Goal: Browse casually: Explore the website without a specific task or goal

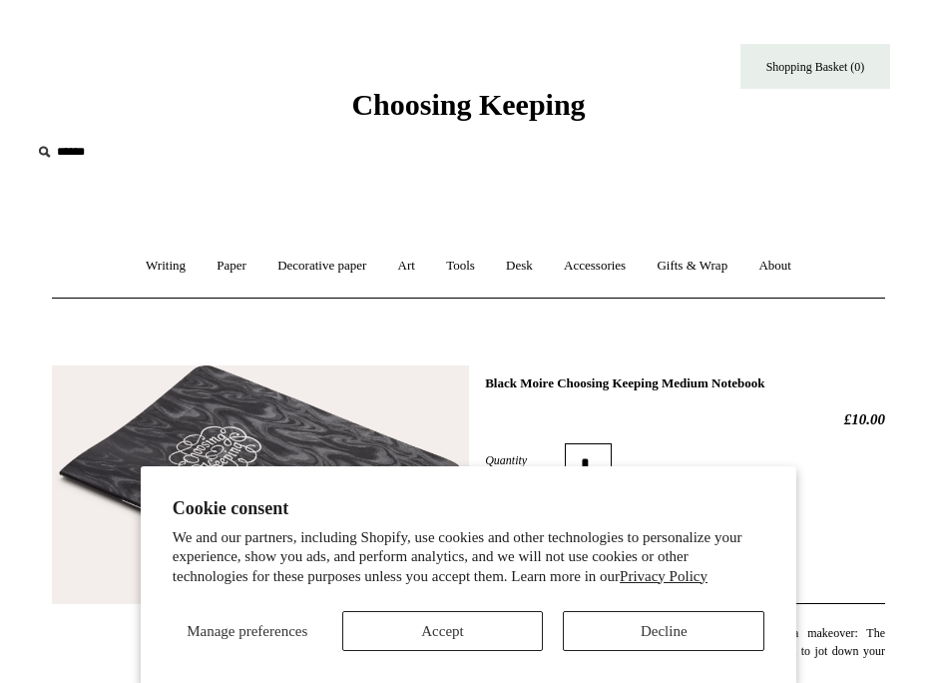
select select "*****"
click at [592, 634] on button "Decline" at bounding box center [664, 631] width 202 height 40
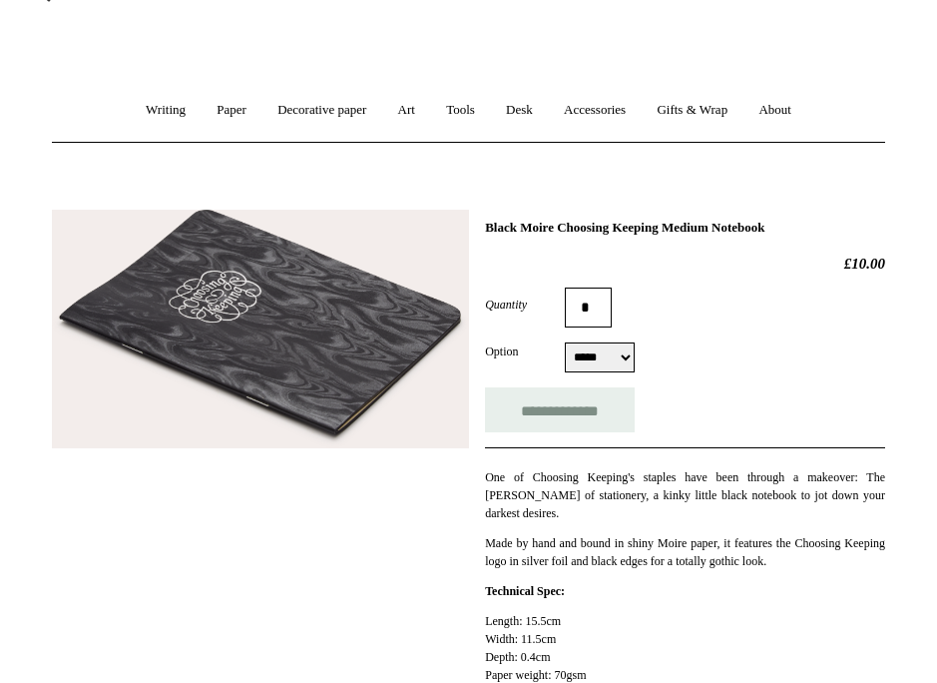
scroll to position [160, 0]
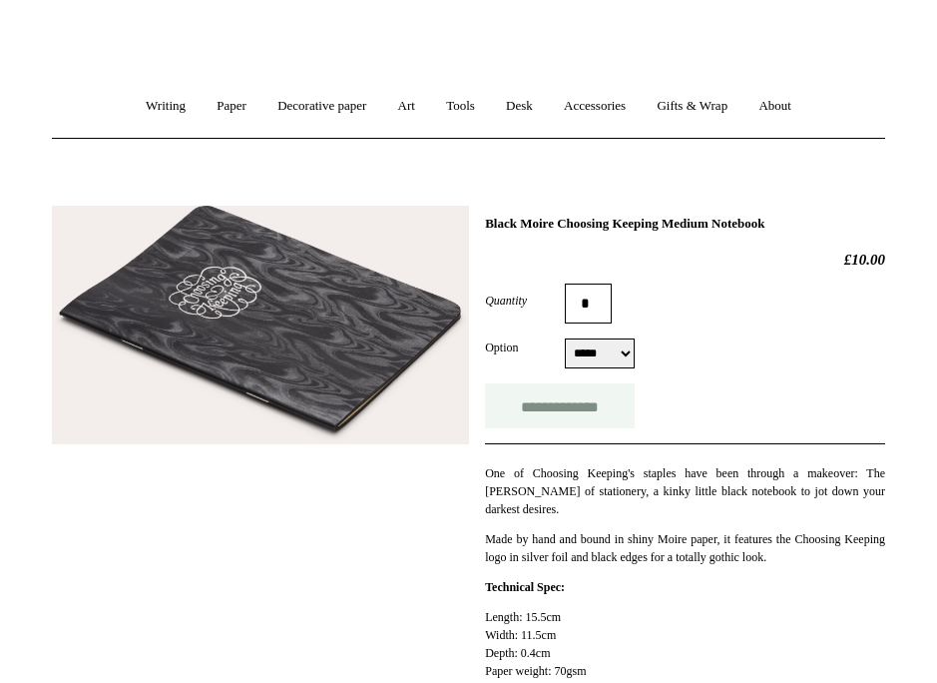
click at [578, 408] on input "**********" at bounding box center [560, 405] width 150 height 45
type input "**********"
click at [404, 111] on link "Art +" at bounding box center [406, 106] width 45 height 53
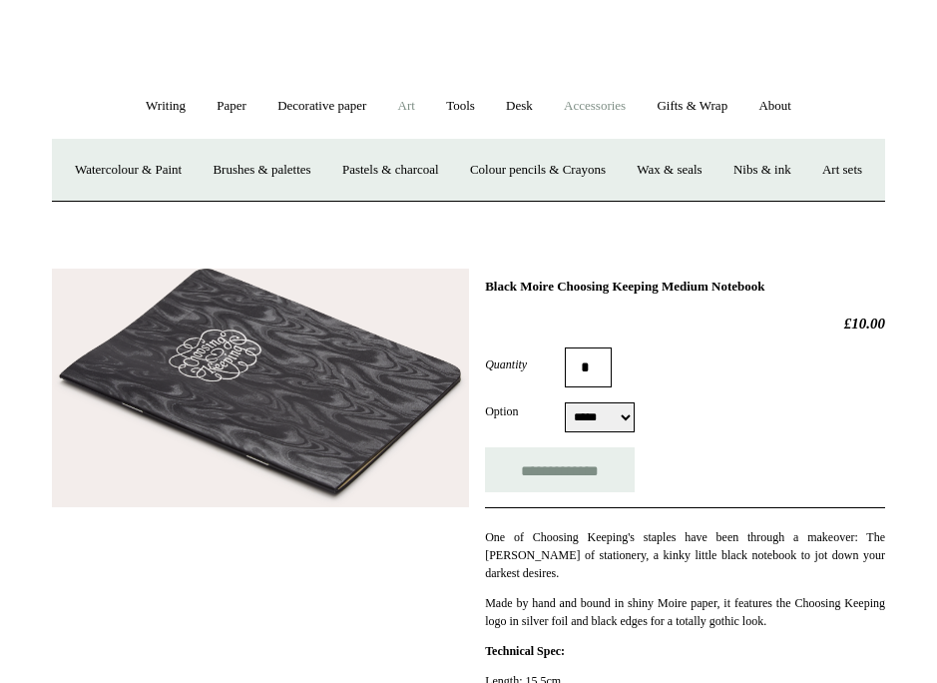
click at [570, 101] on link "Accessories +" at bounding box center [595, 106] width 90 height 53
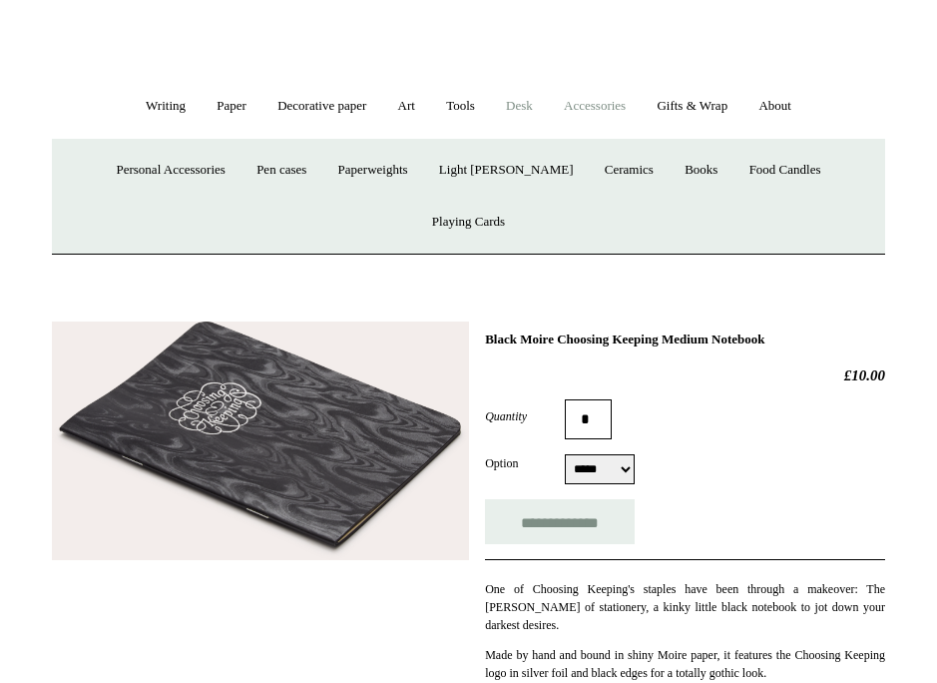
click at [539, 103] on link "Desk +" at bounding box center [519, 106] width 55 height 53
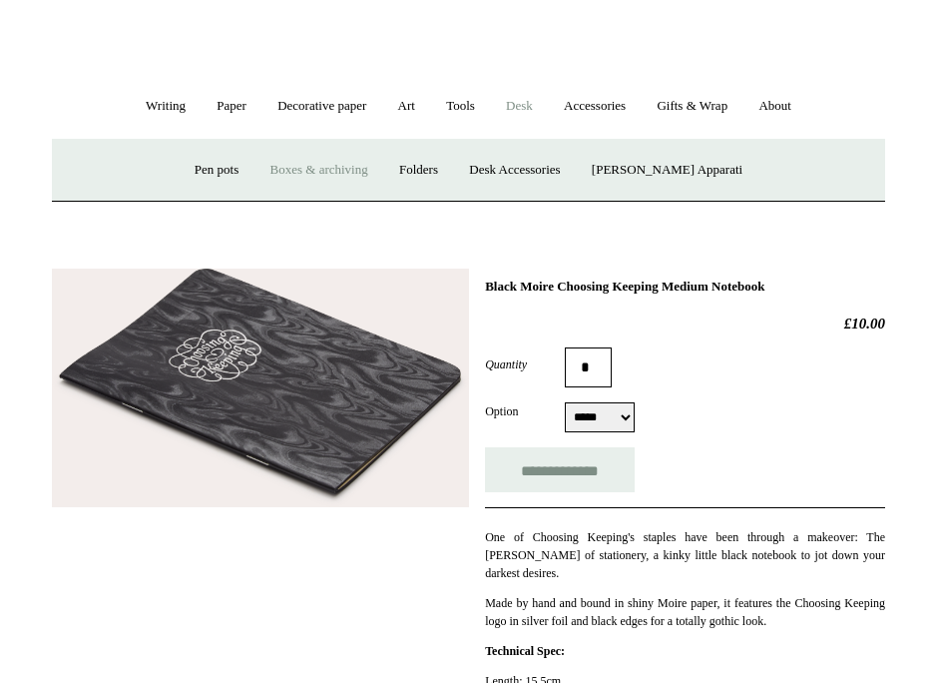
click at [350, 163] on link "Boxes & archiving" at bounding box center [320, 170] width 126 height 53
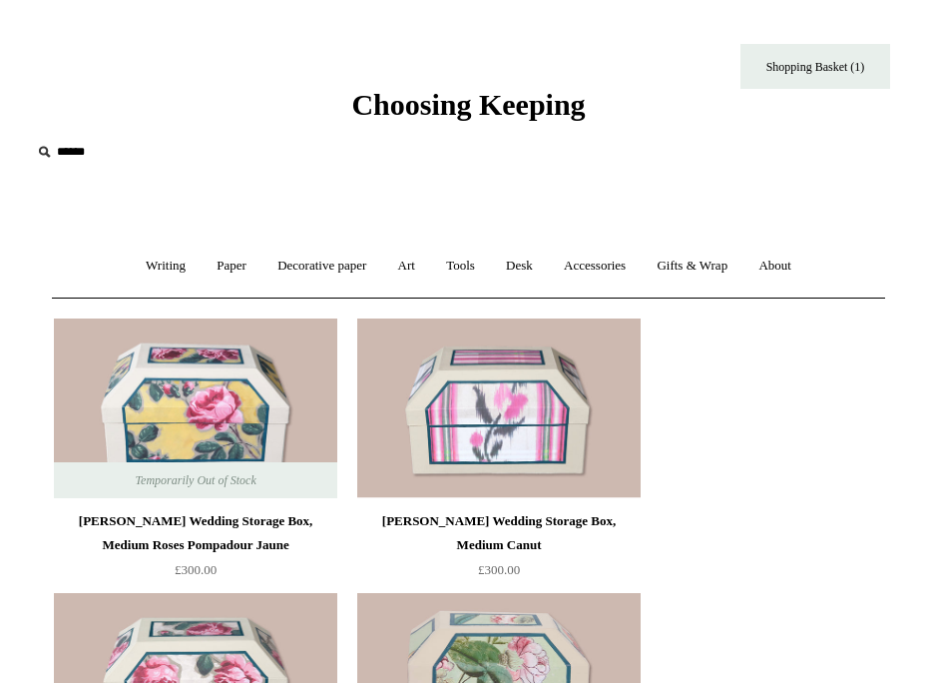
click at [554, 265] on ul "Writing + Pens by brand + [GEOGRAPHIC_DATA] Lamy Ohnishi Seisakusho [GEOGRAPHIC…" at bounding box center [469, 266] width 674 height 53
click at [567, 265] on link "Accessories +" at bounding box center [595, 266] width 90 height 53
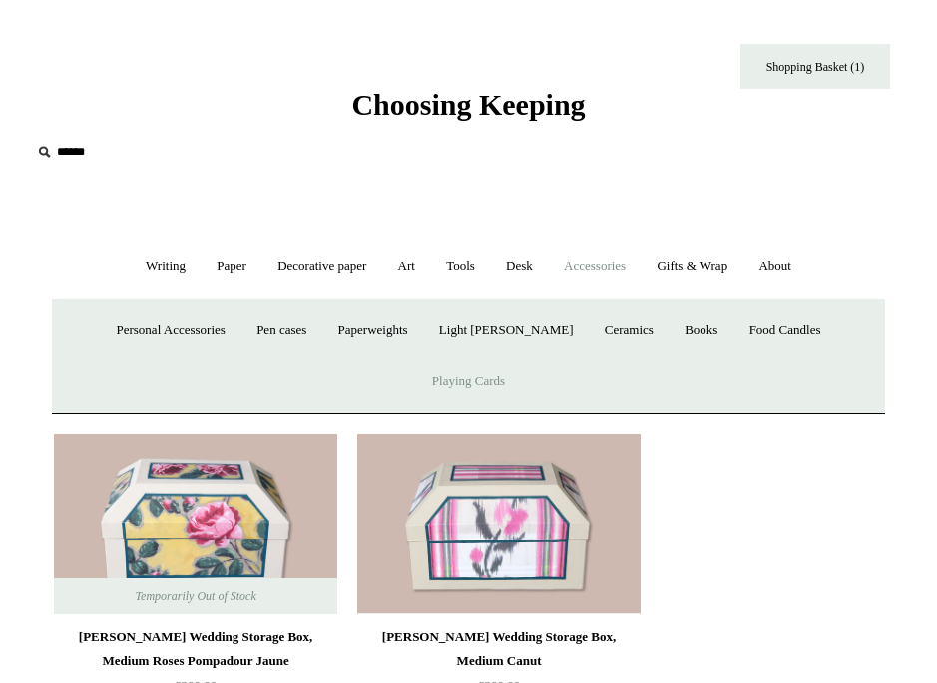
click at [519, 355] on link "Playing Cards" at bounding box center [468, 381] width 101 height 53
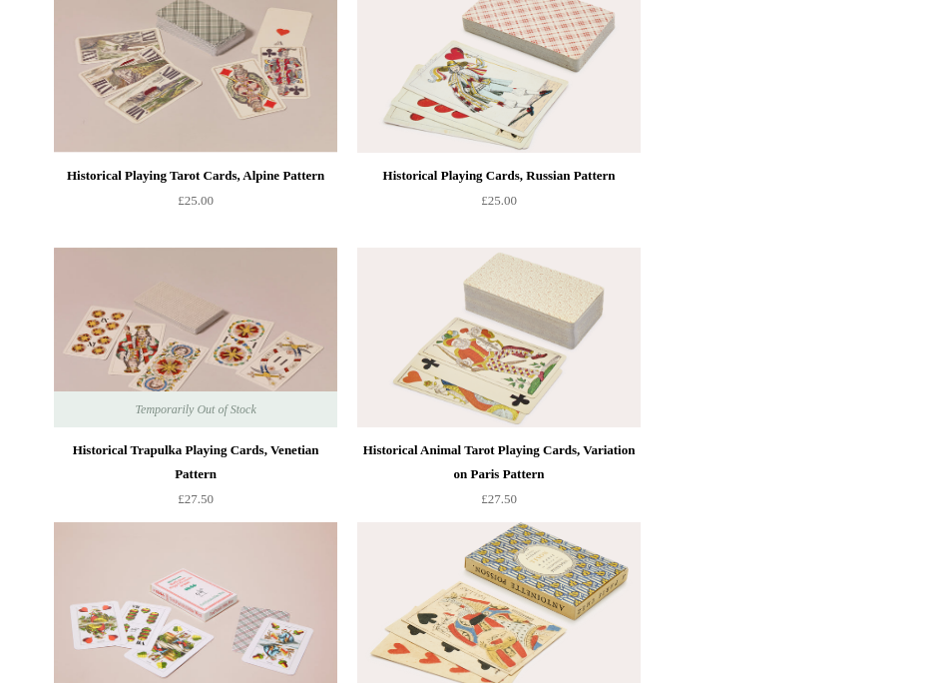
scroll to position [344, 0]
click at [752, 477] on ul "Historical Playing Tarot Cards, Alpine Pattern £25.00" at bounding box center [491, 513] width 891 height 1098
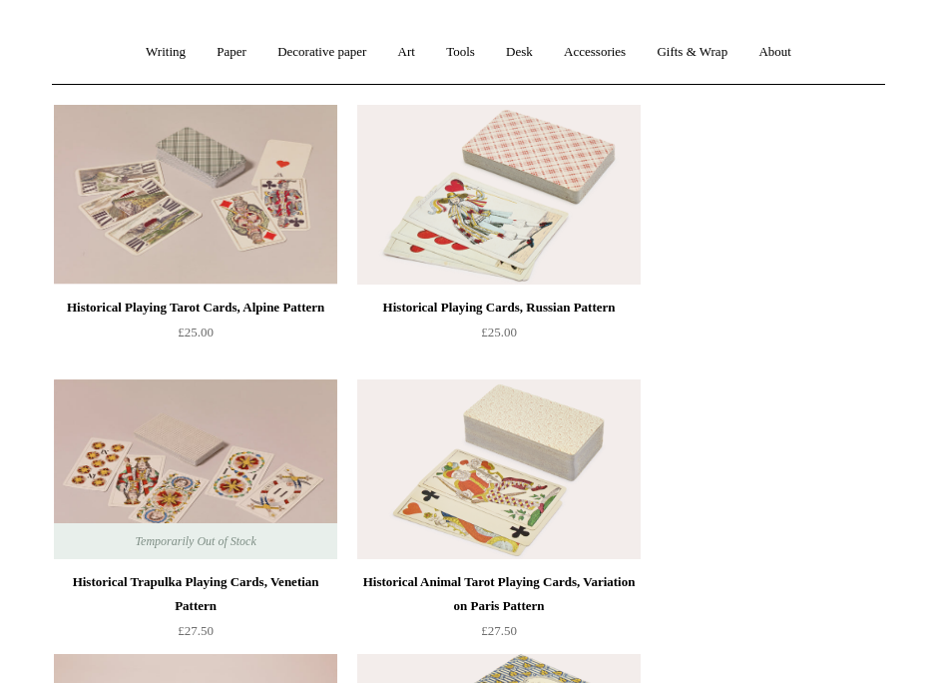
scroll to position [0, 0]
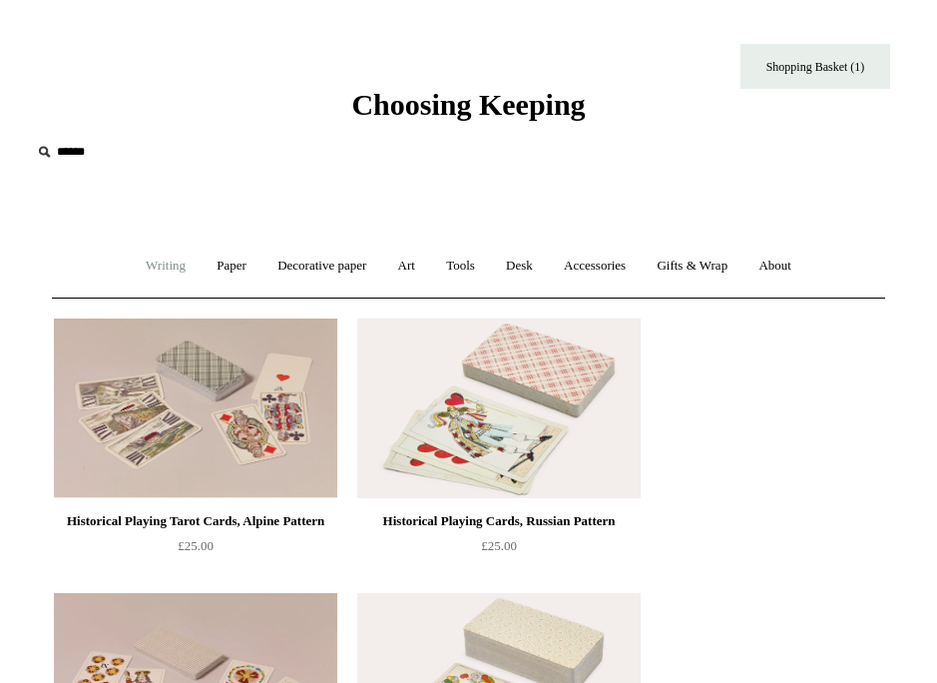
click at [175, 263] on link "Writing +" at bounding box center [166, 266] width 68 height 53
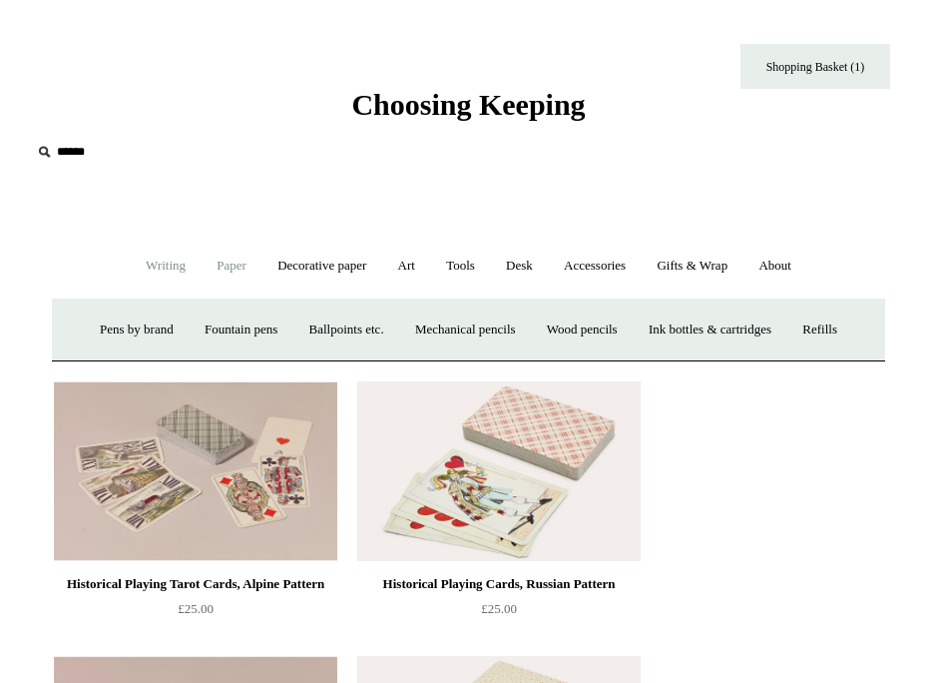
click at [231, 262] on link "Paper +" at bounding box center [232, 266] width 58 height 53
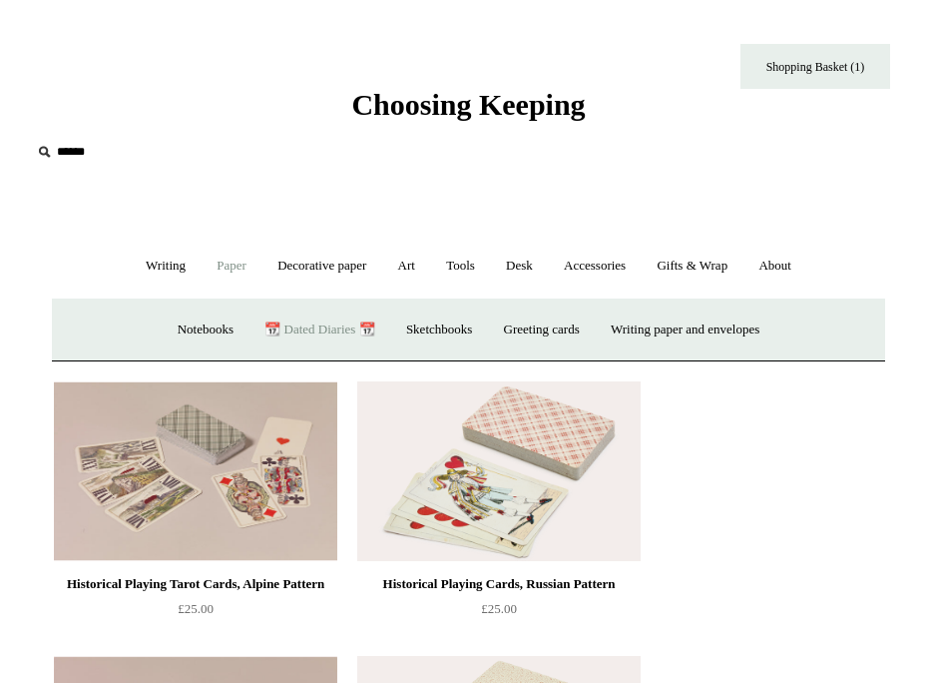
click at [264, 322] on link "📆 Dated Diaries 📆" at bounding box center [320, 329] width 138 height 53
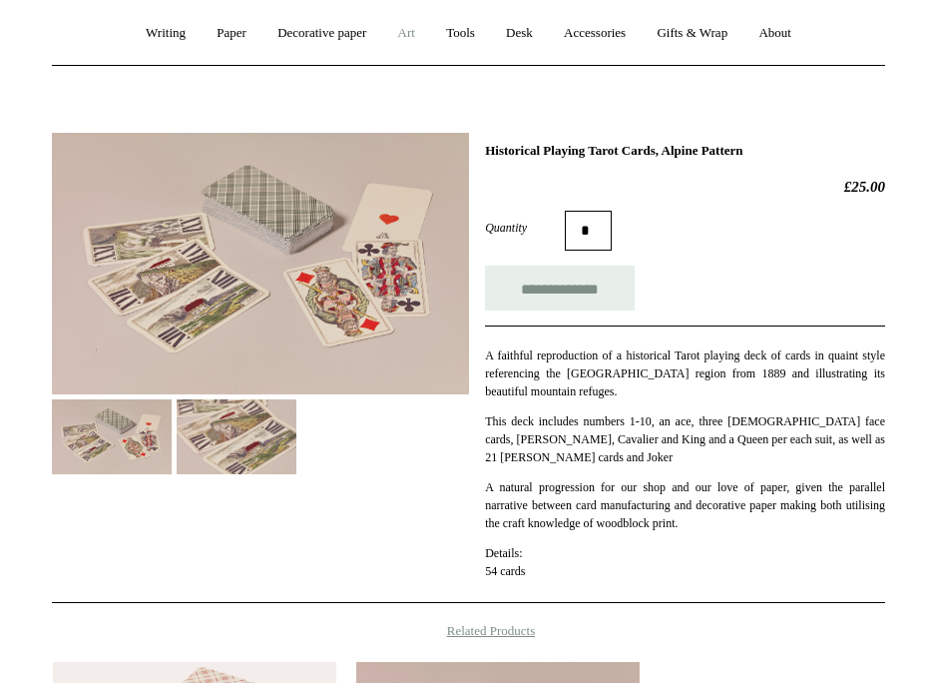
scroll to position [235, 0]
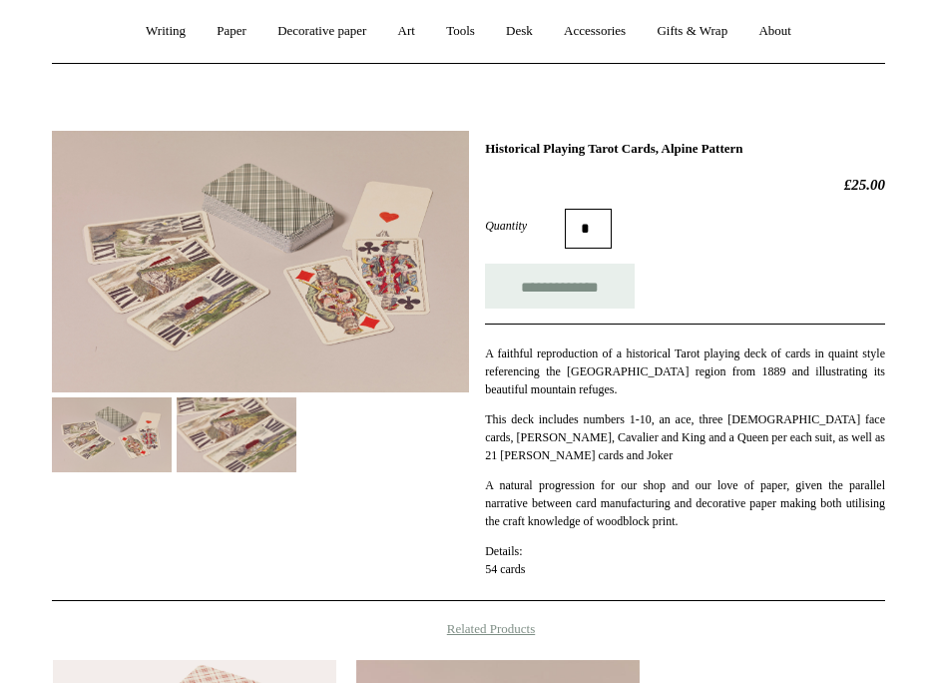
click at [267, 438] on img at bounding box center [237, 434] width 120 height 75
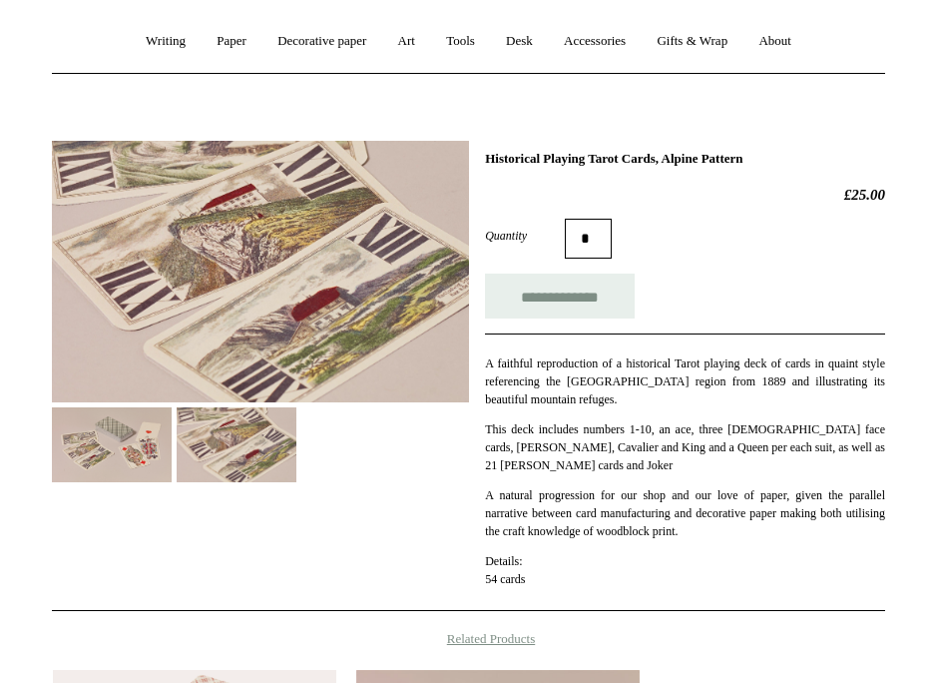
scroll to position [224, 0]
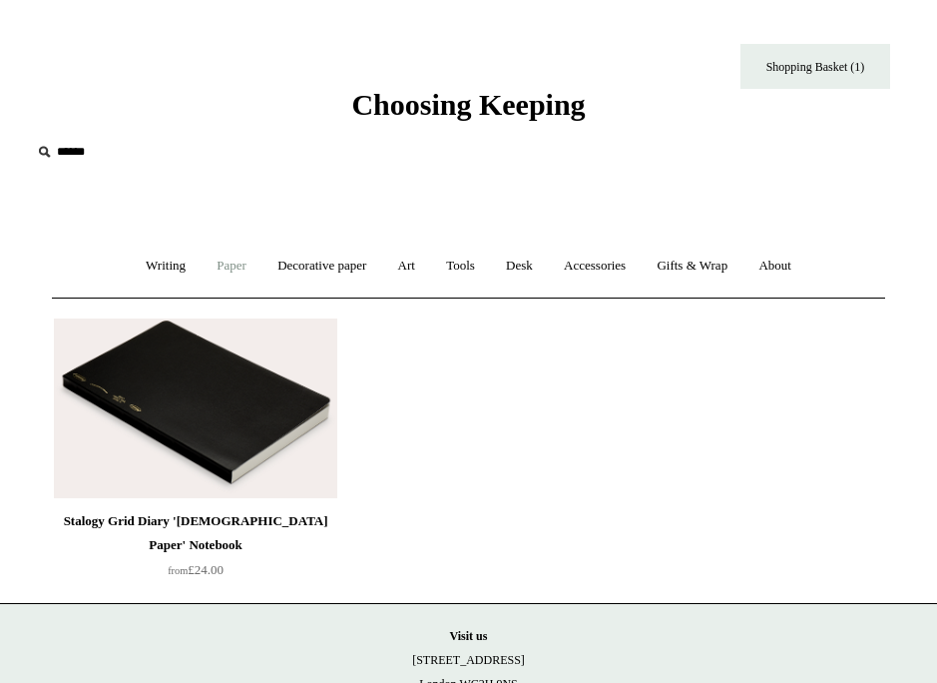
click at [203, 271] on link "Paper +" at bounding box center [232, 266] width 58 height 53
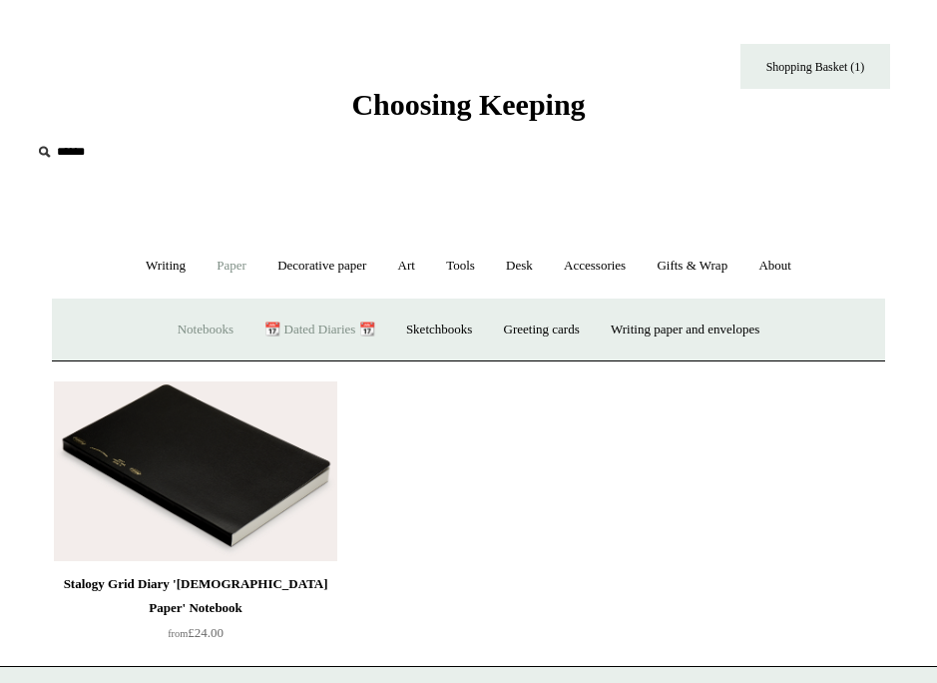
click at [190, 320] on link "Notebooks +" at bounding box center [206, 329] width 84 height 53
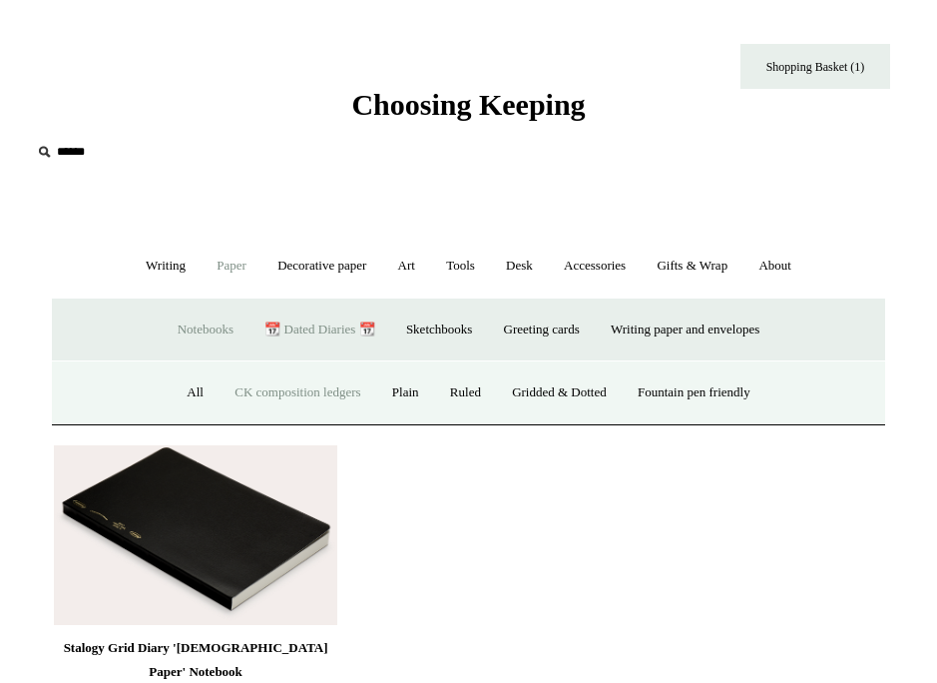
click at [237, 386] on link "CK composition ledgers" at bounding box center [298, 392] width 154 height 53
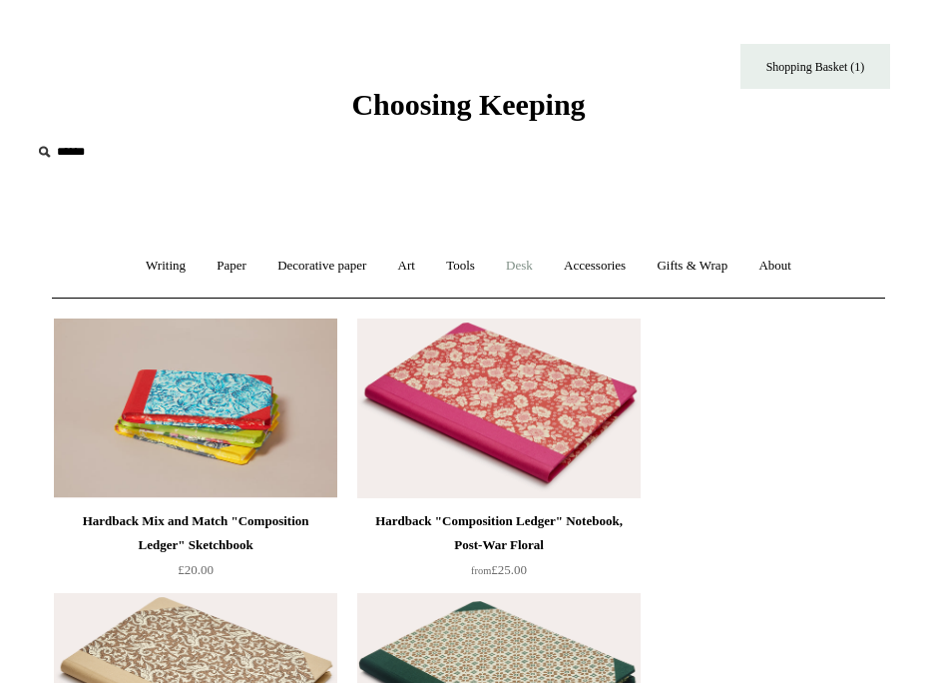
click at [531, 271] on link "Desk +" at bounding box center [519, 266] width 55 height 53
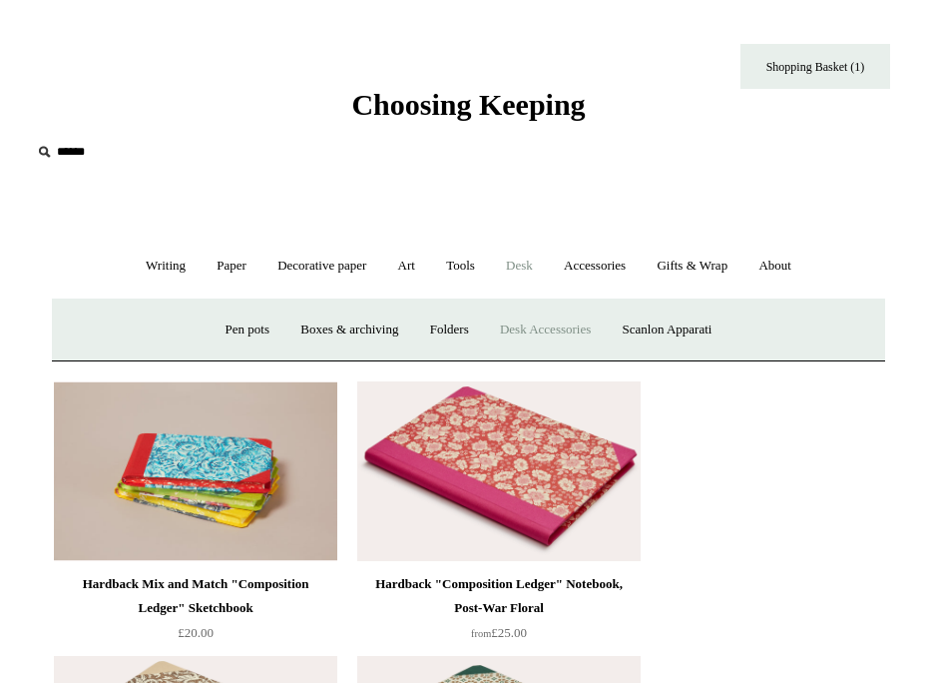
click at [528, 331] on link "Desk Accessories" at bounding box center [545, 329] width 119 height 53
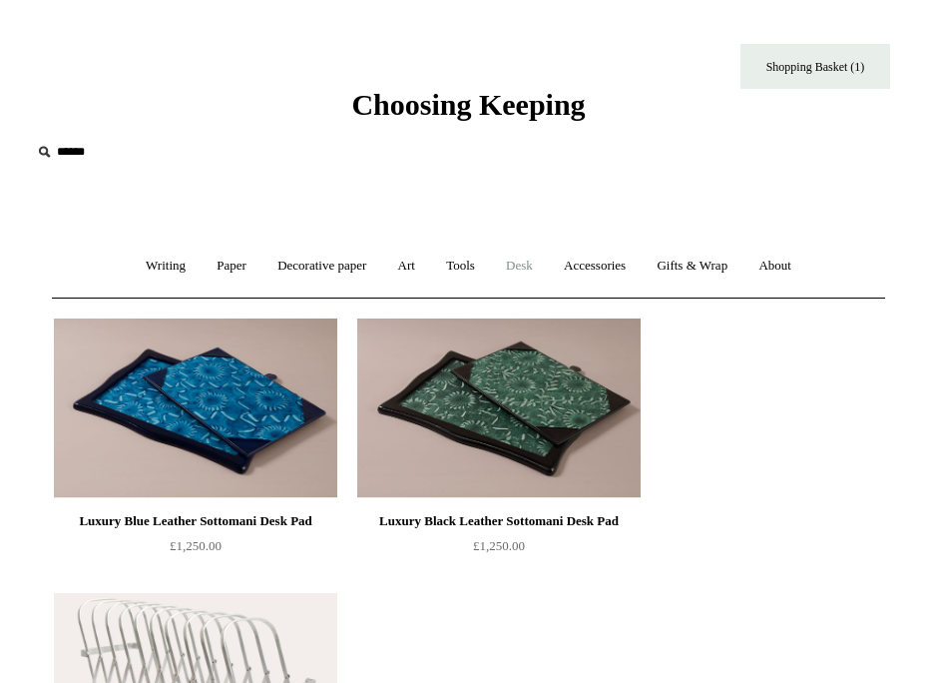
click at [529, 256] on link "Desk +" at bounding box center [519, 266] width 55 height 53
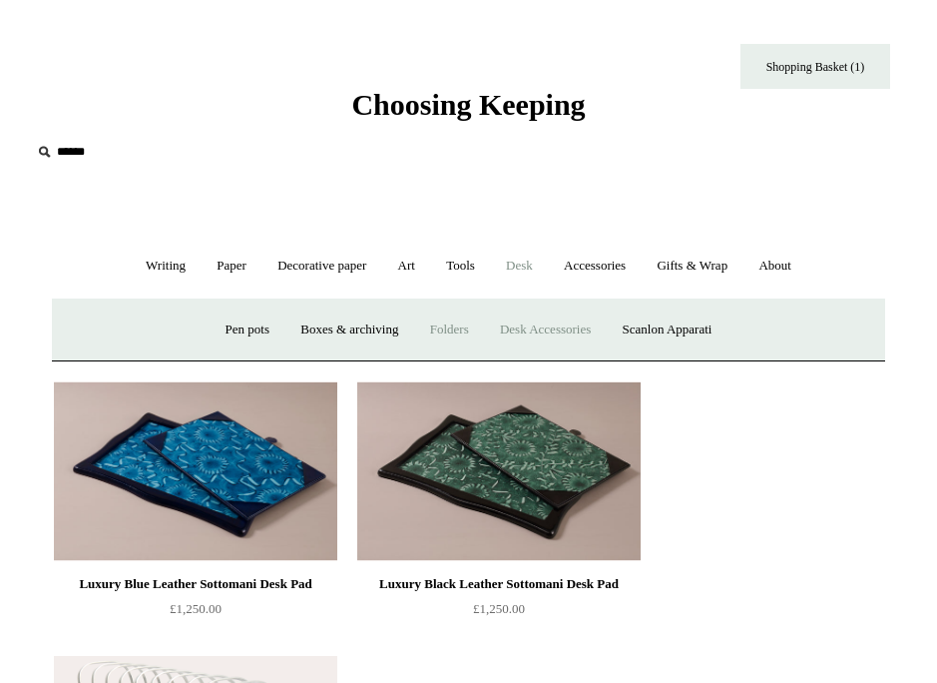
click at [451, 321] on link "Folders" at bounding box center [449, 329] width 67 height 53
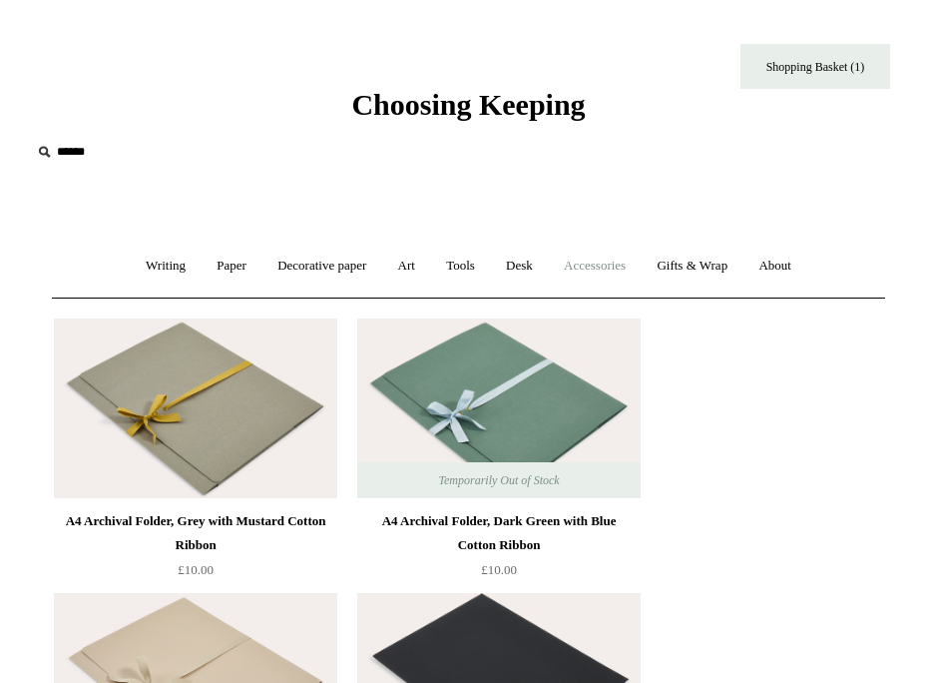
click at [573, 264] on link "Accessories +" at bounding box center [595, 266] width 90 height 53
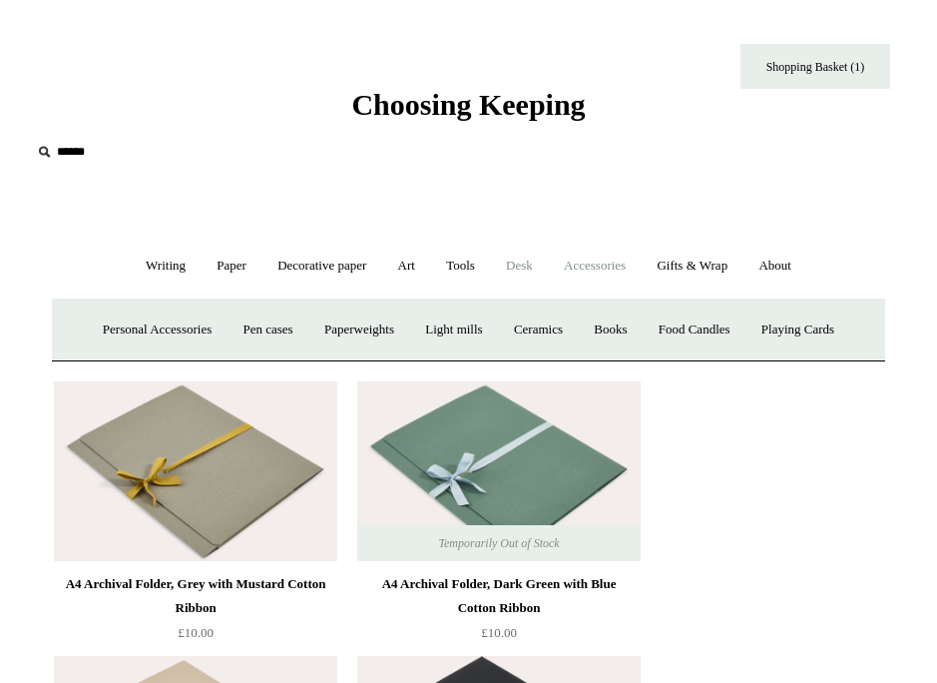
click at [510, 277] on link "Desk +" at bounding box center [519, 266] width 55 height 53
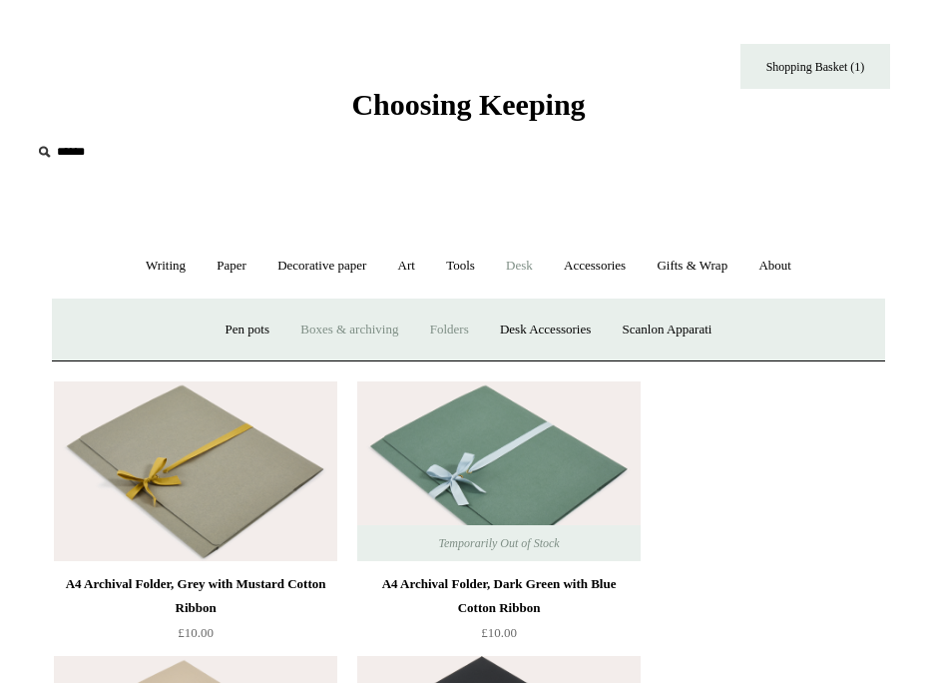
click at [347, 322] on link "Boxes & archiving" at bounding box center [349, 329] width 126 height 53
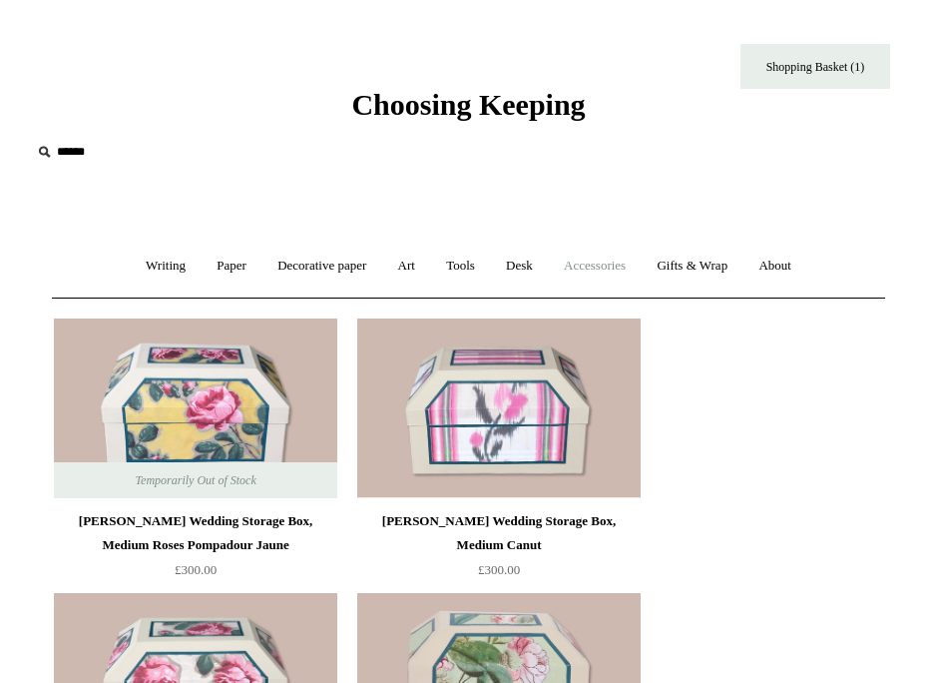
click at [585, 266] on link "Accessories +" at bounding box center [595, 266] width 90 height 53
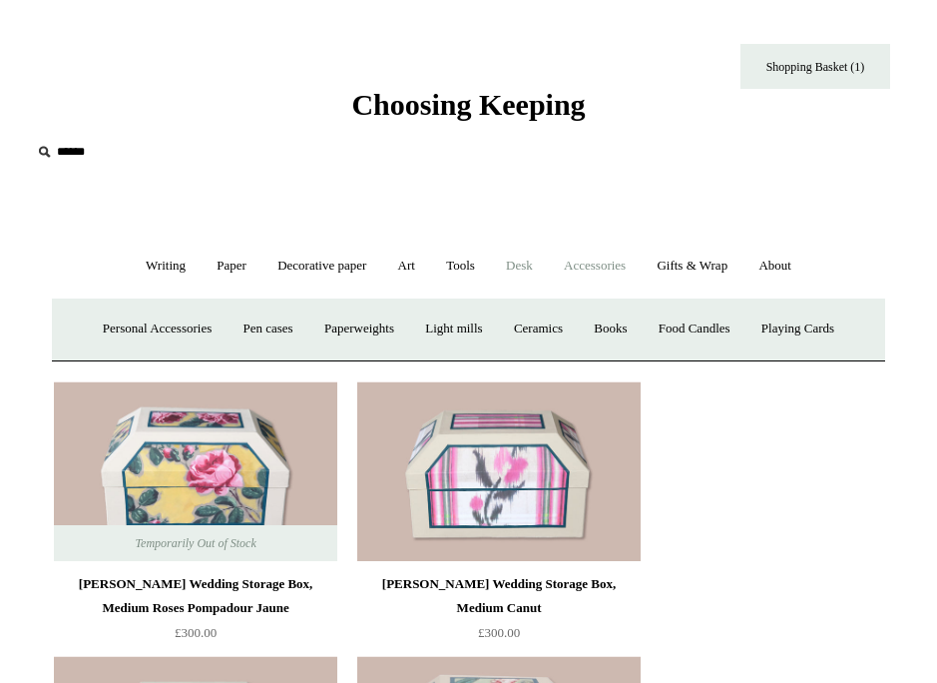
click at [516, 265] on link "Desk +" at bounding box center [519, 266] width 55 height 53
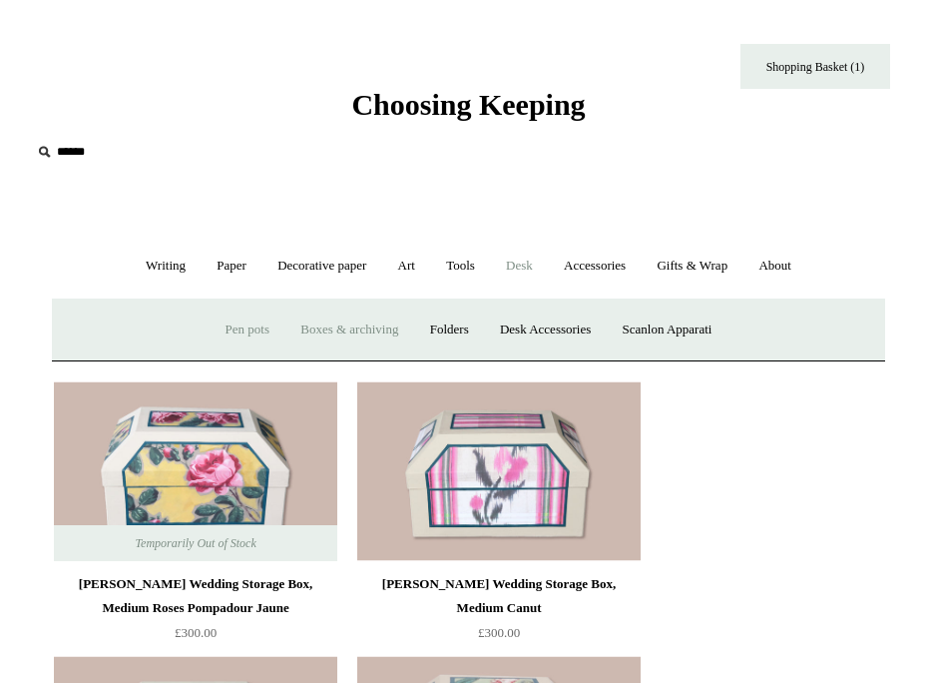
click at [246, 323] on link "Pen pots" at bounding box center [248, 329] width 72 height 53
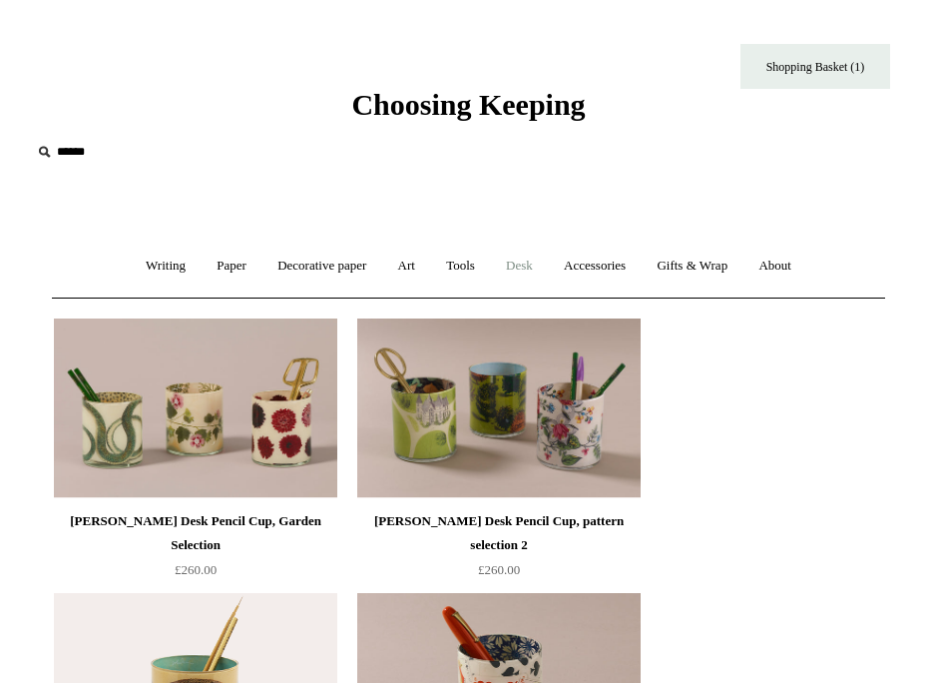
click at [534, 267] on link "Desk +" at bounding box center [519, 266] width 55 height 53
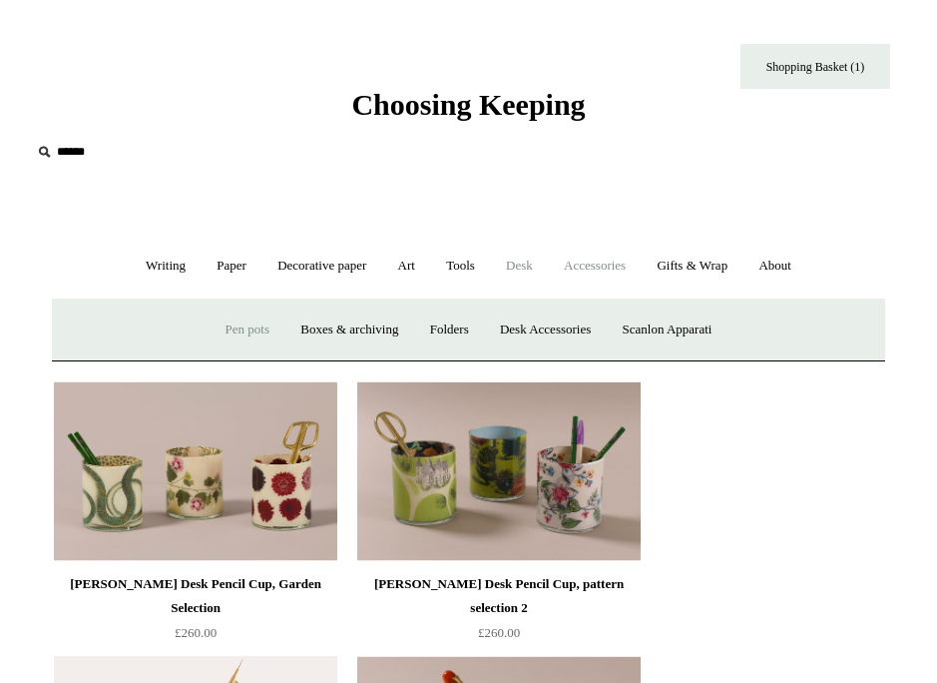
click at [590, 271] on link "Accessories +" at bounding box center [595, 266] width 90 height 53
click at [101, 327] on link "Personal Accessories +" at bounding box center [157, 329] width 137 height 53
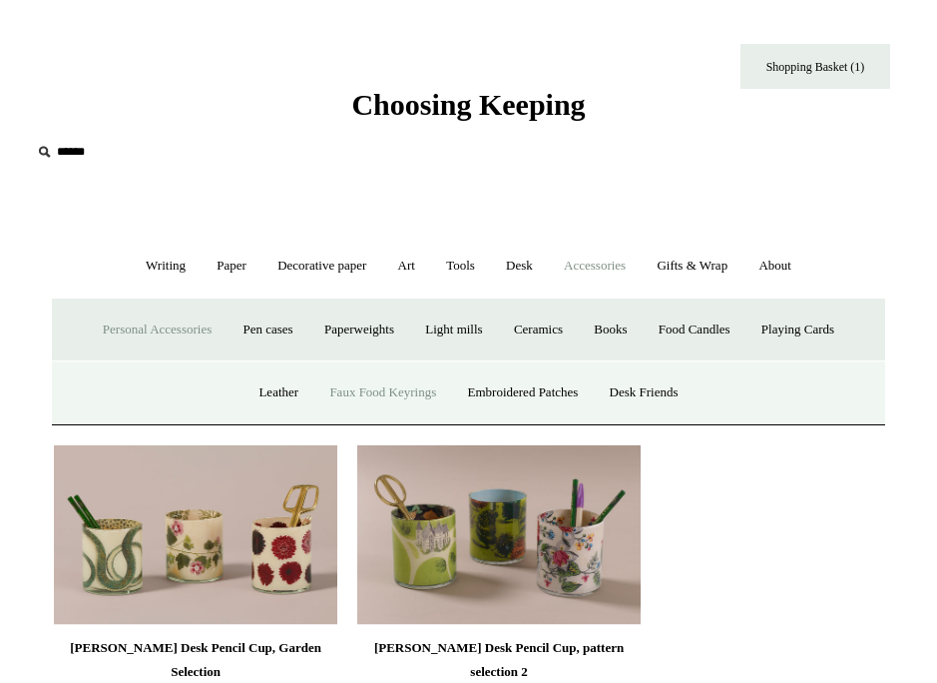
click at [345, 392] on link "Faux Food Keyrings" at bounding box center [382, 392] width 135 height 53
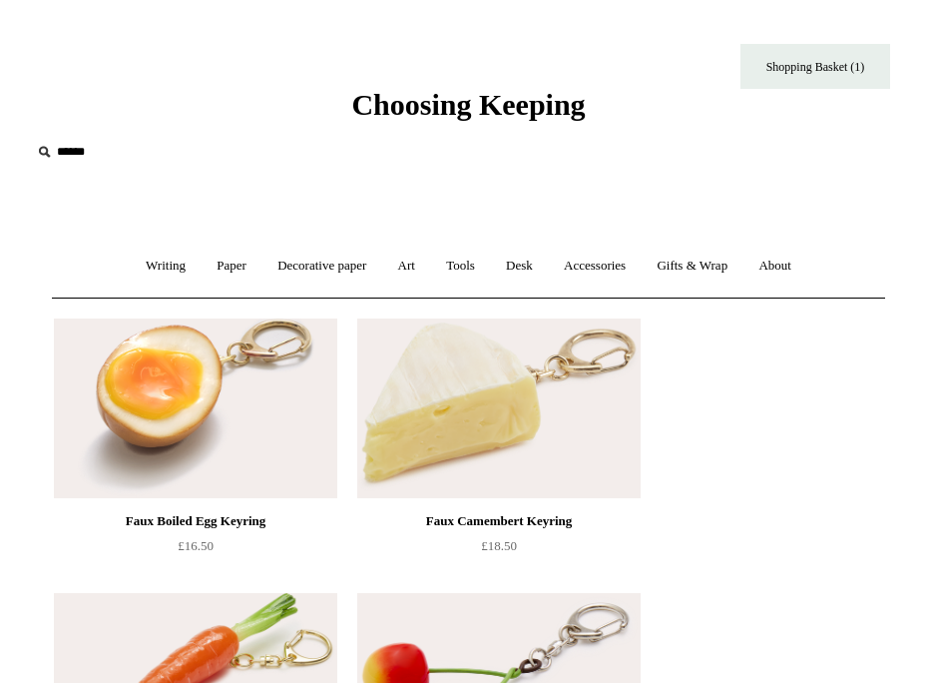
click at [606, 269] on link "Accessories +" at bounding box center [595, 266] width 90 height 53
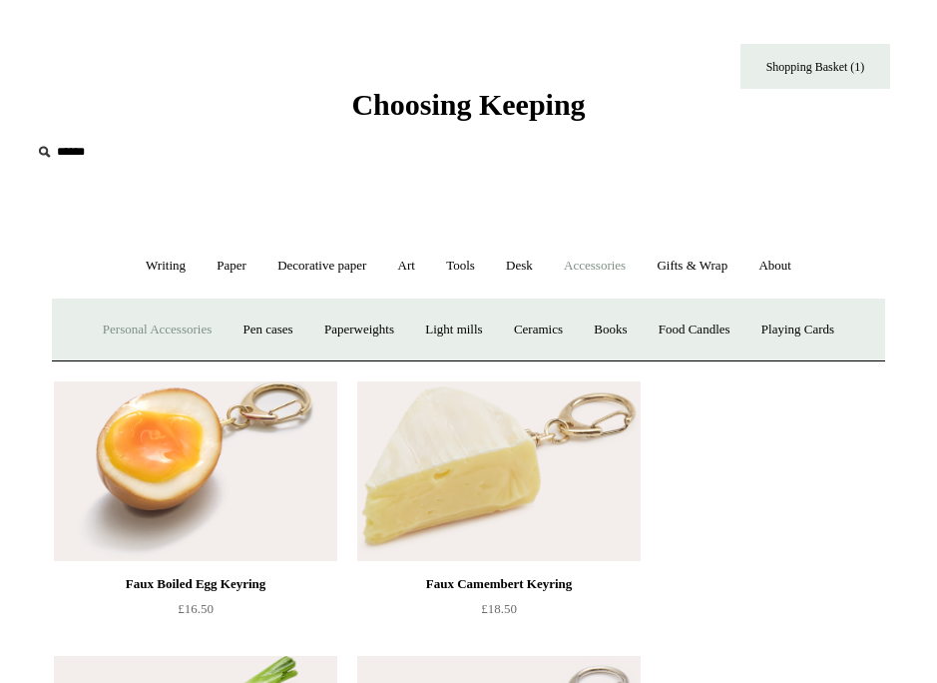
click at [180, 322] on link "Personal Accessories +" at bounding box center [157, 329] width 137 height 53
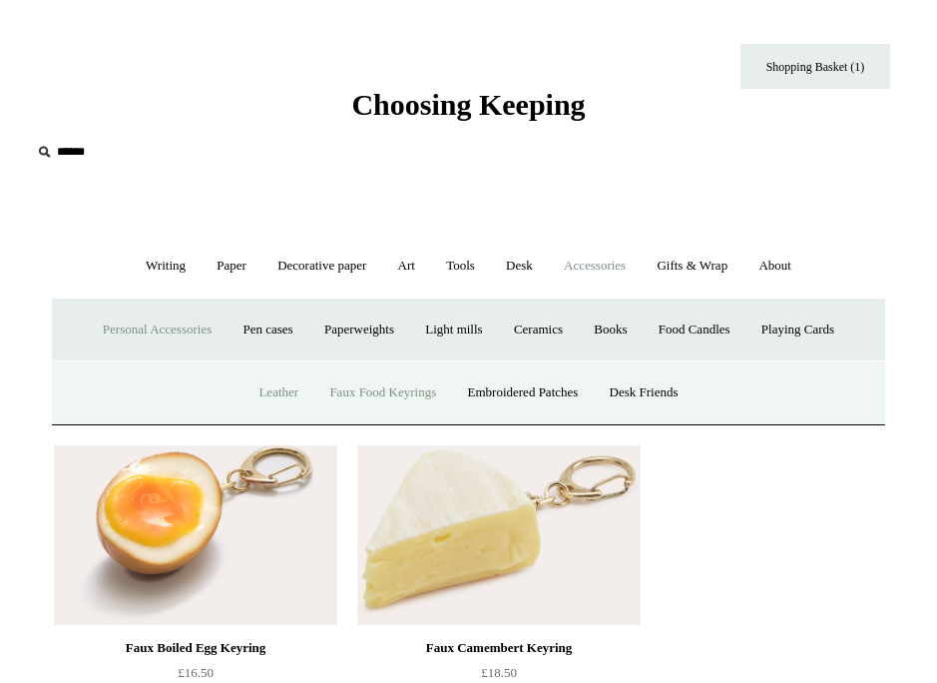
click at [279, 400] on link "Leather" at bounding box center [279, 392] width 68 height 53
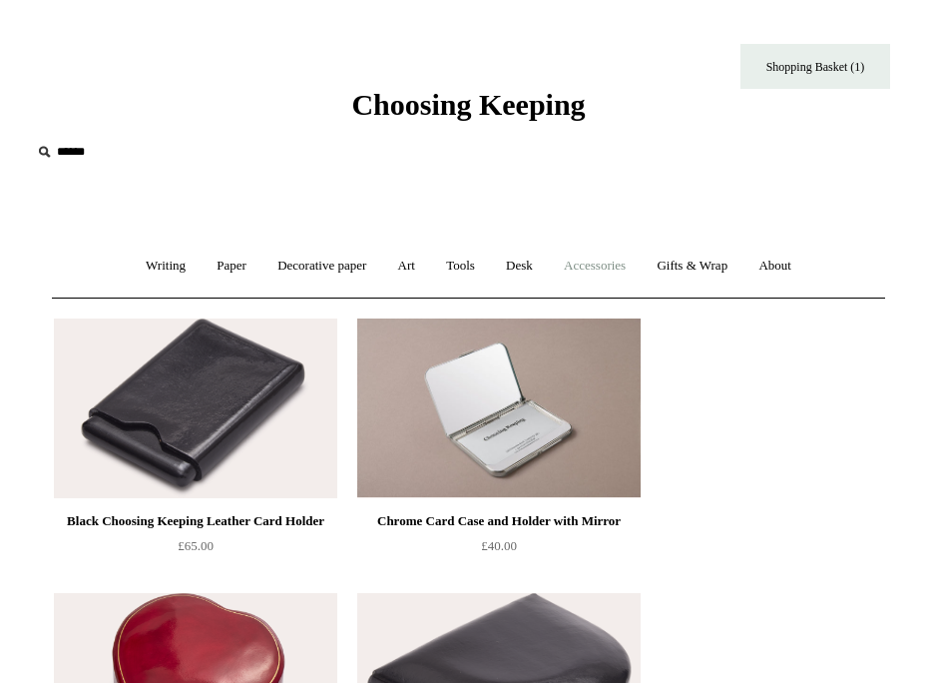
click at [640, 276] on link "Accessories +" at bounding box center [595, 266] width 90 height 53
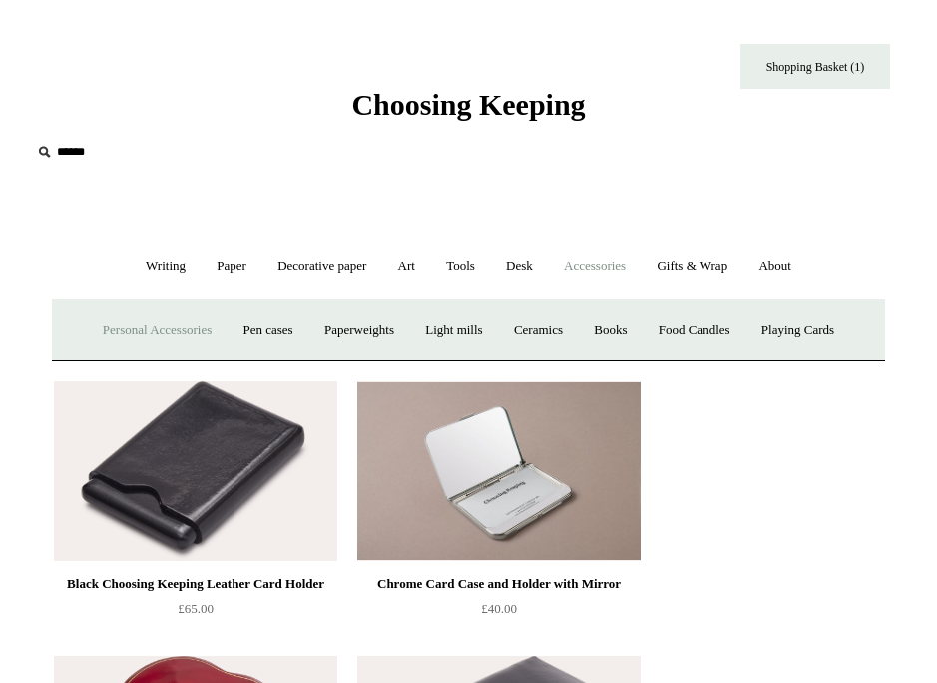
click at [194, 321] on link "Personal Accessories +" at bounding box center [157, 329] width 137 height 53
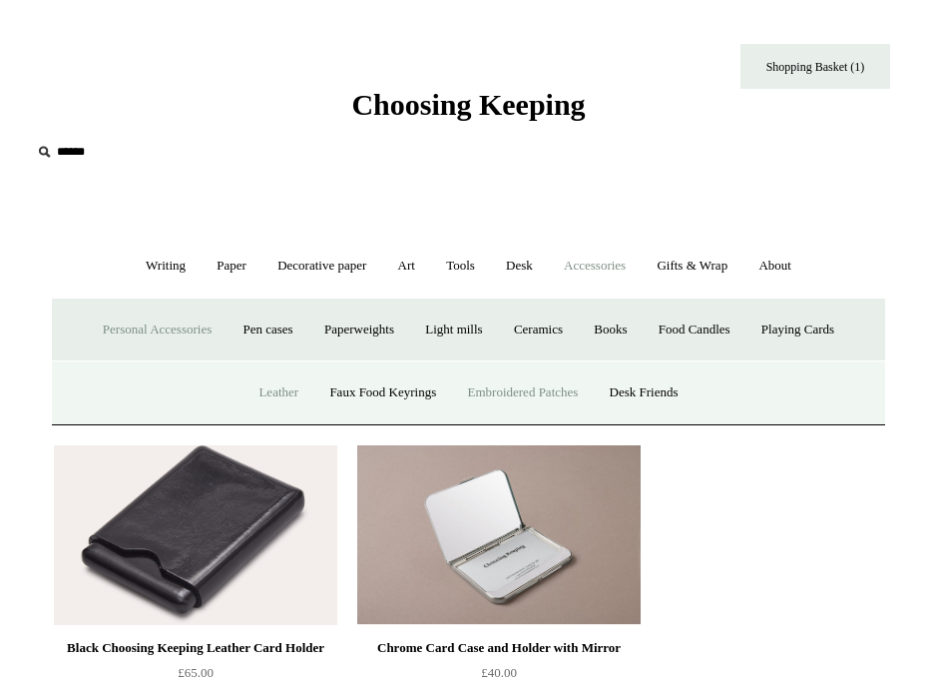
click at [498, 388] on link "Embroidered Patches" at bounding box center [523, 392] width 139 height 53
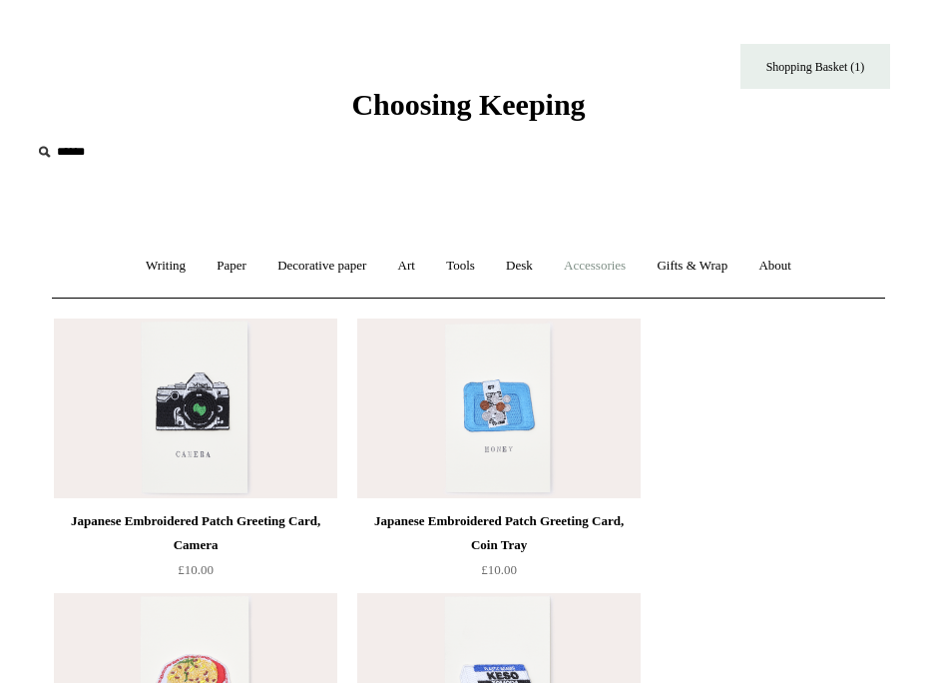
click at [598, 245] on link "Accessories +" at bounding box center [595, 266] width 90 height 53
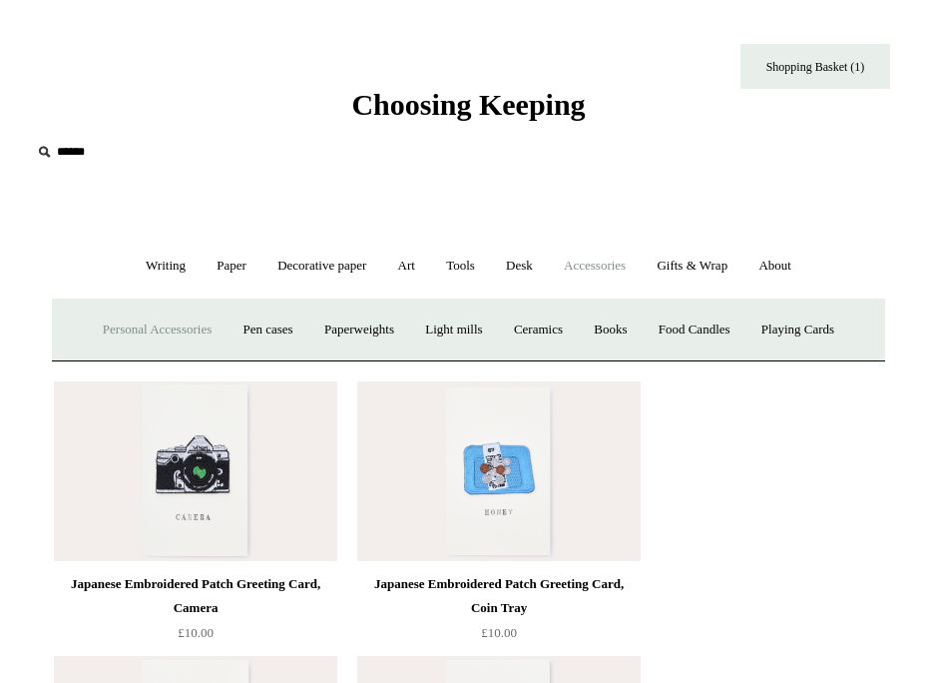
click at [96, 347] on link "Personal Accessories +" at bounding box center [157, 329] width 137 height 53
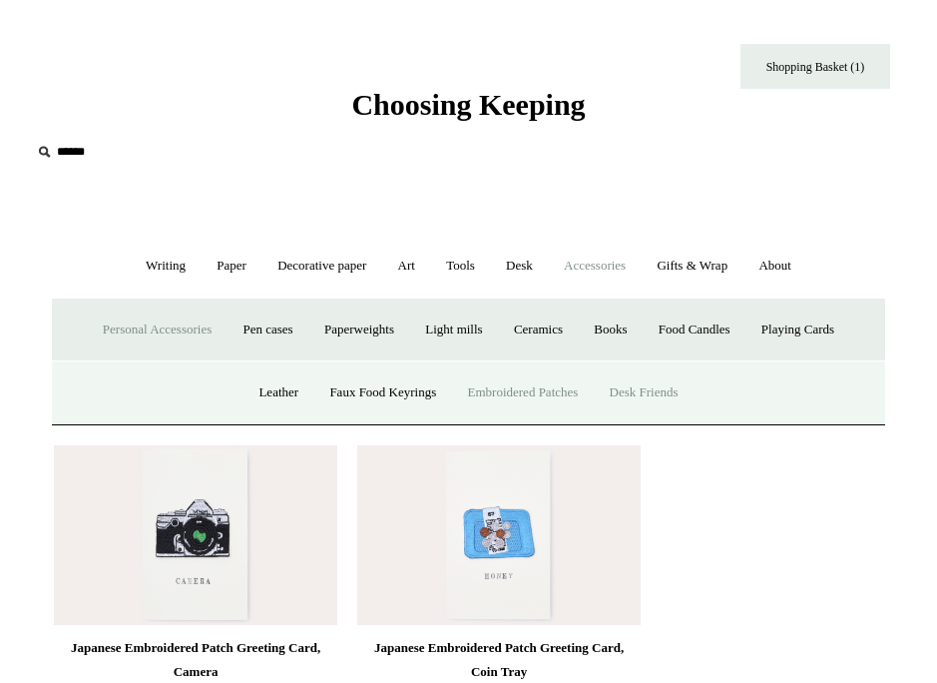
click at [669, 405] on link "Desk Friends" at bounding box center [644, 392] width 97 height 53
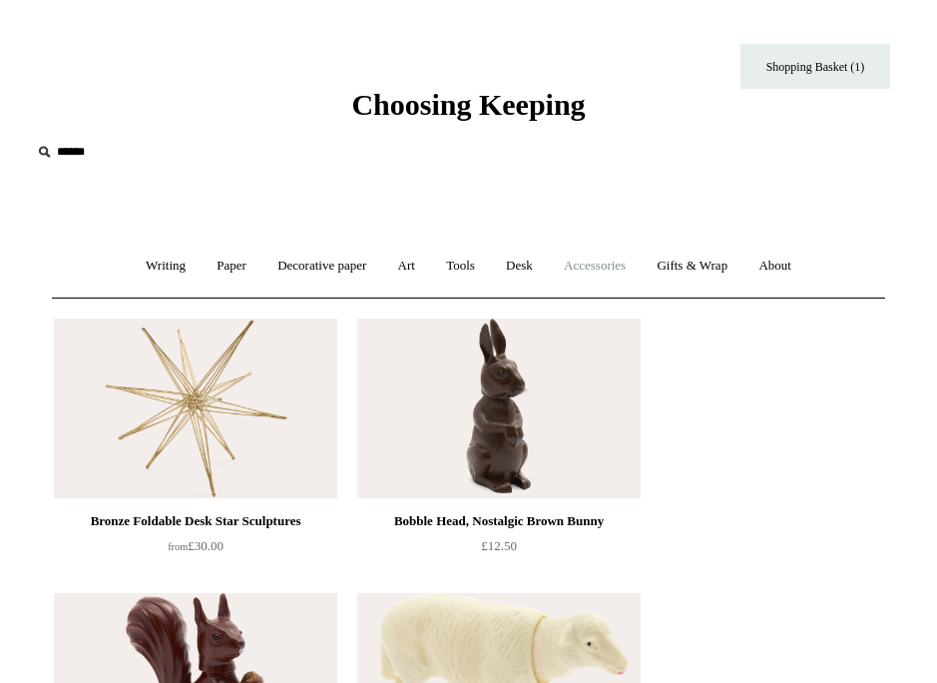
click at [622, 276] on link "Accessories +" at bounding box center [595, 266] width 90 height 53
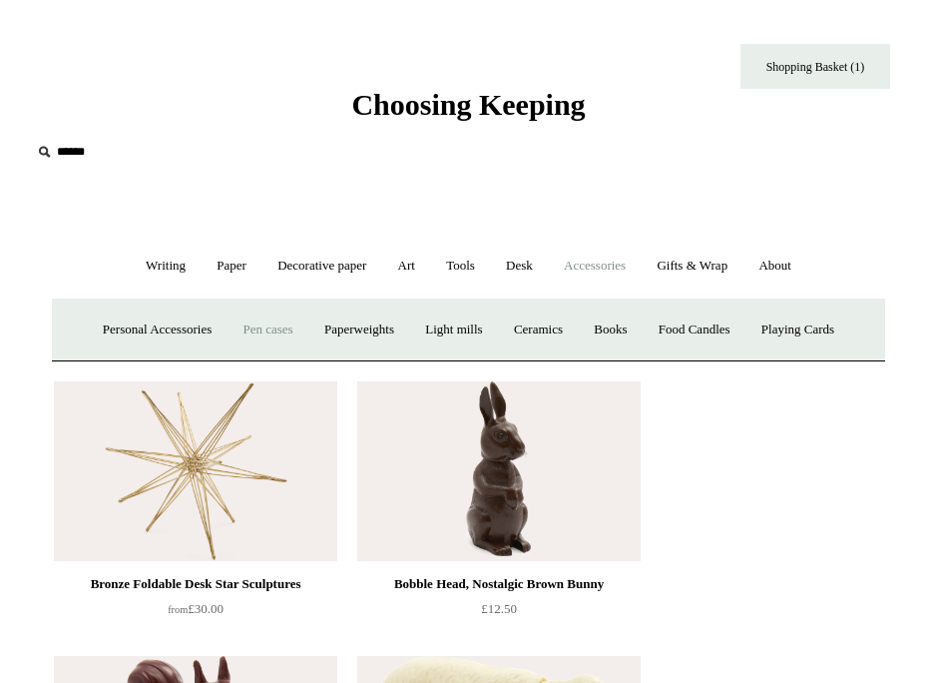
click at [251, 327] on link "Pen cases" at bounding box center [268, 329] width 78 height 53
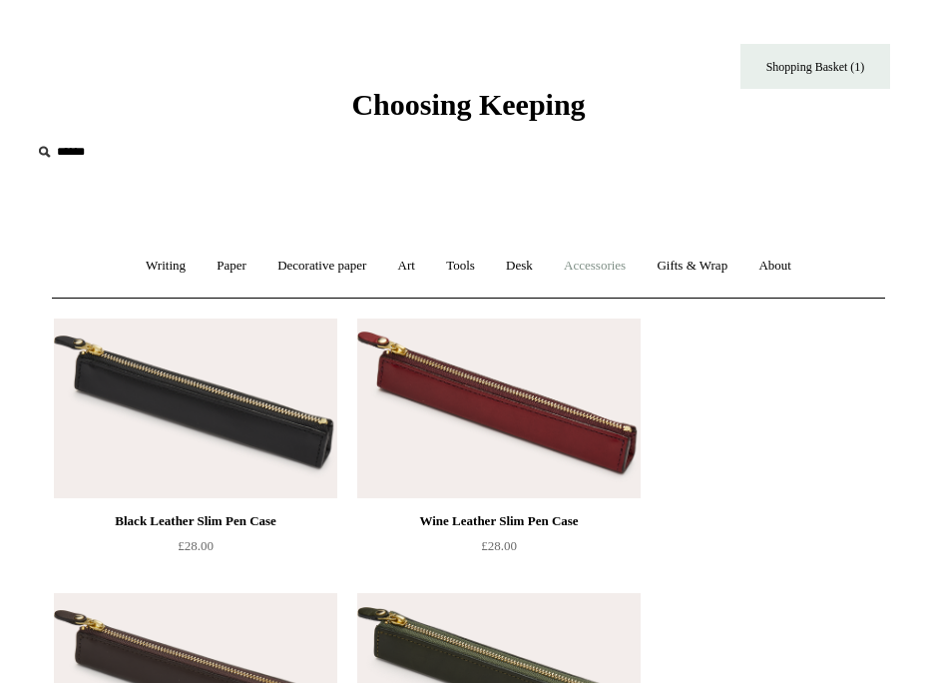
click at [609, 262] on link "Accessories +" at bounding box center [595, 266] width 90 height 53
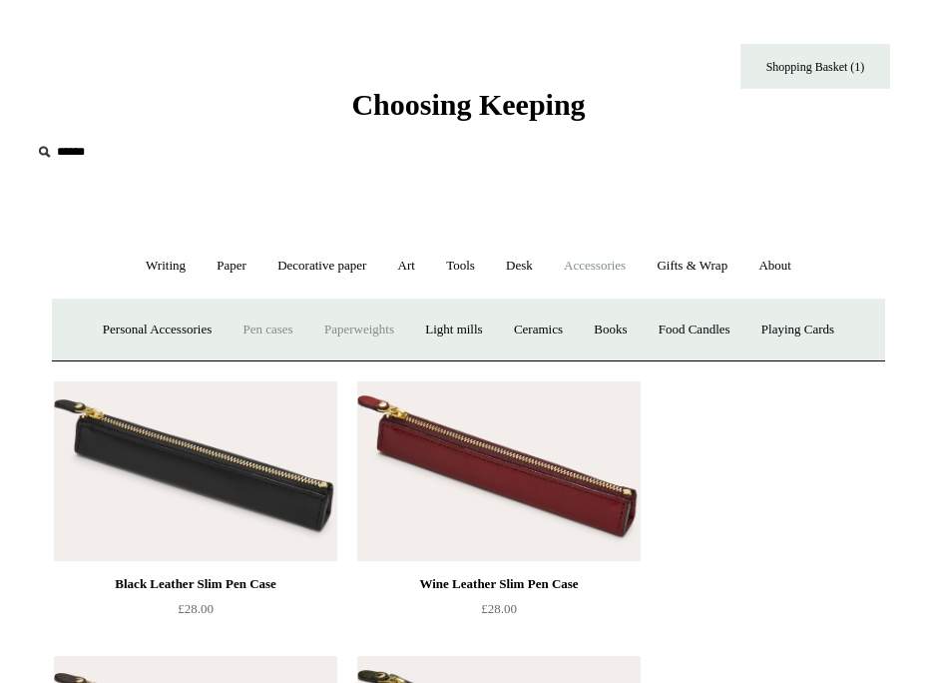
click at [349, 324] on link "Paperweights +" at bounding box center [359, 329] width 98 height 53
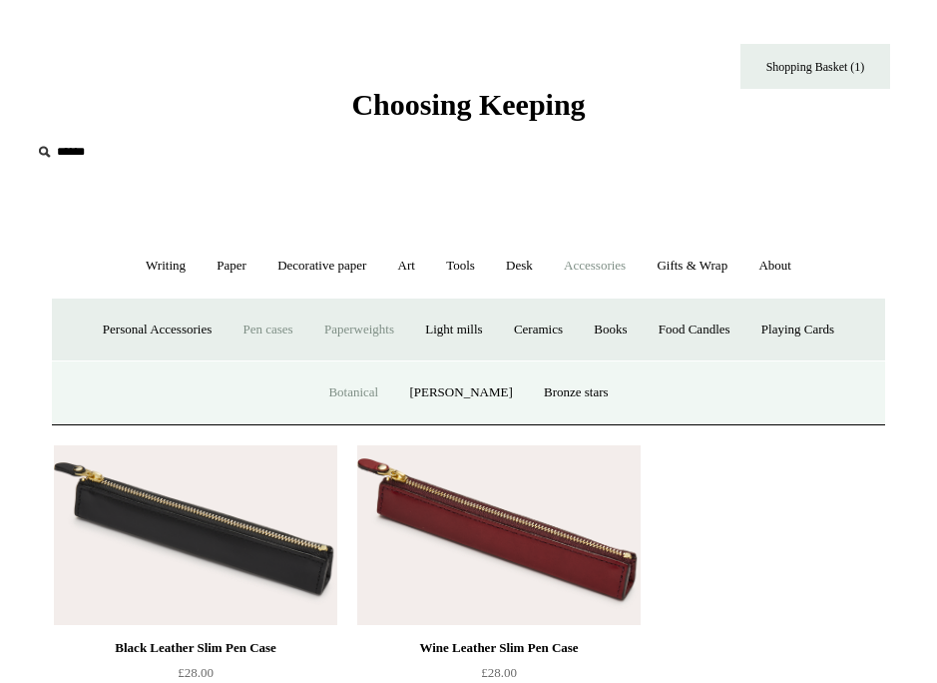
click at [382, 384] on link "Botanical" at bounding box center [353, 392] width 78 height 53
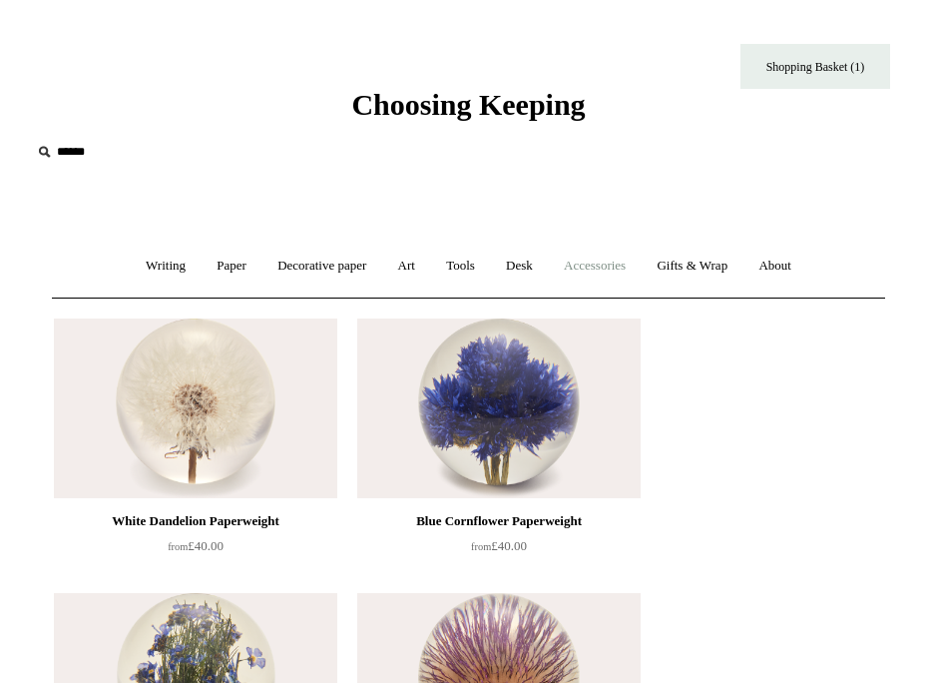
click at [616, 265] on link "Accessories +" at bounding box center [595, 266] width 90 height 53
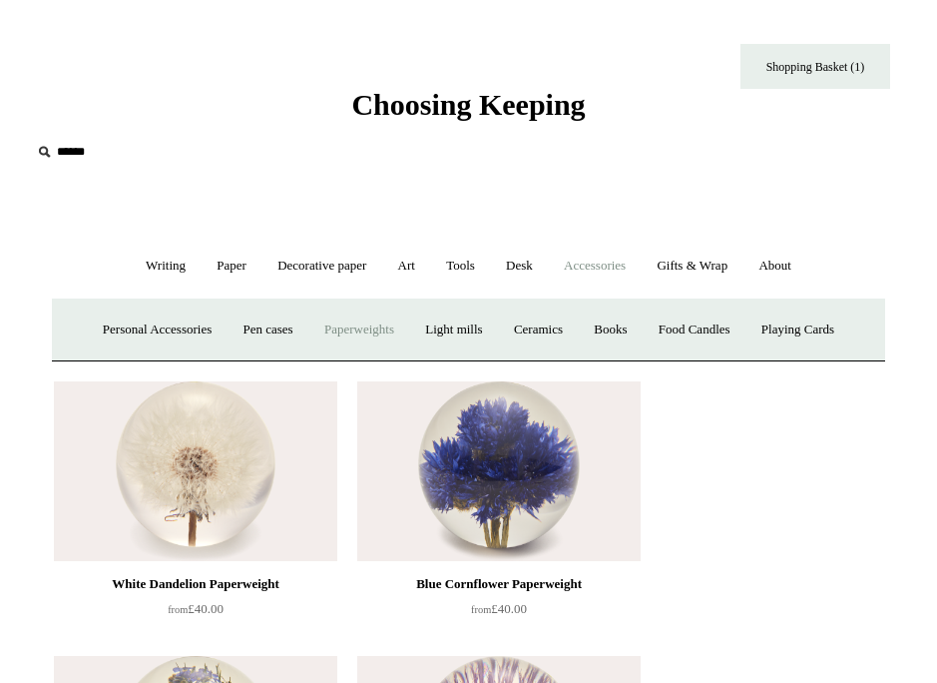
click at [343, 353] on link "Paperweights +" at bounding box center [359, 329] width 98 height 53
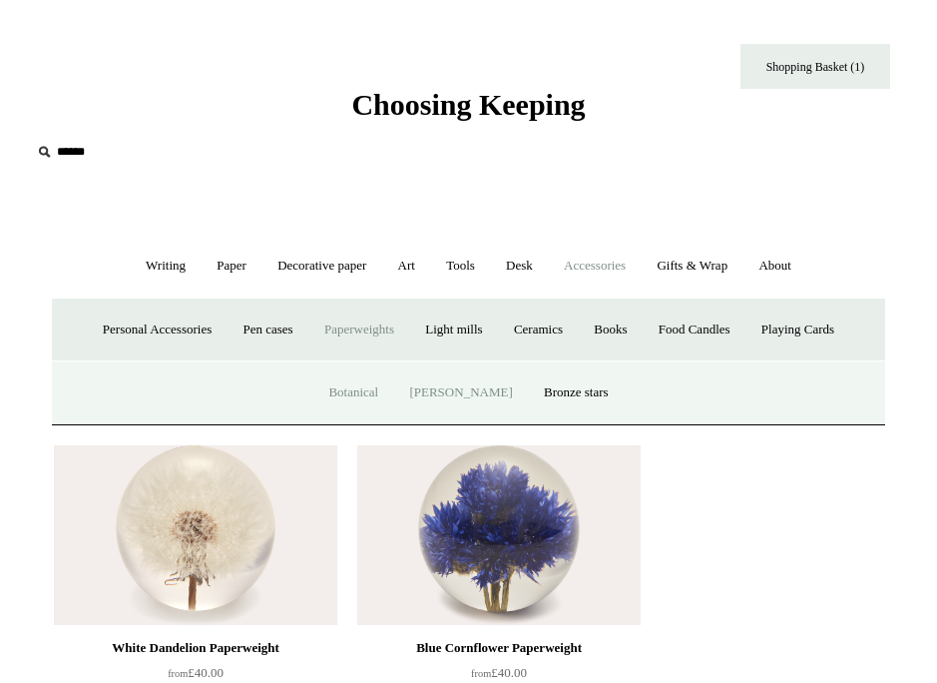
click at [422, 396] on link "[PERSON_NAME]" at bounding box center [460, 392] width 131 height 53
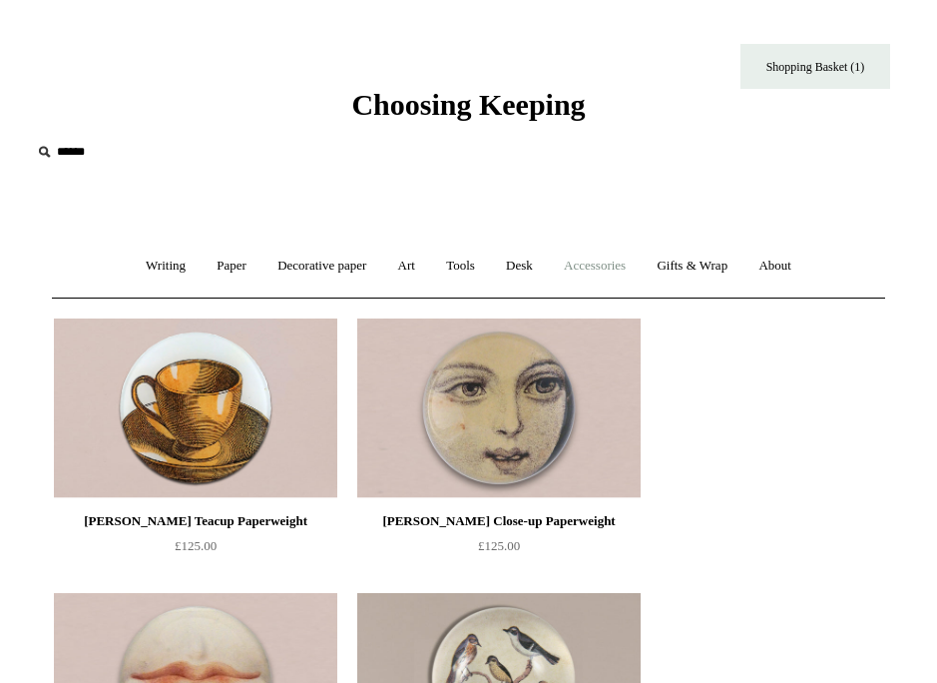
click at [600, 264] on link "Accessories +" at bounding box center [595, 266] width 90 height 53
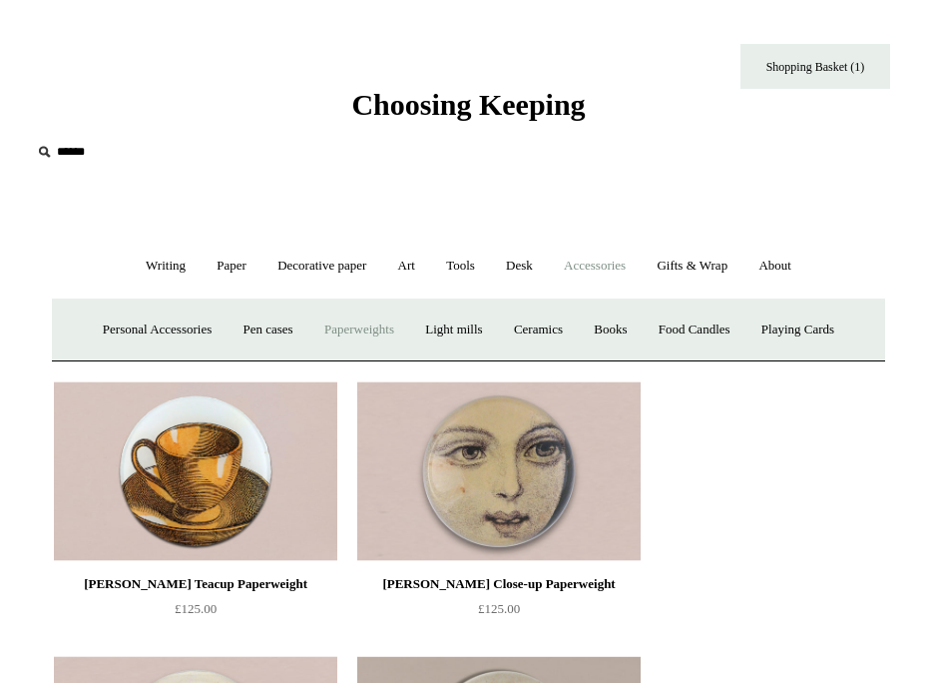
click at [310, 323] on link "Paperweights +" at bounding box center [359, 329] width 98 height 53
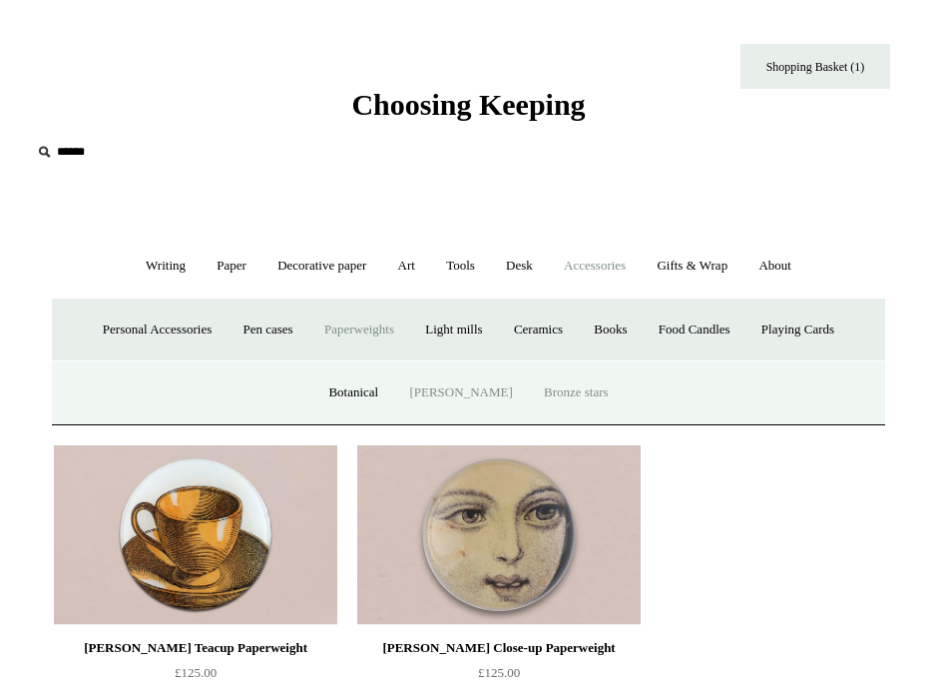
click at [533, 376] on link "Bronze stars" at bounding box center [576, 392] width 93 height 53
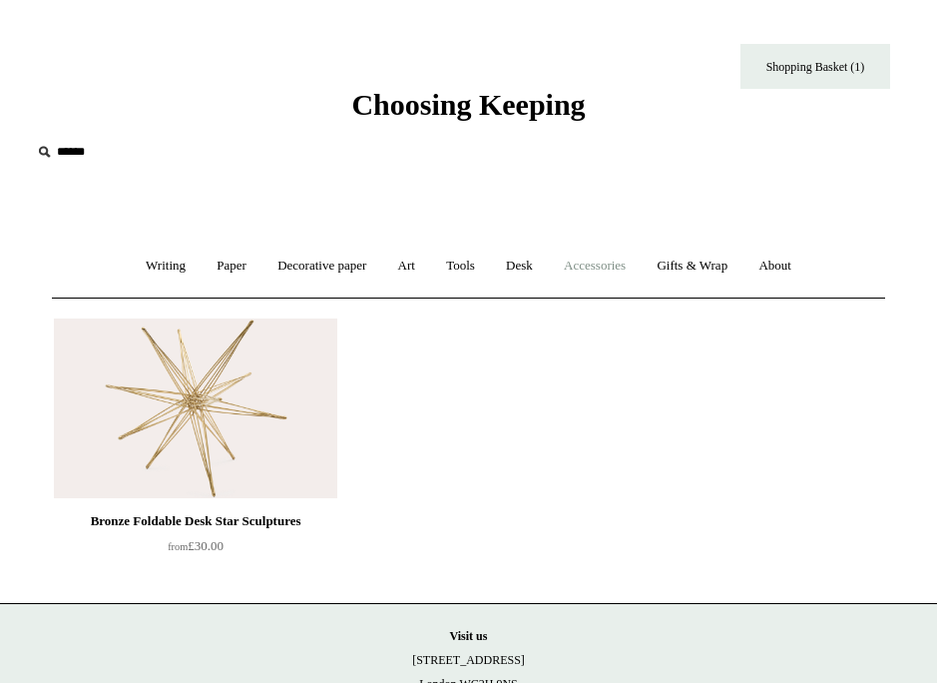
click at [567, 255] on link "Accessories +" at bounding box center [595, 266] width 90 height 53
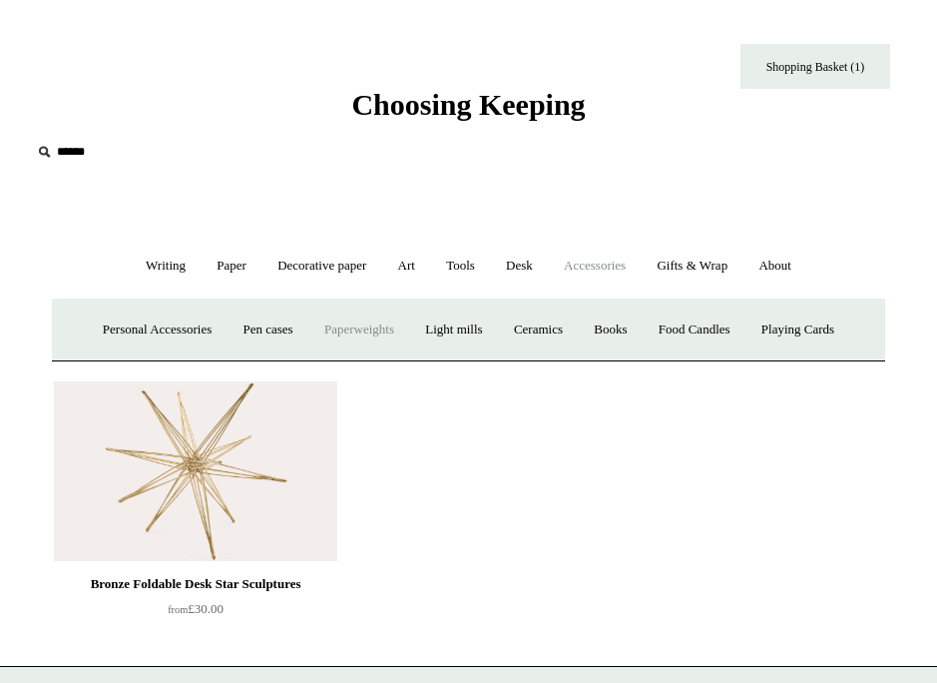
click at [359, 336] on link "Paperweights +" at bounding box center [359, 329] width 98 height 53
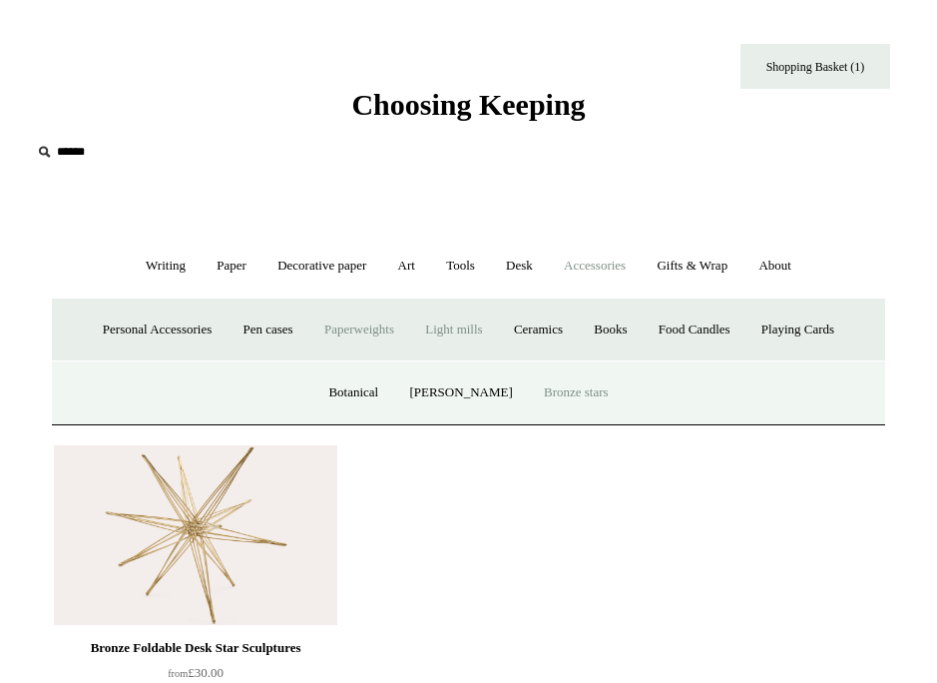
click at [467, 342] on link "Light mills" at bounding box center [453, 329] width 85 height 53
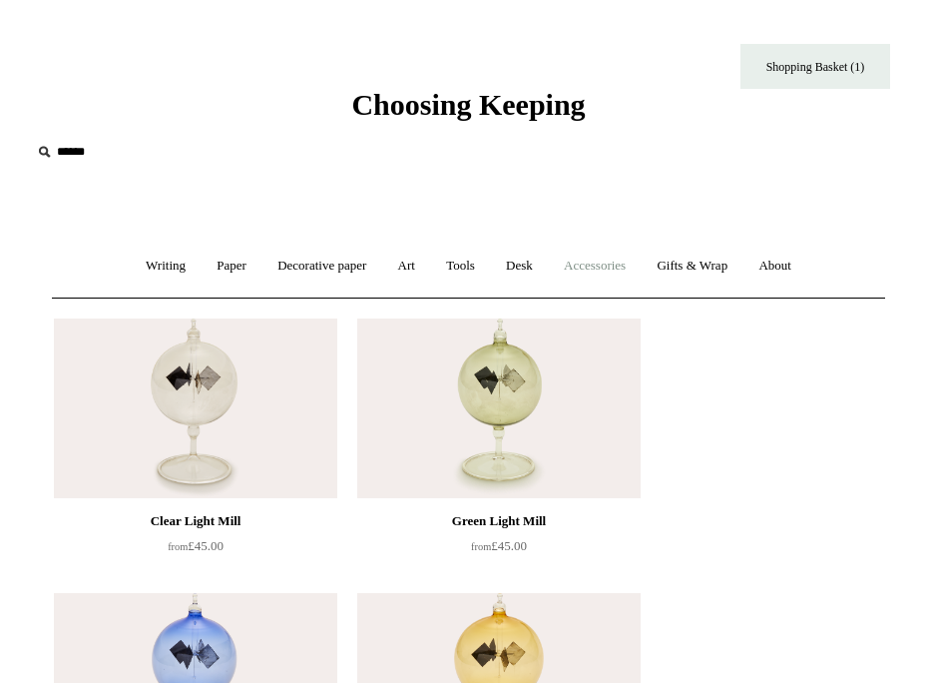
click at [608, 256] on link "Accessories +" at bounding box center [595, 266] width 90 height 53
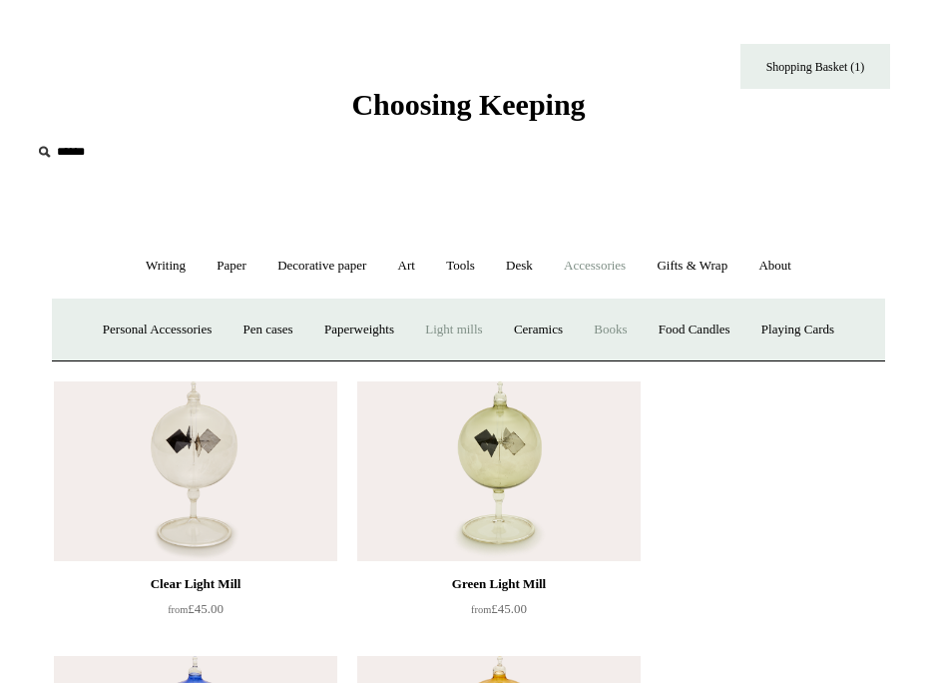
click at [593, 327] on link "Books" at bounding box center [610, 329] width 61 height 53
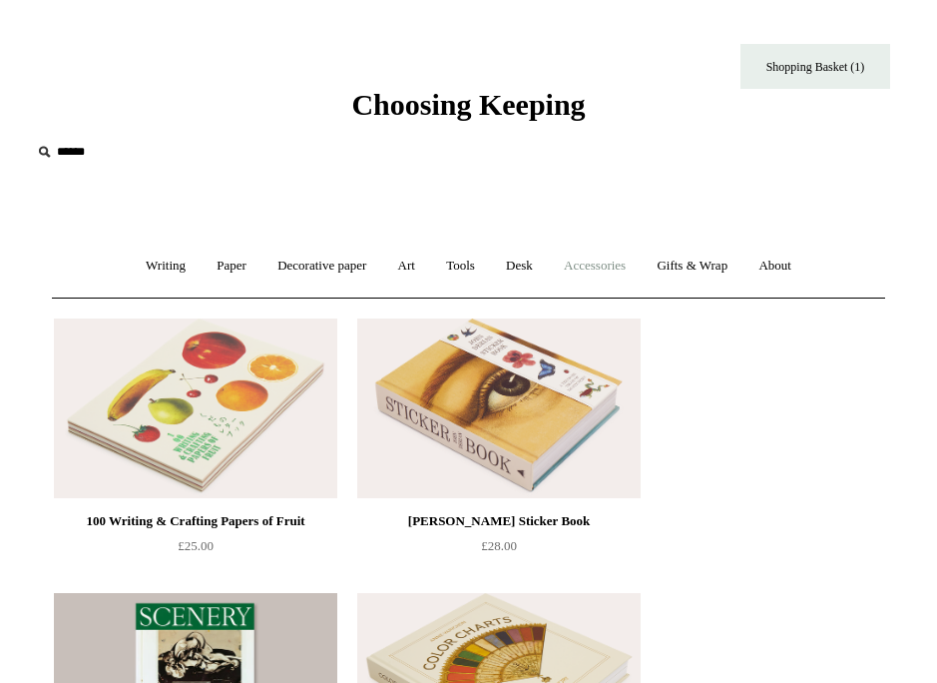
click at [570, 260] on link "Accessories +" at bounding box center [595, 266] width 90 height 53
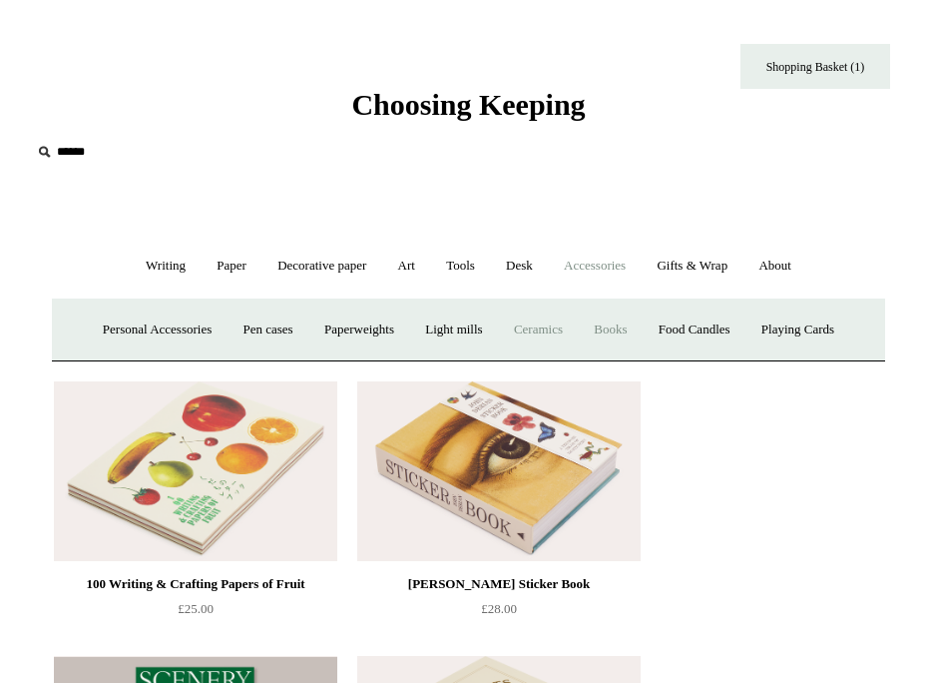
click at [545, 323] on link "Ceramics +" at bounding box center [538, 329] width 77 height 53
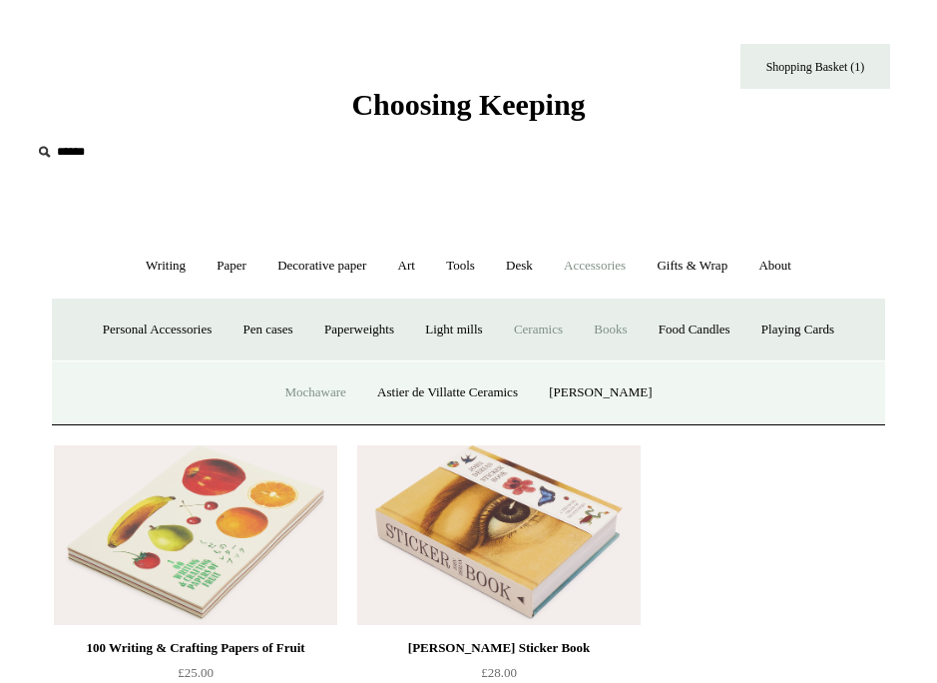
click at [320, 396] on link "Mochaware" at bounding box center [314, 392] width 89 height 53
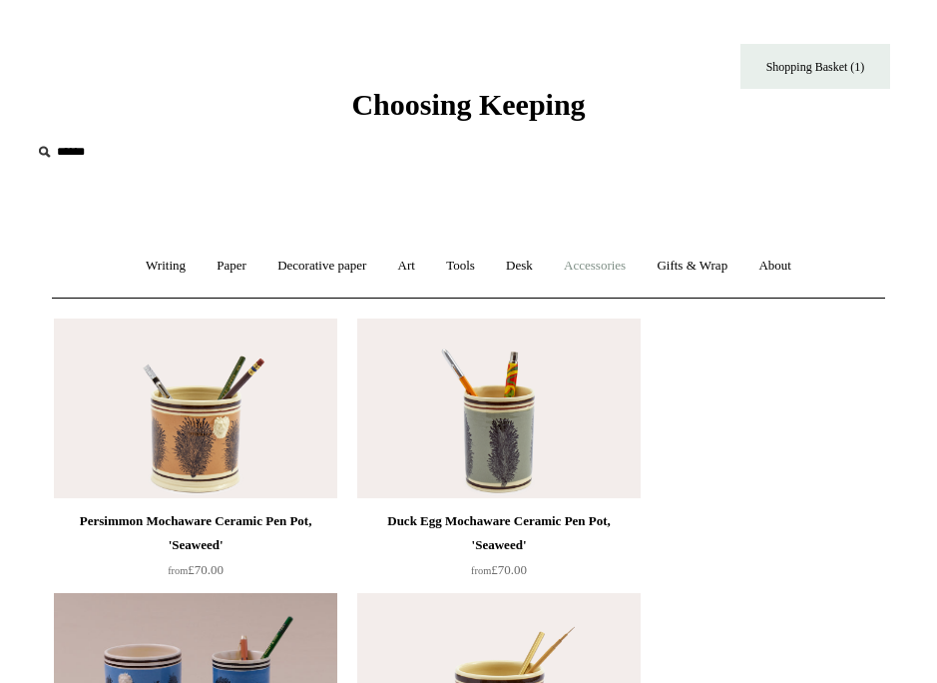
click at [588, 278] on link "Accessories +" at bounding box center [595, 266] width 90 height 53
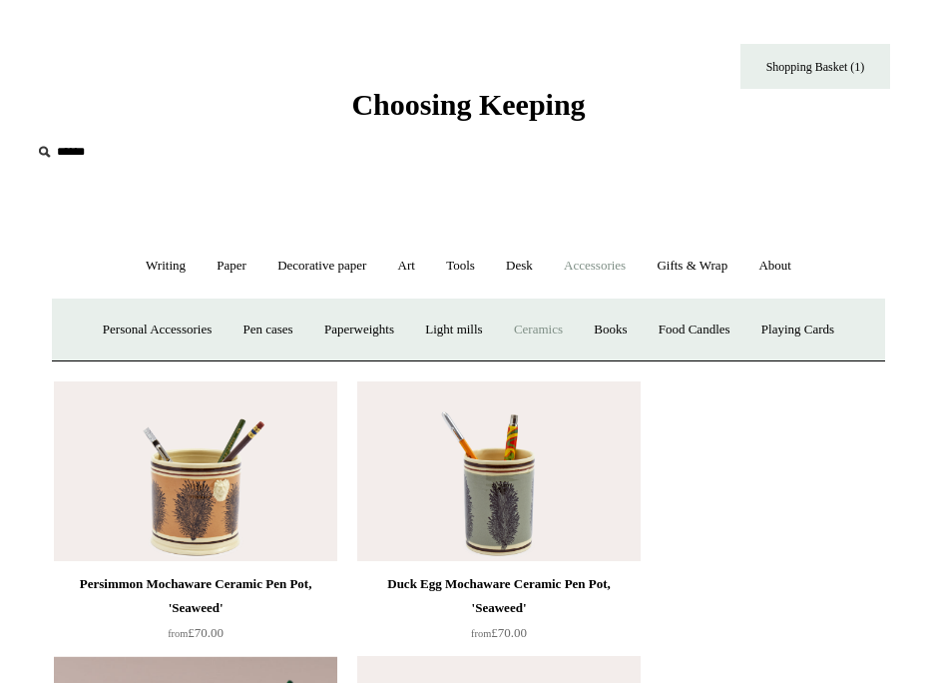
click at [519, 330] on link "Ceramics +" at bounding box center [538, 329] width 77 height 53
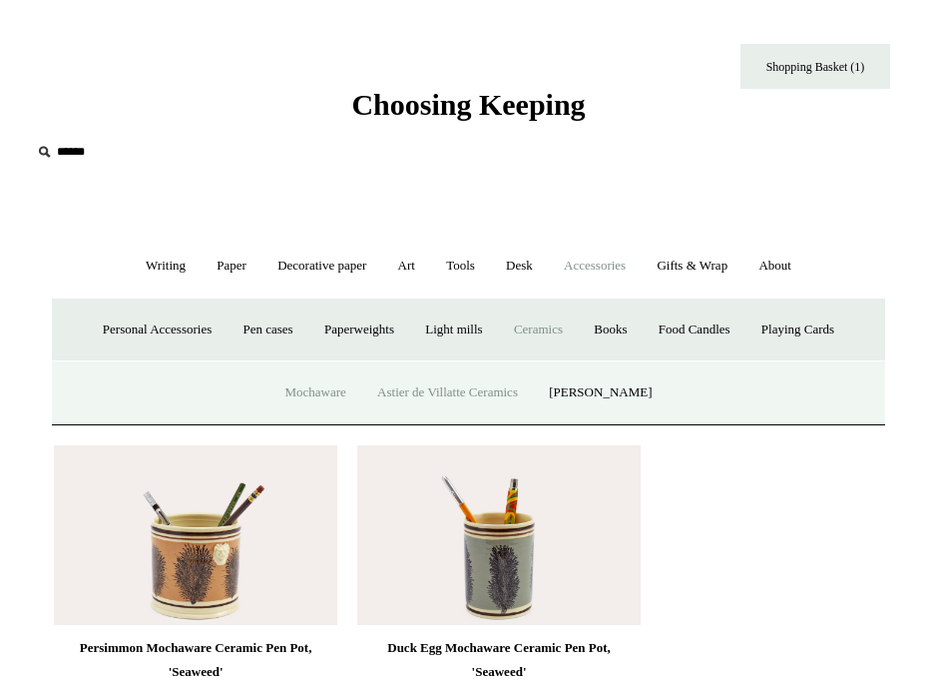
click at [440, 379] on link "Astier de Villatte Ceramics" at bounding box center [447, 392] width 169 height 53
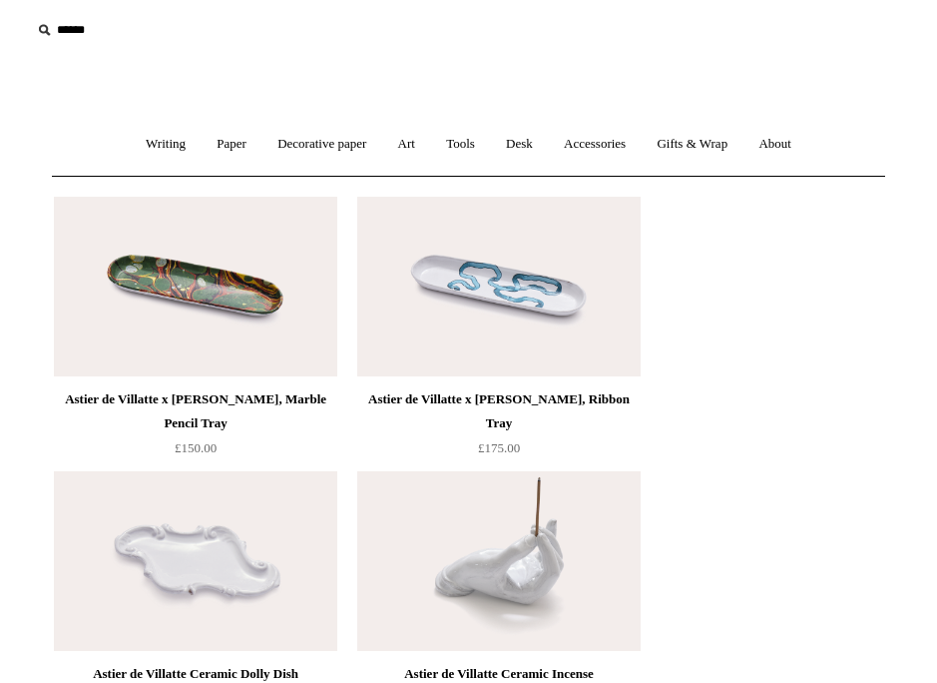
scroll to position [167, 0]
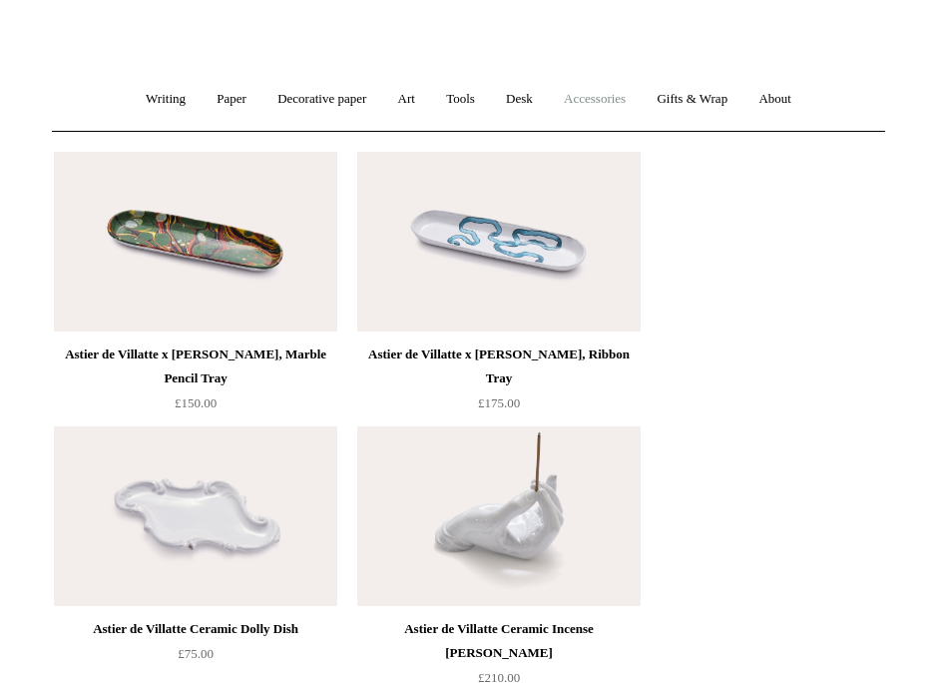
click at [583, 99] on link "Accessories +" at bounding box center [595, 99] width 90 height 53
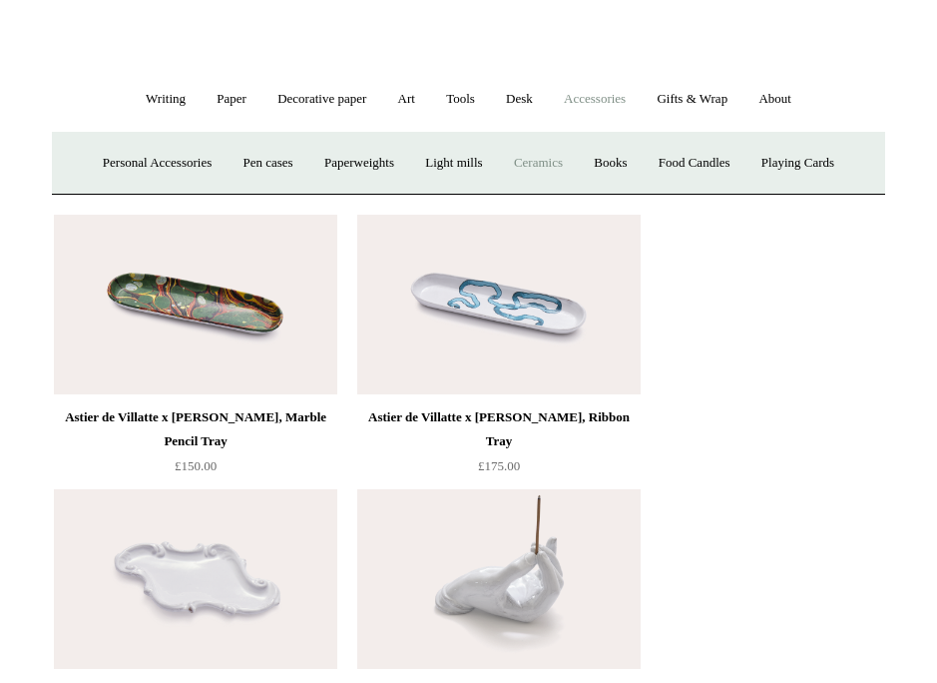
click at [565, 178] on link "Ceramics +" at bounding box center [538, 163] width 77 height 53
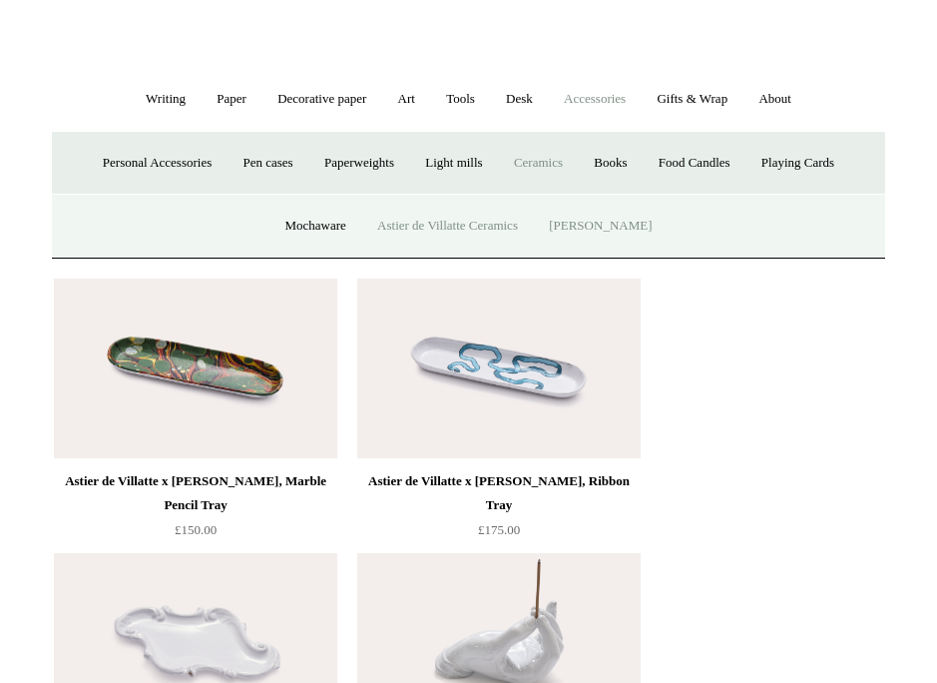
click at [563, 208] on link "[PERSON_NAME]" at bounding box center [600, 226] width 131 height 53
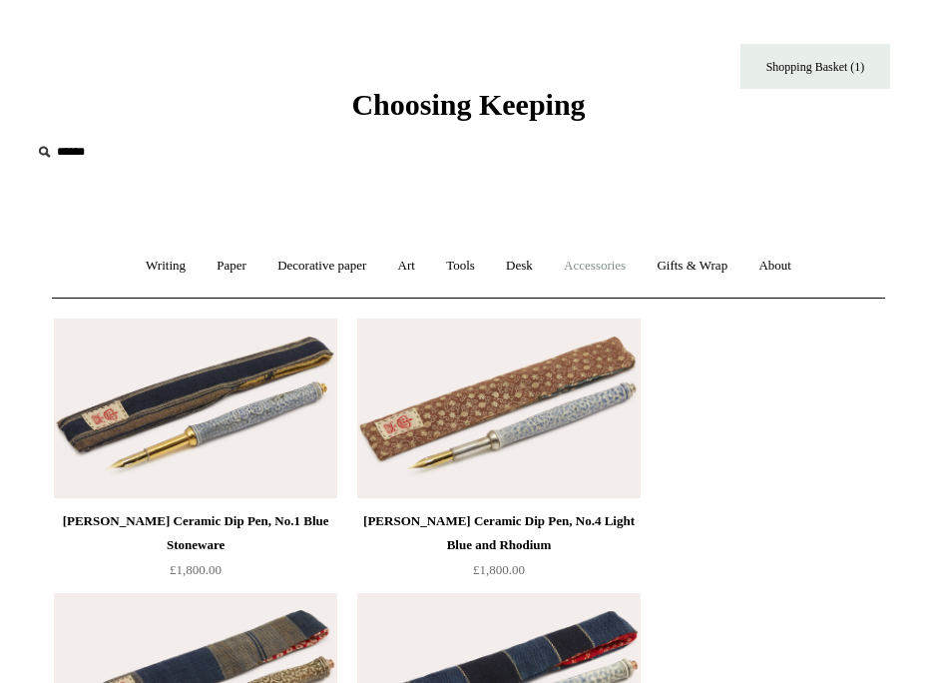
click at [585, 263] on link "Accessories +" at bounding box center [595, 266] width 90 height 53
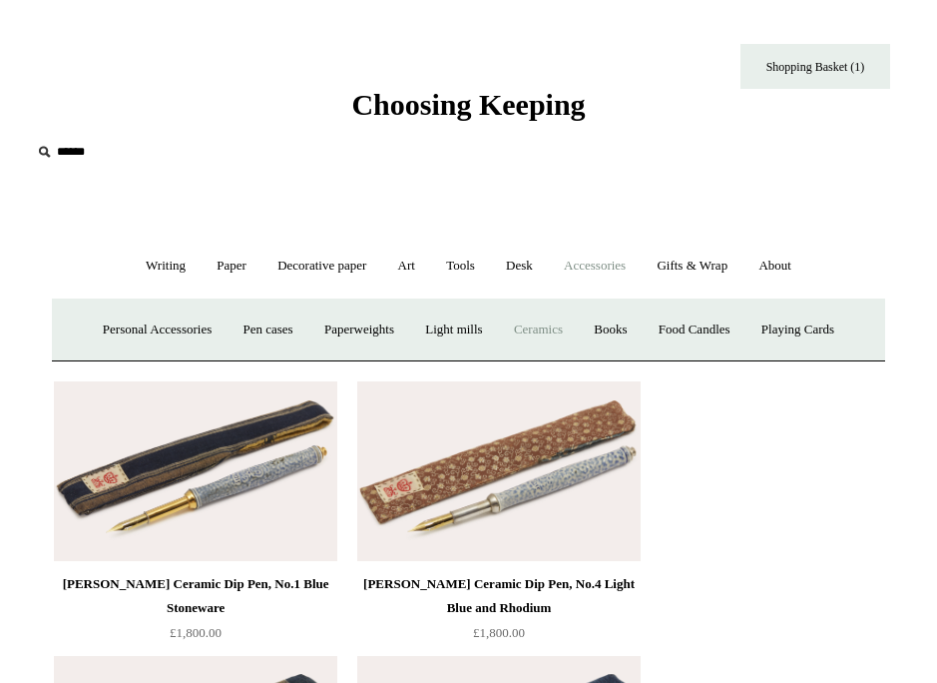
click at [559, 322] on link "Ceramics +" at bounding box center [538, 329] width 77 height 53
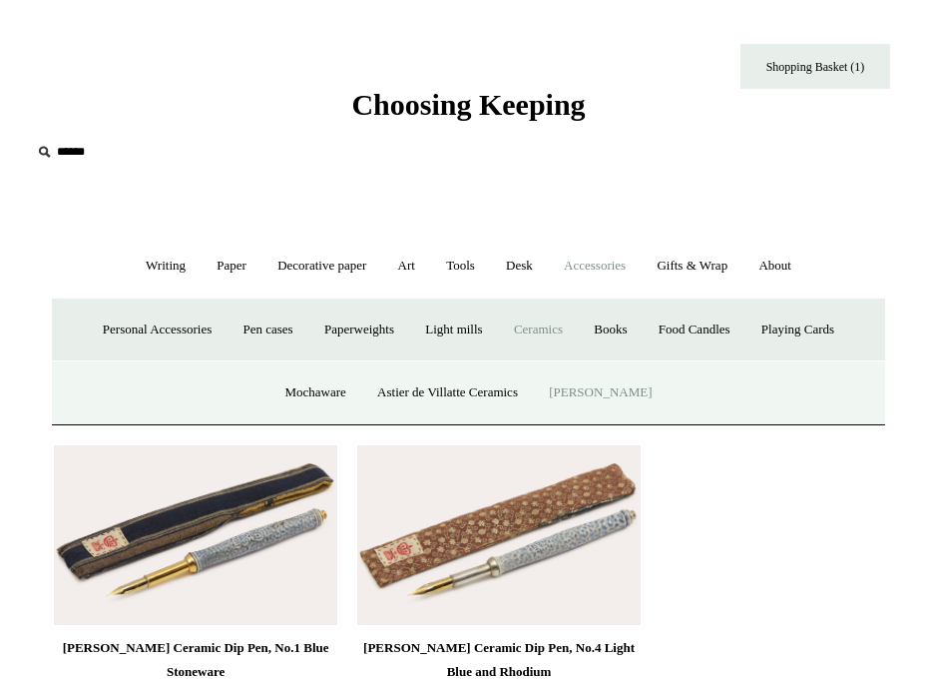
click at [559, 322] on link "Ceramics -" at bounding box center [538, 329] width 77 height 53
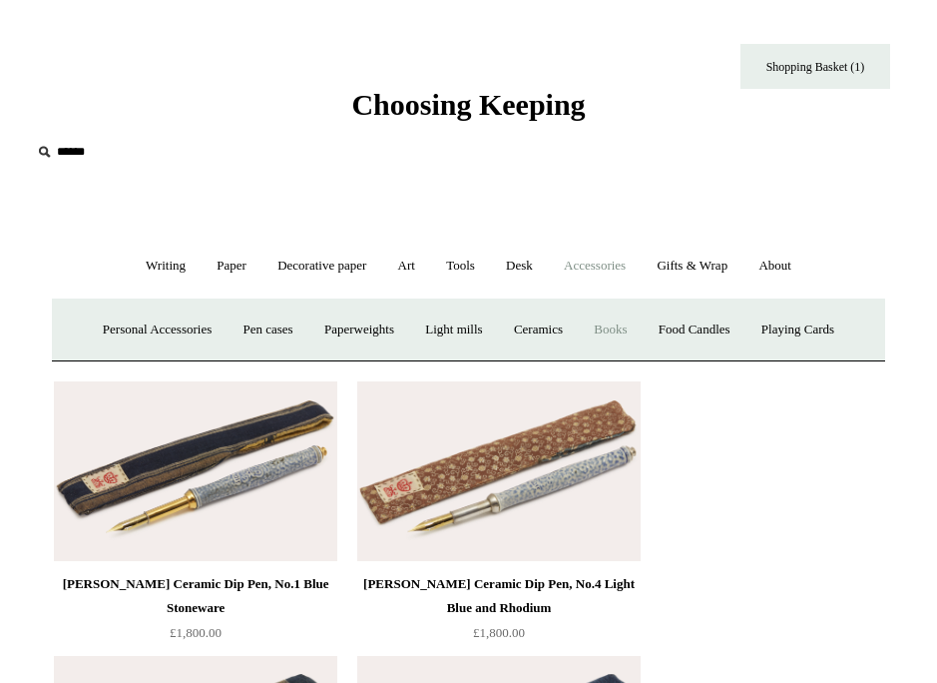
click at [632, 330] on link "Books" at bounding box center [610, 329] width 61 height 53
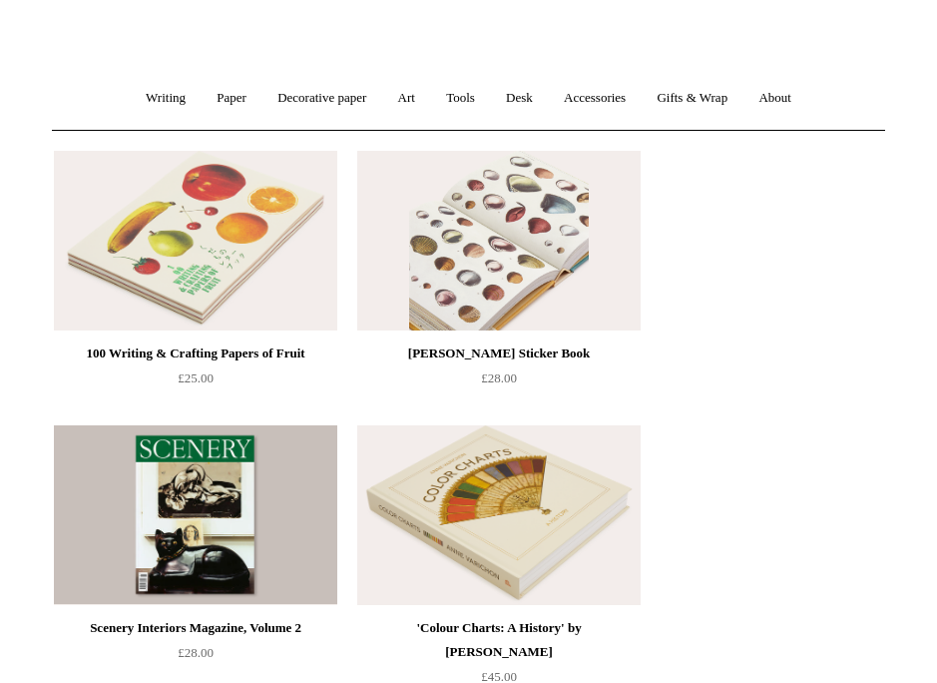
scroll to position [82, 0]
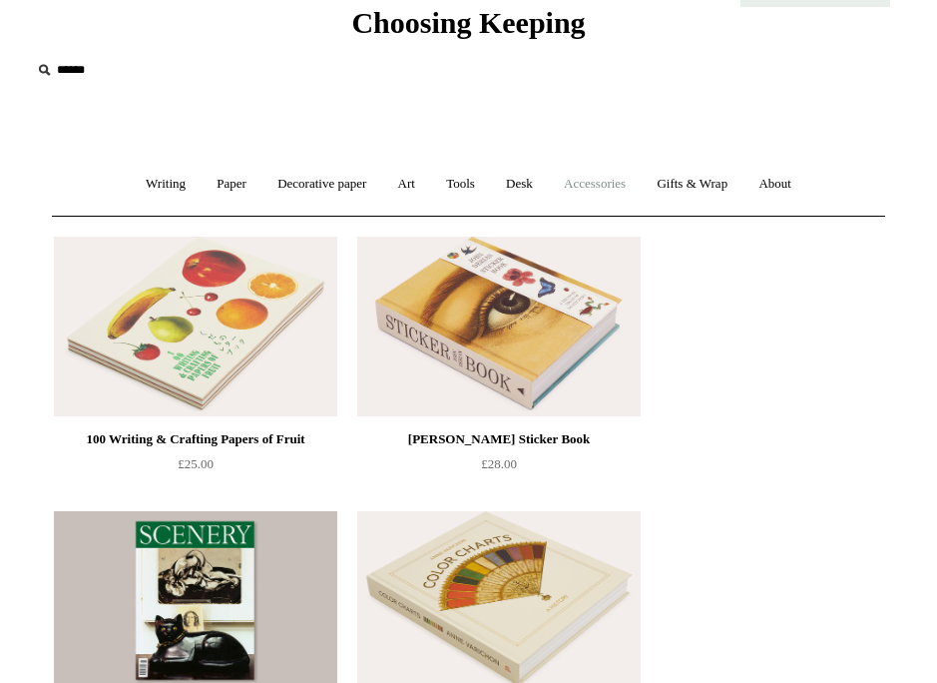
click at [601, 183] on link "Accessories +" at bounding box center [595, 184] width 90 height 53
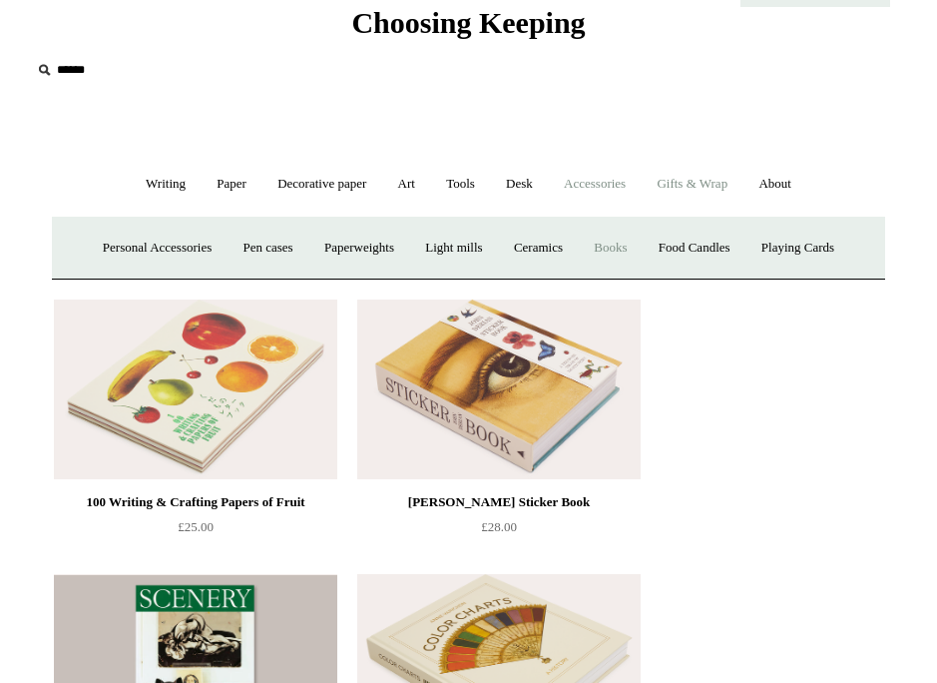
click at [698, 186] on link "Gifts & Wrap +" at bounding box center [692, 184] width 99 height 53
click at [169, 235] on link "Greeting cards +" at bounding box center [147, 248] width 104 height 53
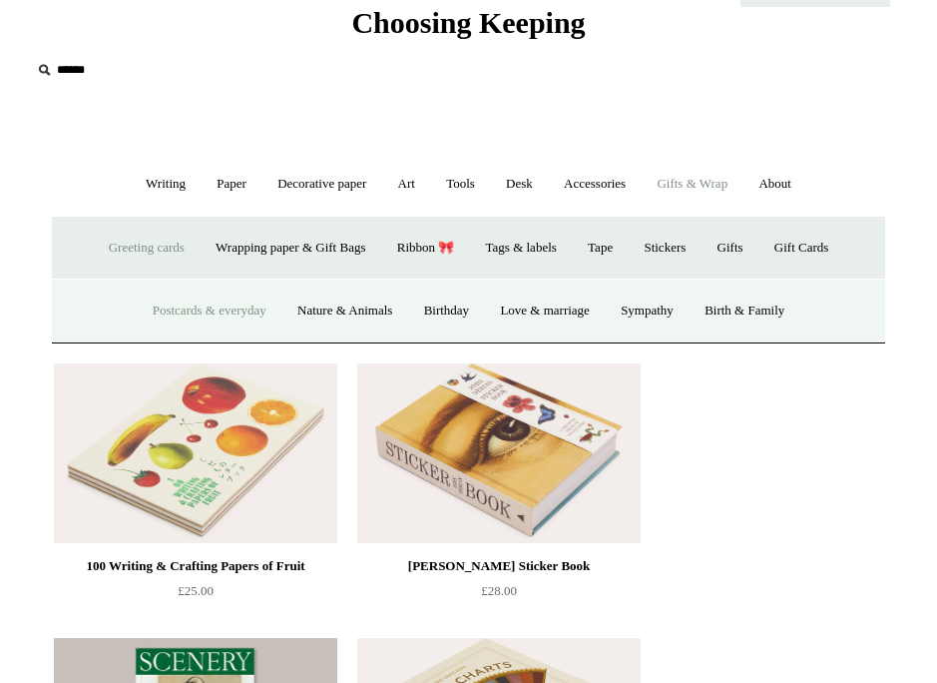
click at [188, 319] on link "Postcards & everyday" at bounding box center [210, 310] width 142 height 53
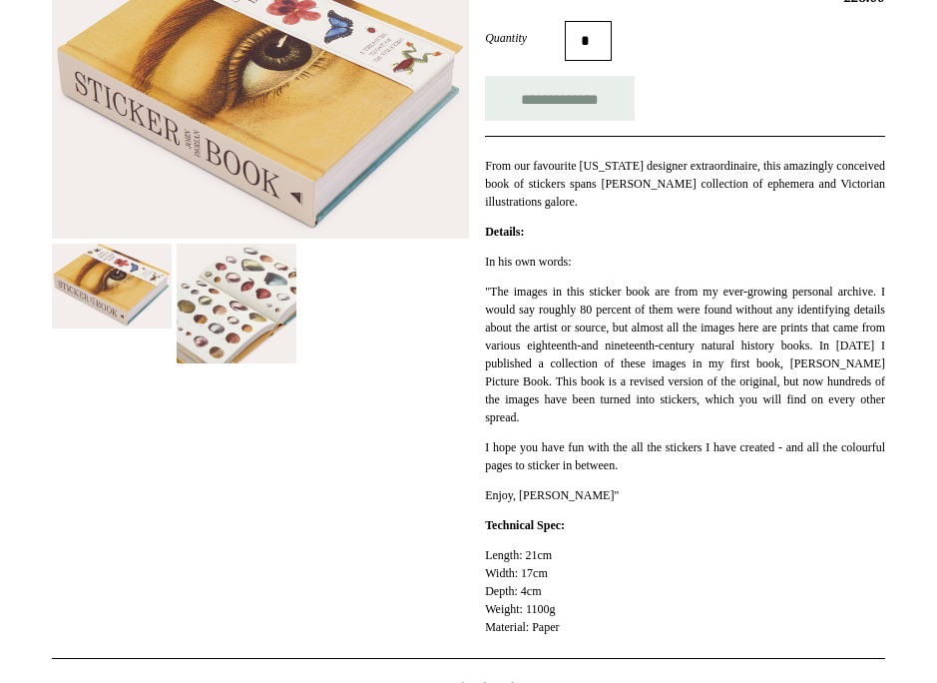
scroll to position [431, 0]
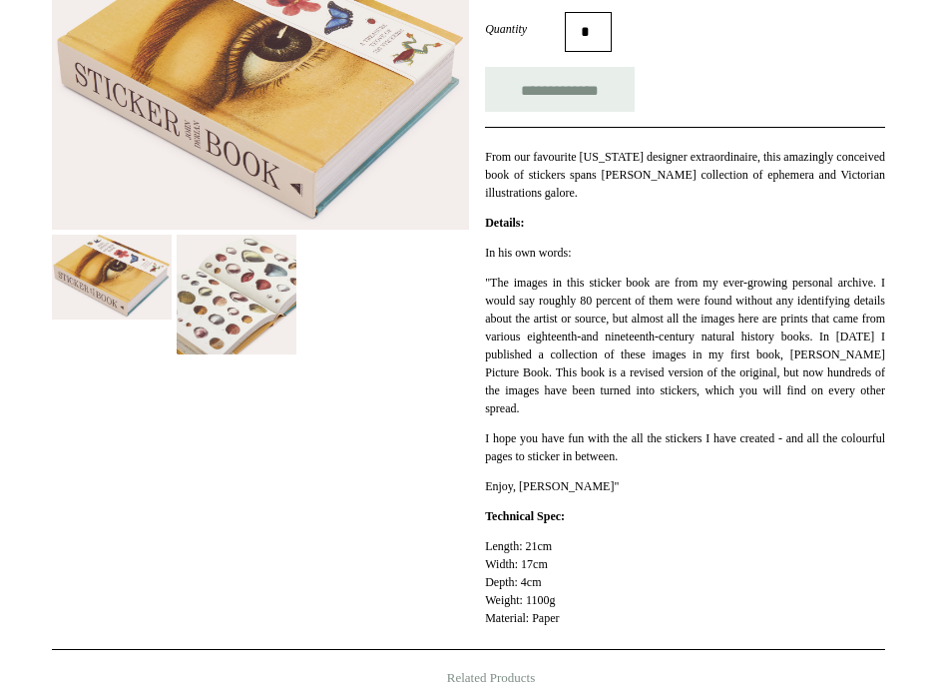
click at [246, 247] on img at bounding box center [237, 295] width 120 height 120
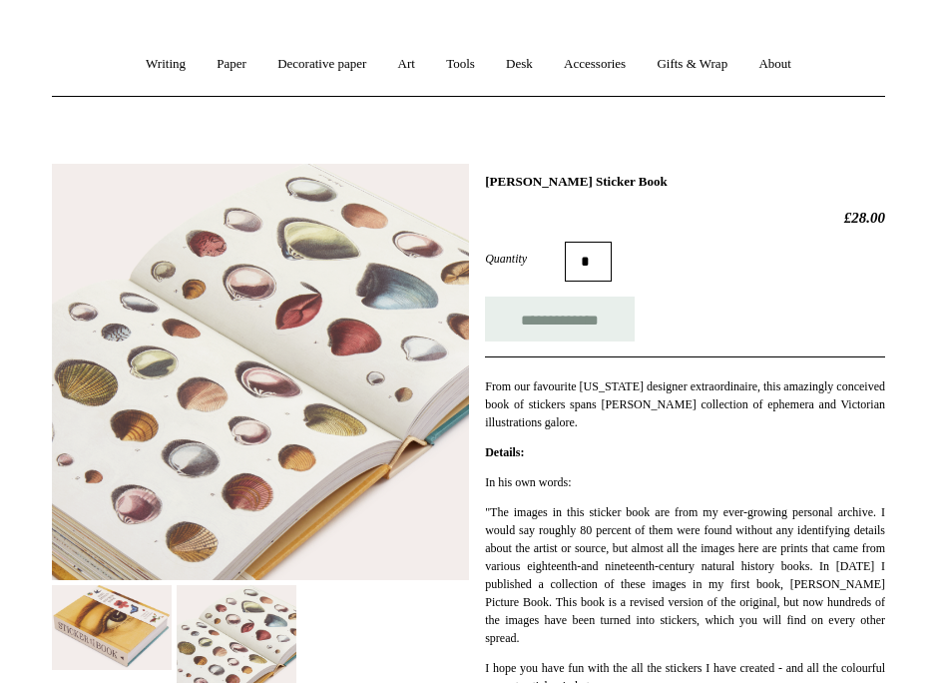
scroll to position [207, 0]
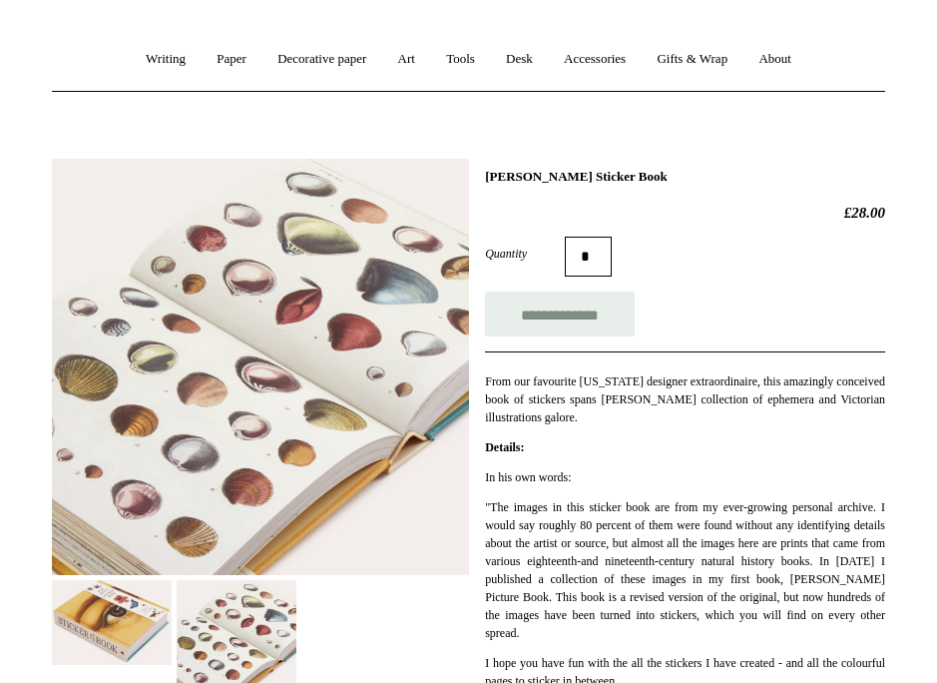
click at [169, 623] on img at bounding box center [112, 622] width 120 height 85
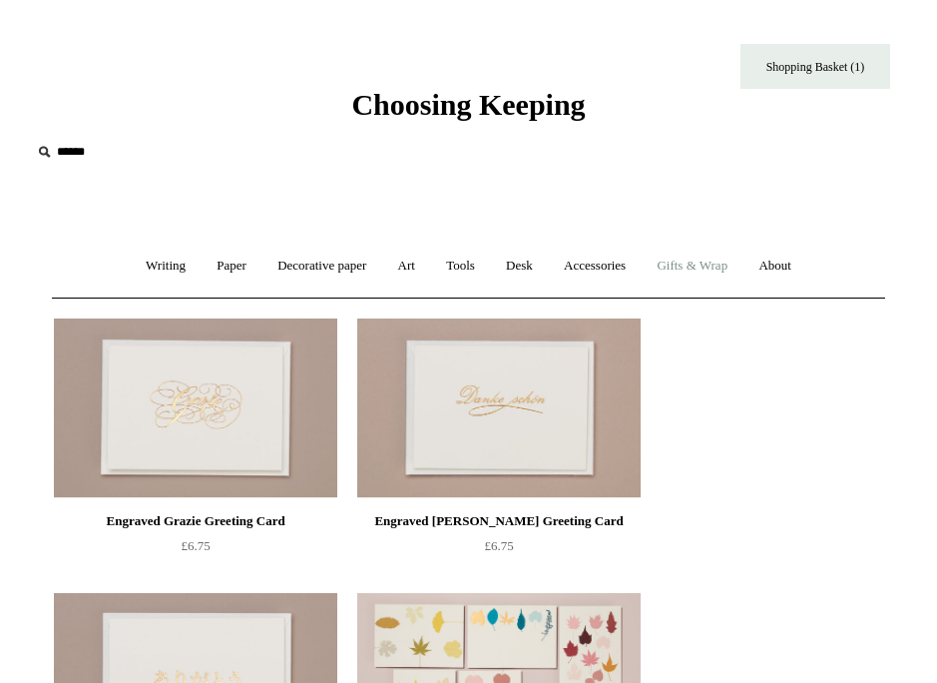
click at [714, 272] on link "Gifts & Wrap +" at bounding box center [692, 266] width 99 height 53
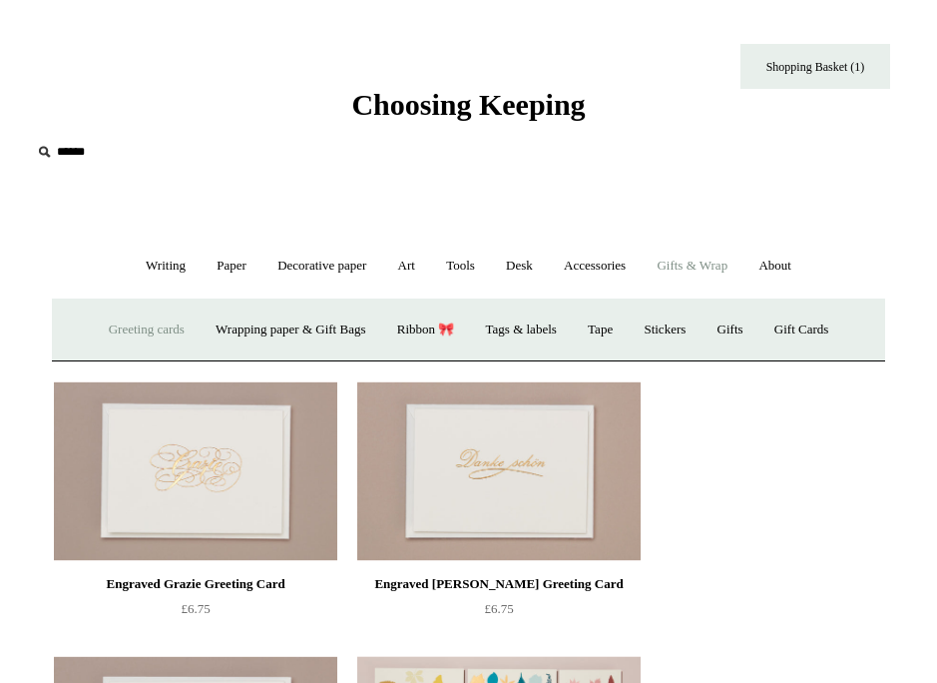
click at [146, 313] on link "Greeting cards +" at bounding box center [147, 329] width 104 height 53
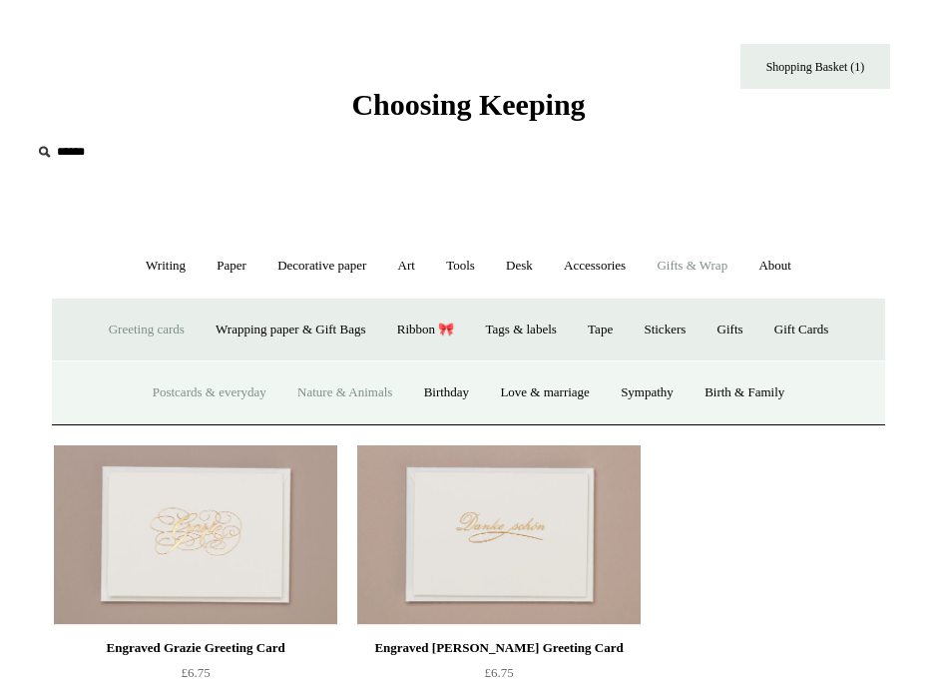
click at [293, 397] on link "Nature & Animals" at bounding box center [344, 392] width 123 height 53
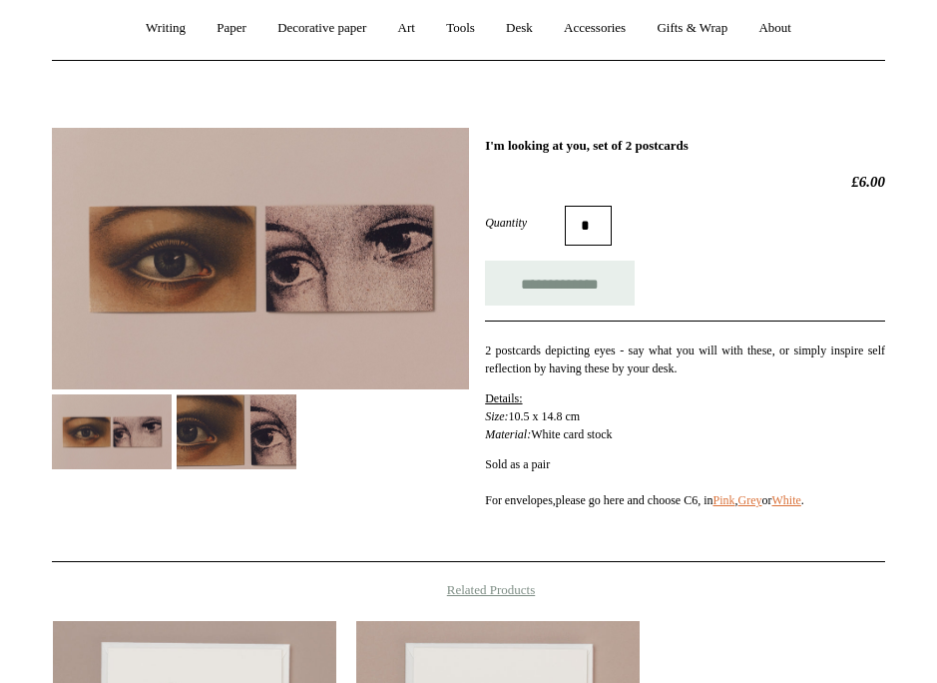
scroll to position [254, 0]
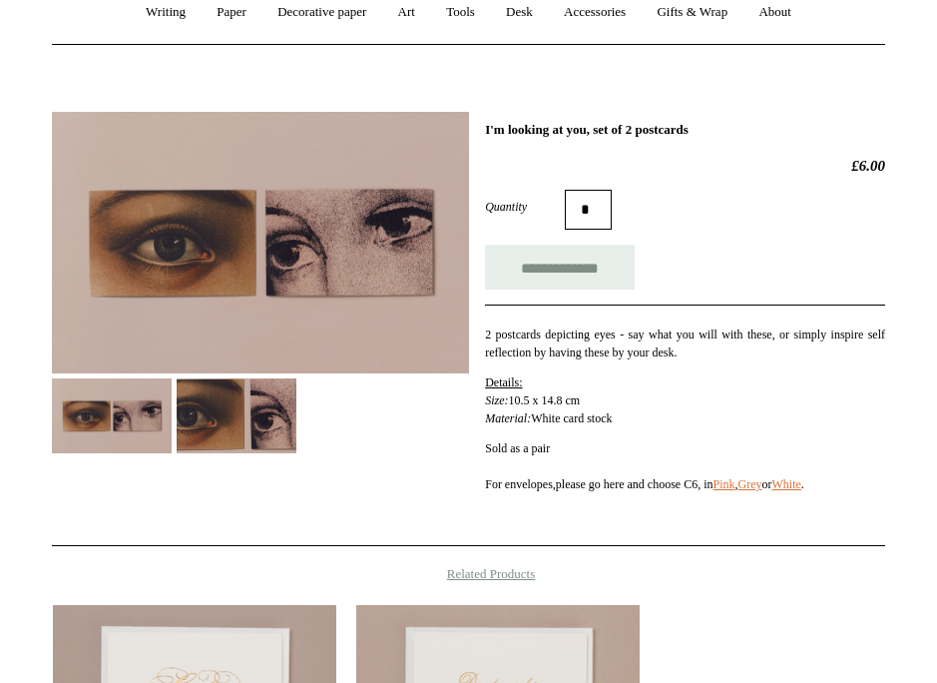
click at [247, 417] on img at bounding box center [237, 415] width 120 height 75
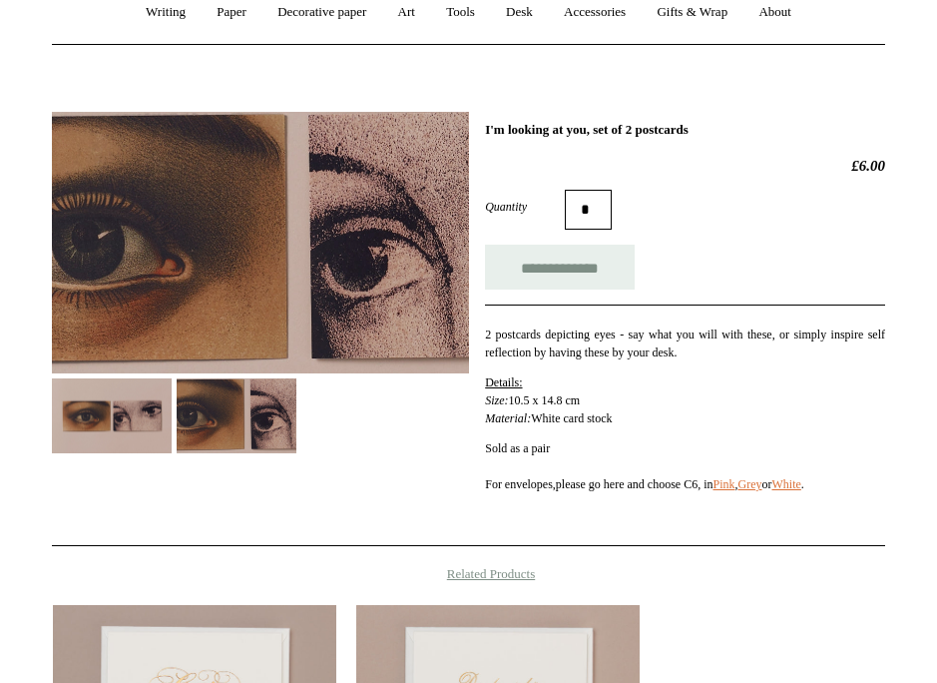
click at [166, 421] on img at bounding box center [112, 415] width 120 height 75
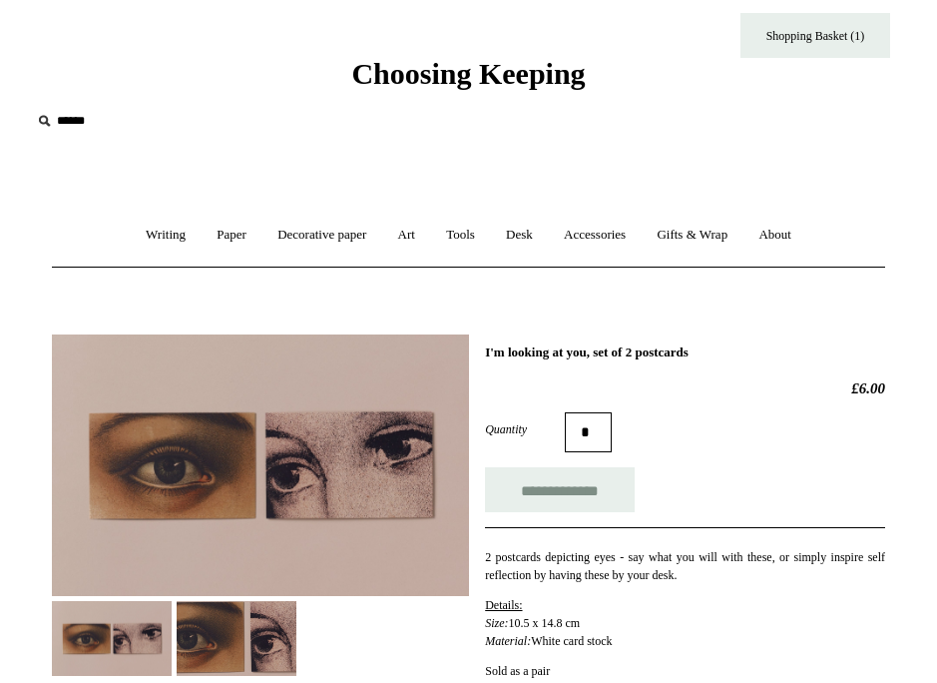
scroll to position [0, 0]
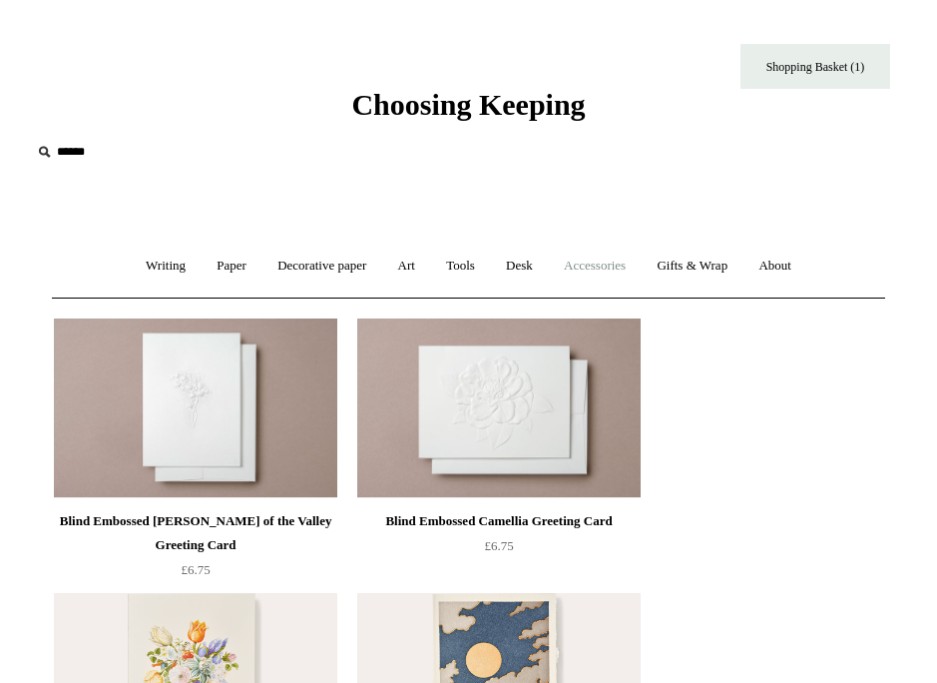
click at [622, 259] on link "Accessories +" at bounding box center [595, 266] width 90 height 53
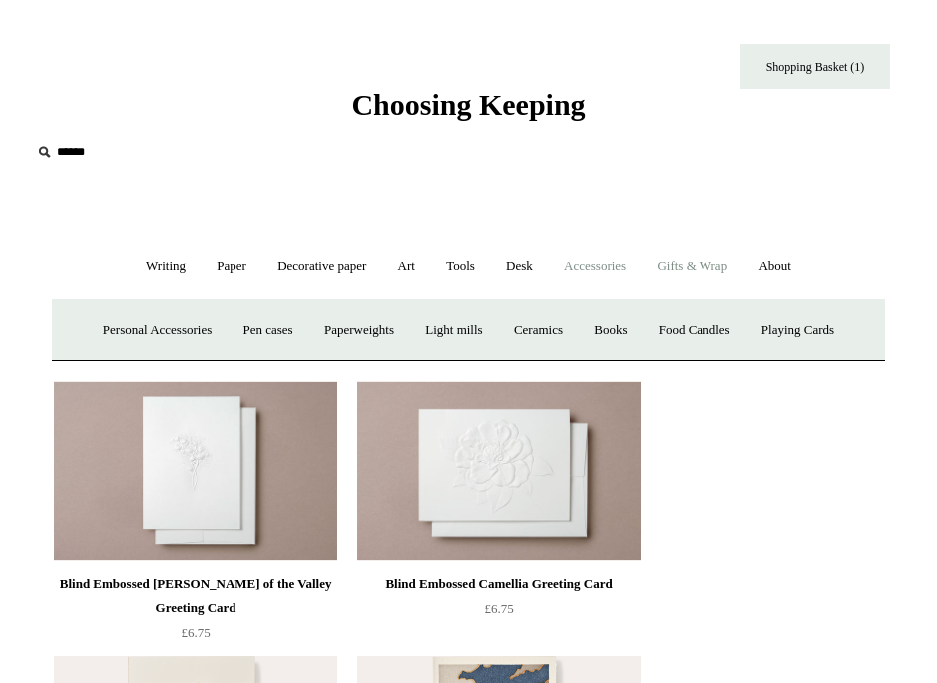
click at [675, 262] on link "Gifts & Wrap +" at bounding box center [692, 266] width 99 height 53
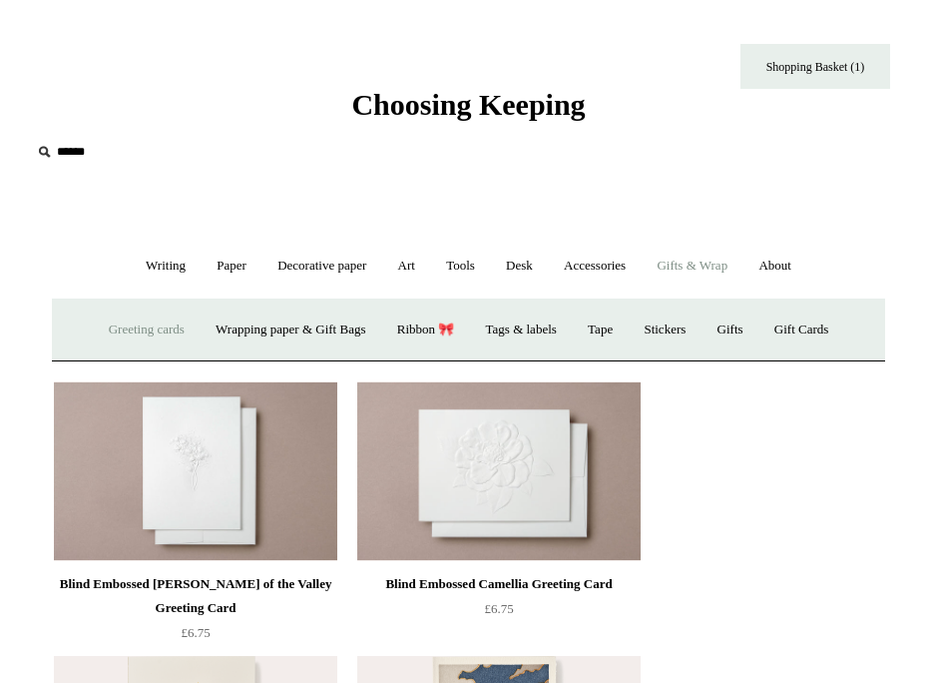
click at [155, 332] on link "Greeting cards +" at bounding box center [147, 329] width 104 height 53
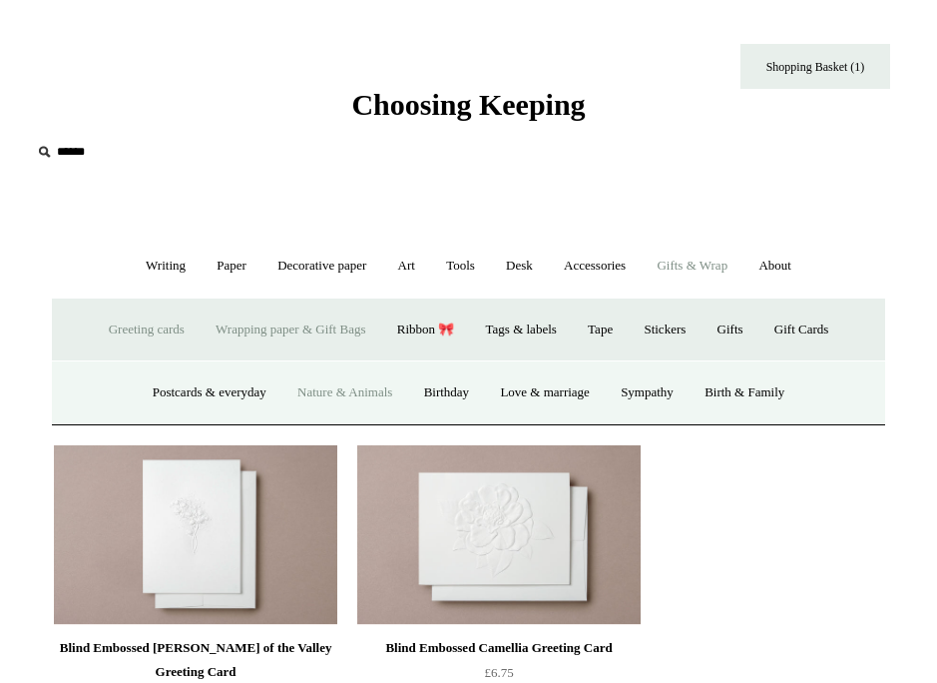
click at [270, 323] on link "Wrapping paper & Gift Bags" at bounding box center [291, 329] width 178 height 53
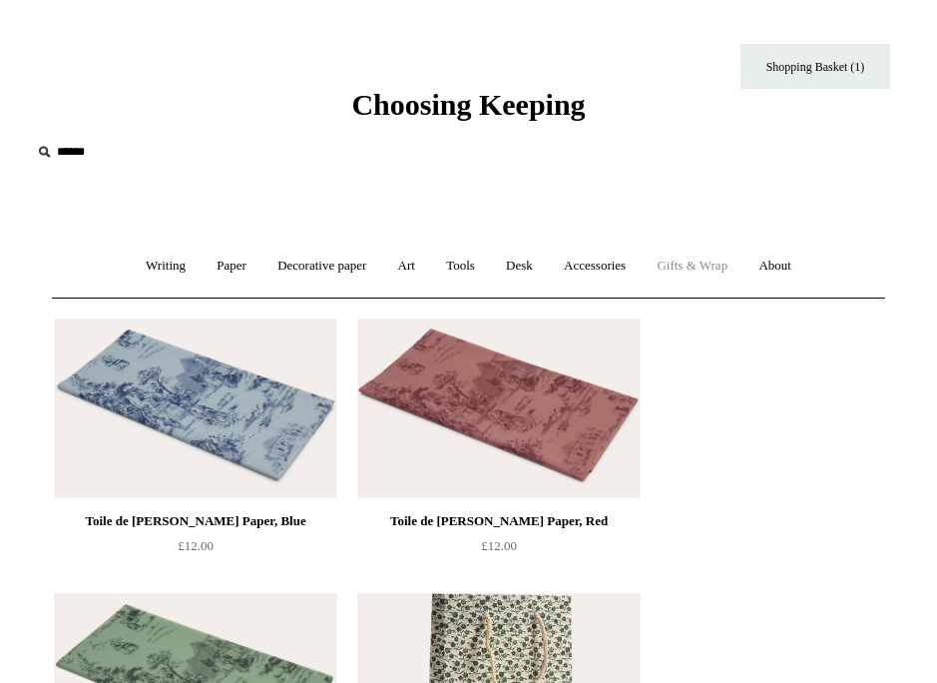
click at [671, 257] on link "Gifts & Wrap +" at bounding box center [692, 266] width 99 height 53
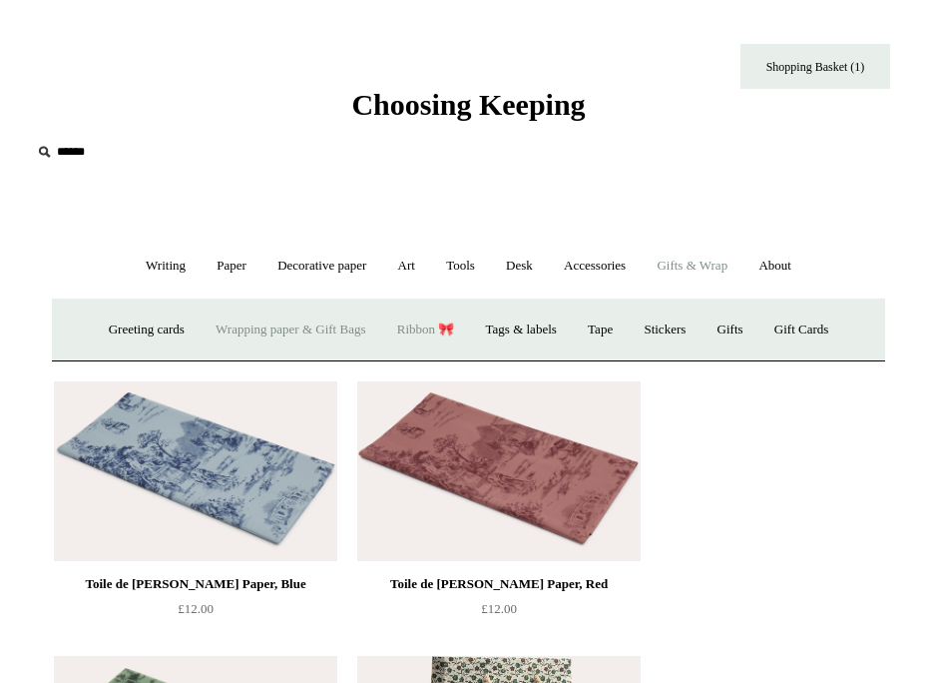
click at [389, 317] on link "Ribbon 🎀" at bounding box center [426, 329] width 86 height 53
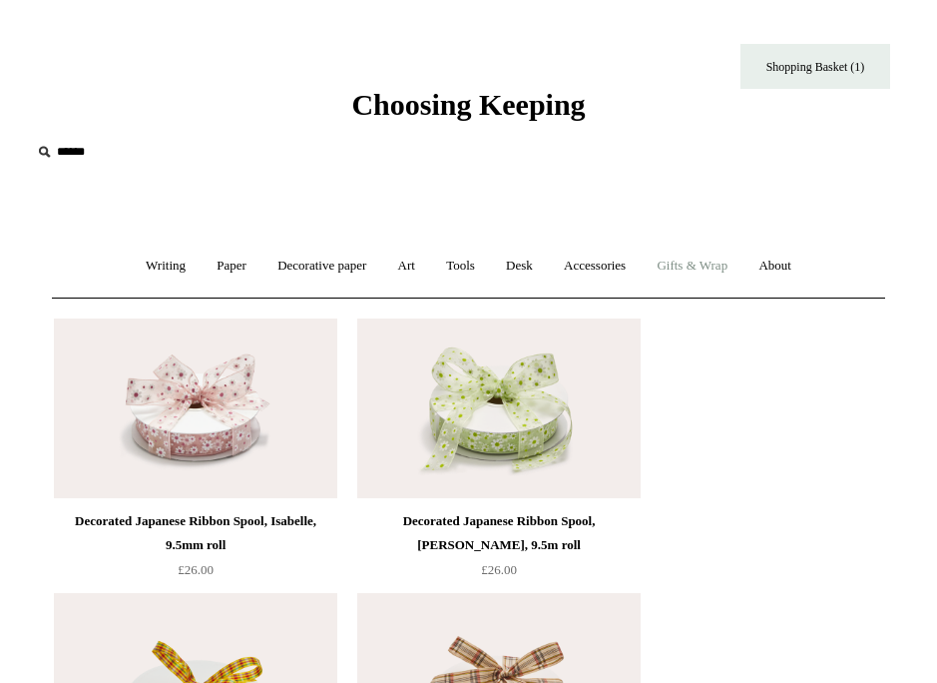
click at [691, 272] on link "Gifts & Wrap +" at bounding box center [692, 266] width 99 height 53
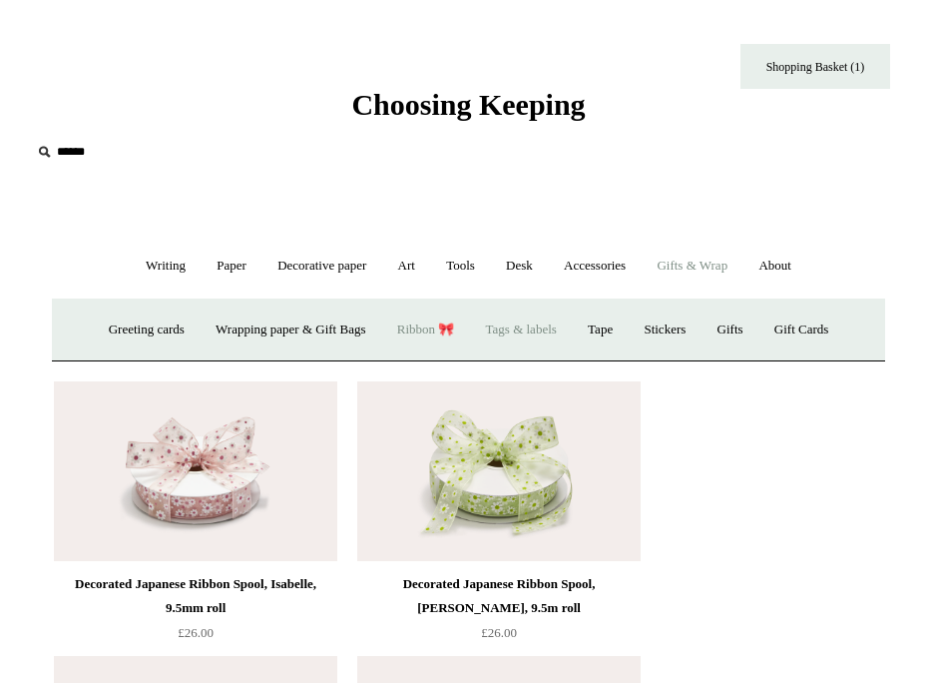
click at [508, 325] on link "Tags & labels" at bounding box center [521, 329] width 99 height 53
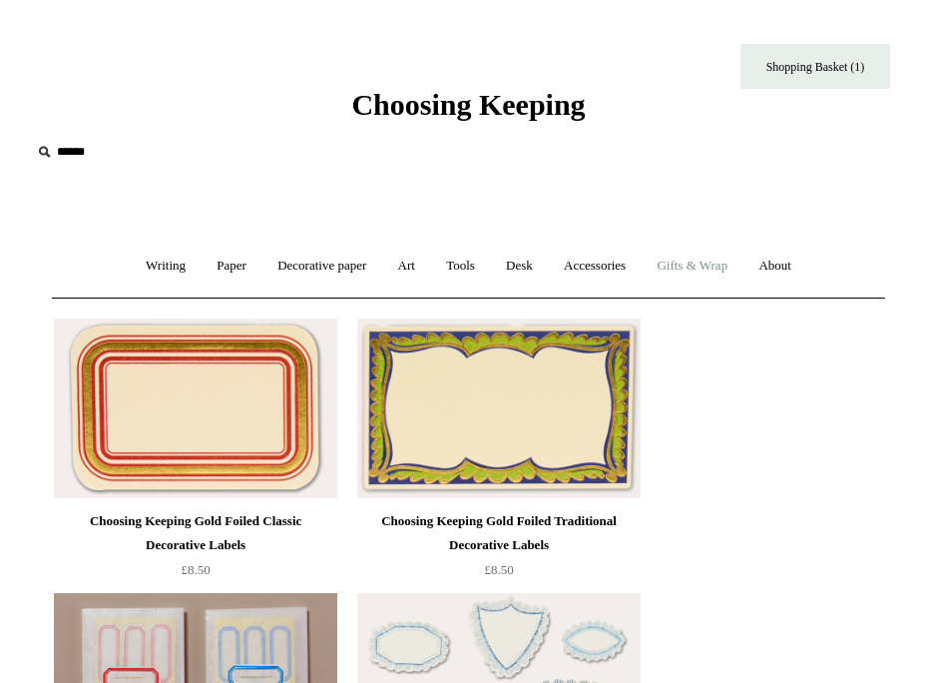
click at [711, 275] on link "Gifts & Wrap +" at bounding box center [692, 266] width 99 height 53
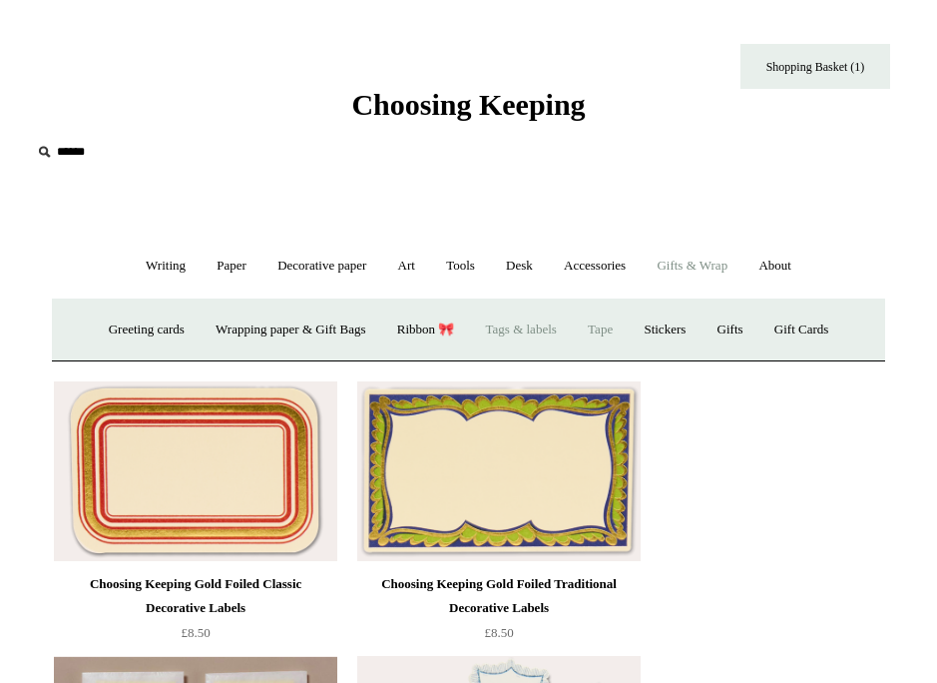
click at [600, 338] on link "Tape" at bounding box center [600, 329] width 53 height 53
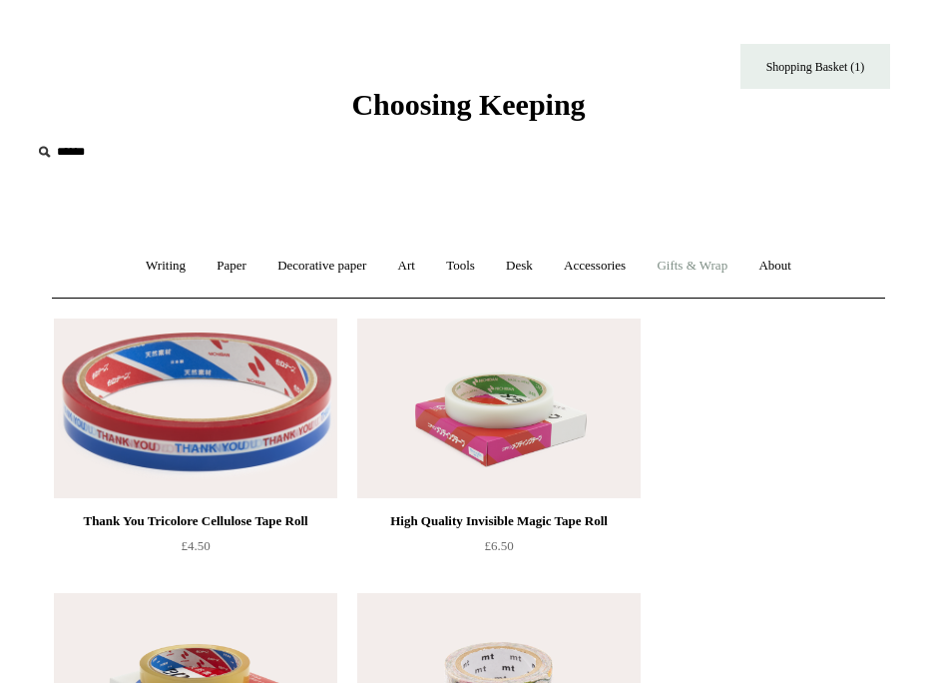
click at [695, 279] on link "Gifts & Wrap +" at bounding box center [692, 266] width 99 height 53
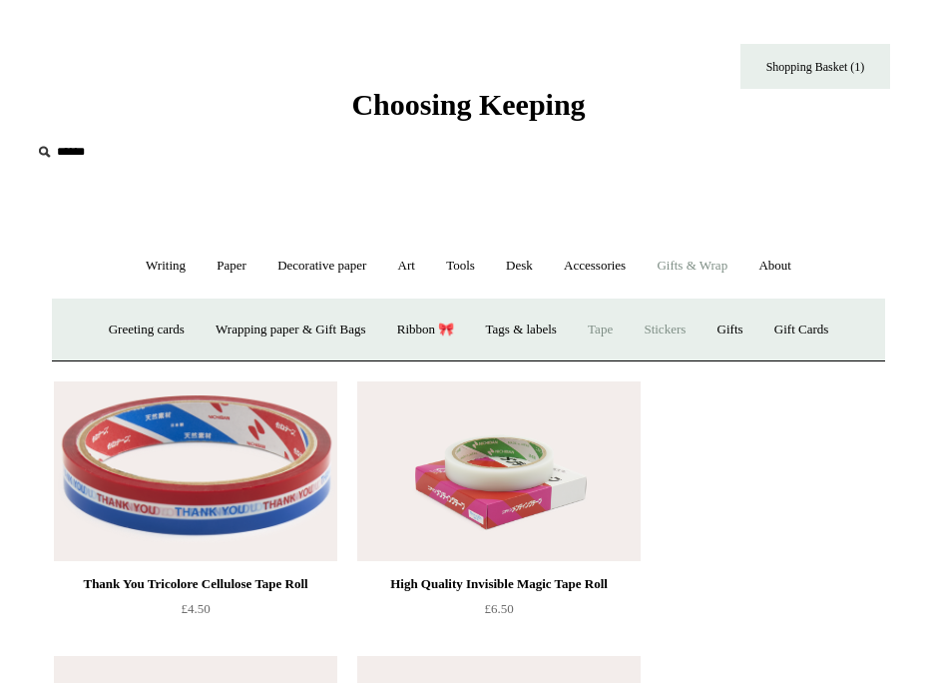
click at [688, 317] on link "Stickers" at bounding box center [665, 329] width 70 height 53
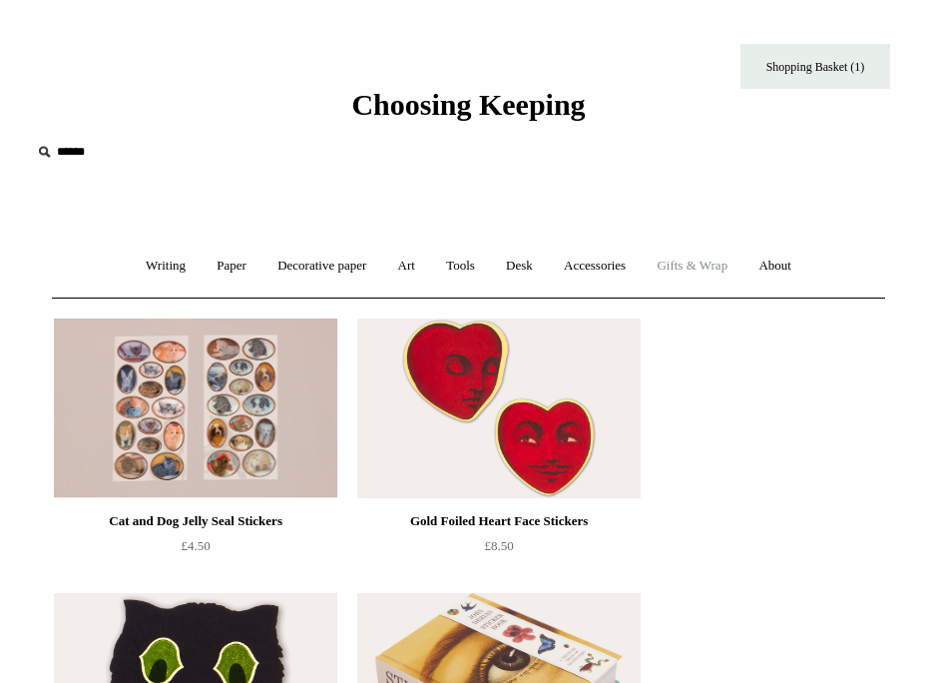
click at [691, 267] on link "Gifts & Wrap +" at bounding box center [692, 266] width 99 height 53
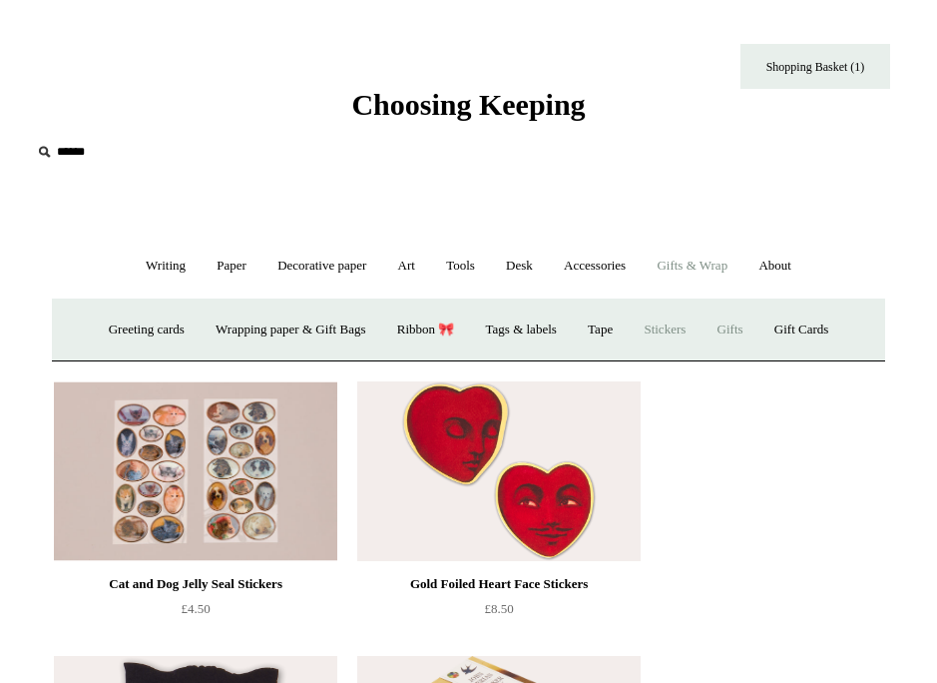
click at [743, 324] on link "Gifts +" at bounding box center [731, 329] width 54 height 53
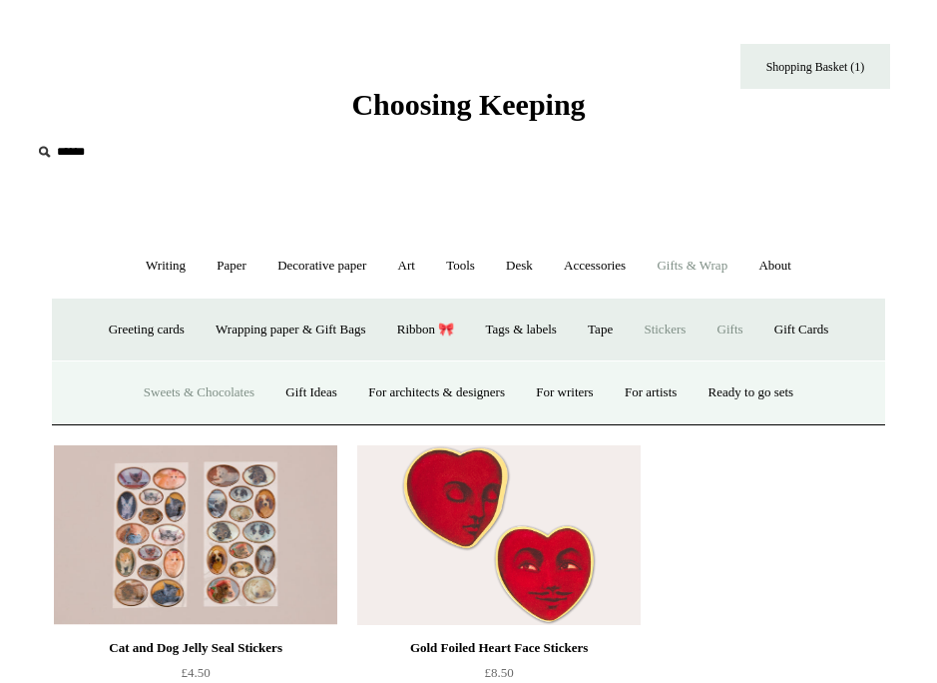
click at [245, 387] on link "Sweets & Chocolates" at bounding box center [199, 392] width 139 height 53
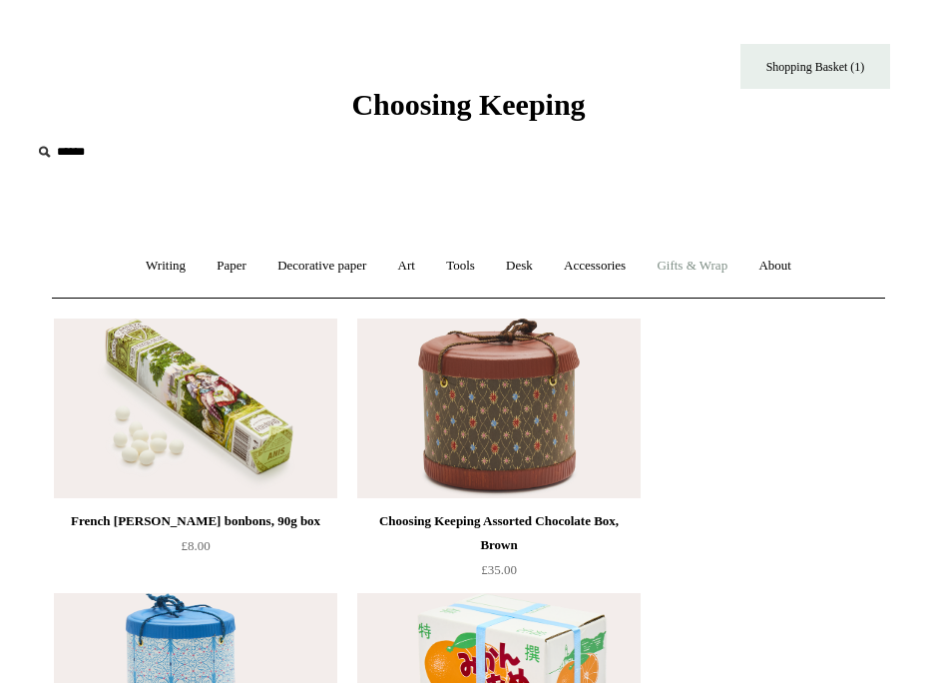
click at [685, 265] on link "Gifts & Wrap +" at bounding box center [692, 266] width 99 height 53
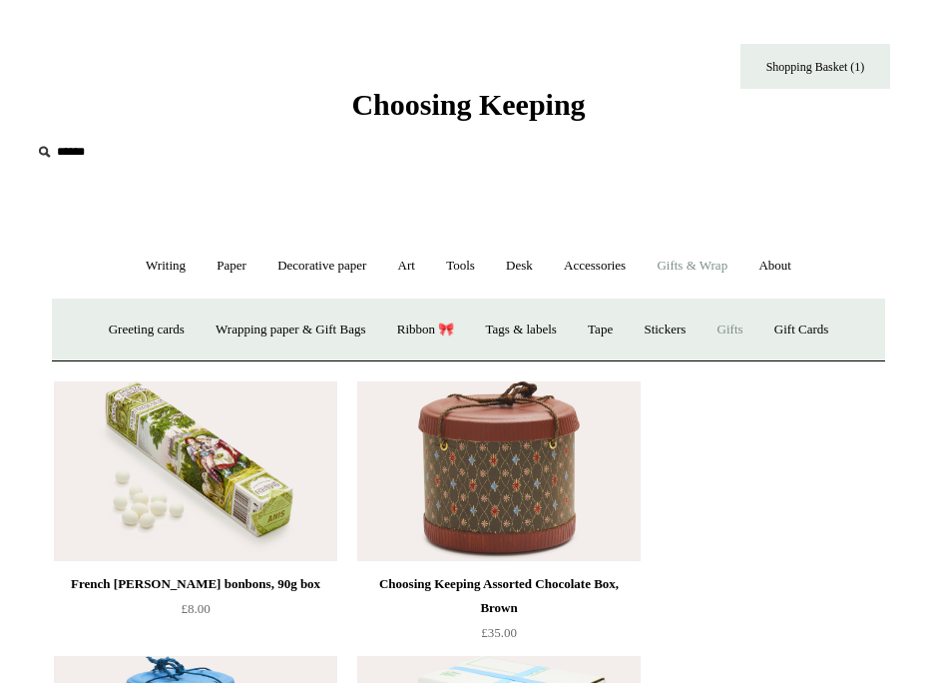
click at [757, 333] on link "Gifts +" at bounding box center [731, 329] width 54 height 53
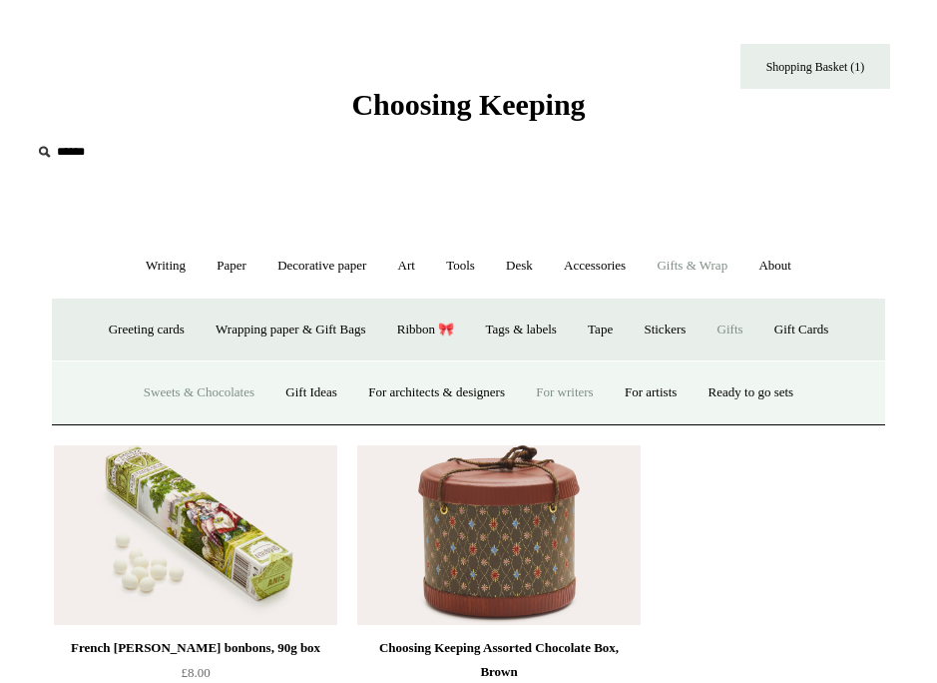
click at [563, 404] on link "For writers" at bounding box center [564, 392] width 85 height 53
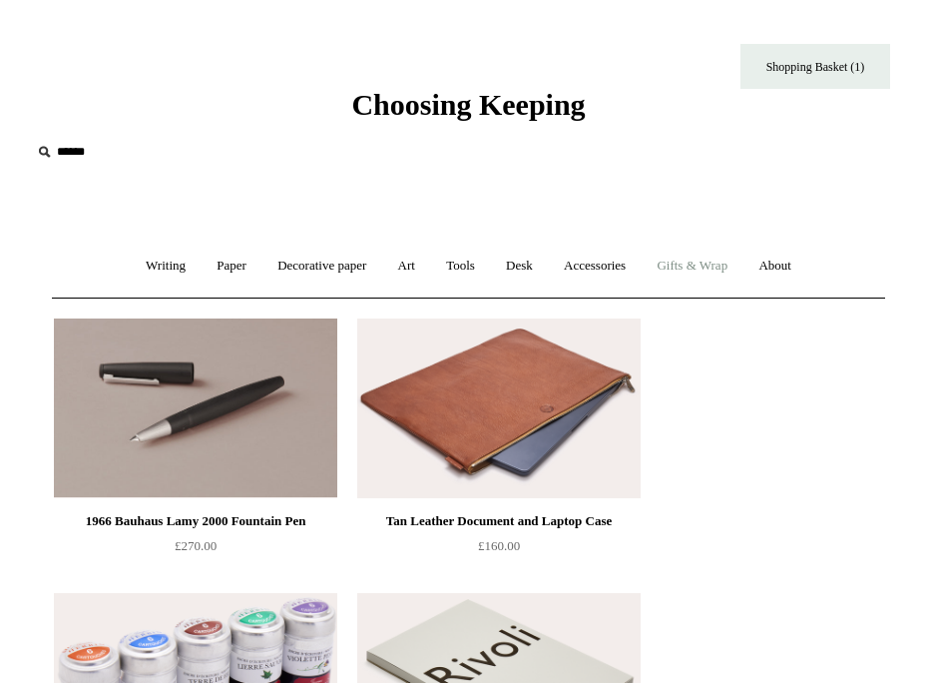
click at [737, 274] on link "Gifts & Wrap +" at bounding box center [692, 266] width 99 height 53
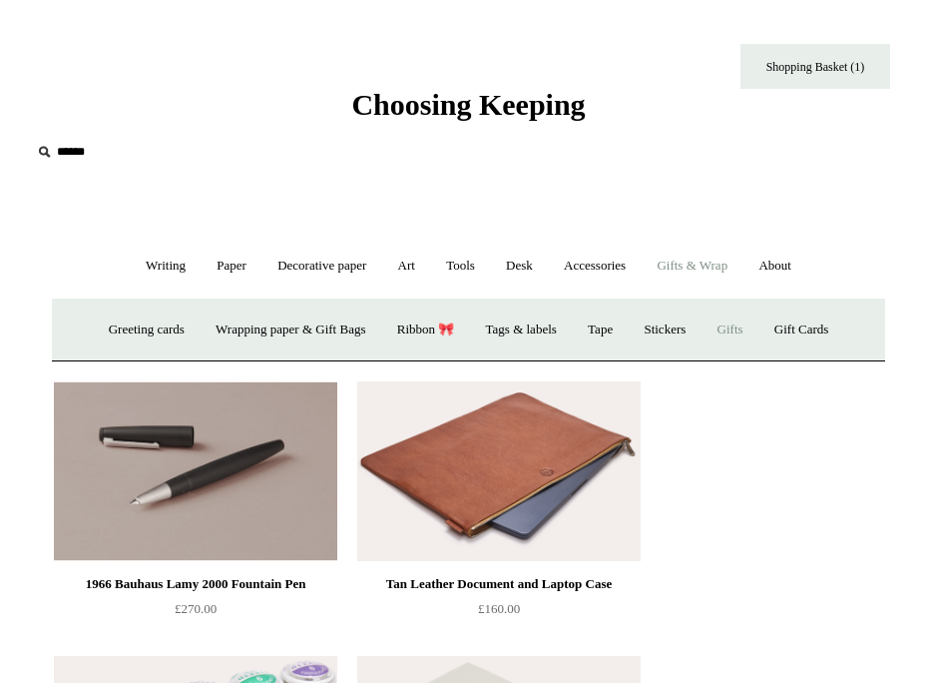
click at [749, 322] on link "Gifts +" at bounding box center [731, 329] width 54 height 53
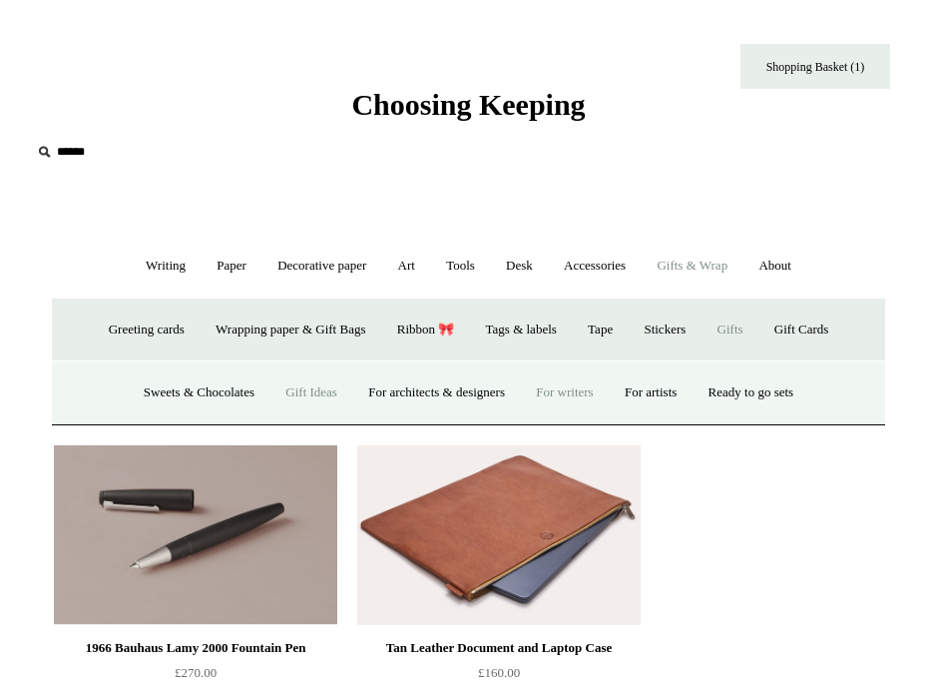
click at [313, 394] on link "Gift Ideas" at bounding box center [311, 392] width 80 height 53
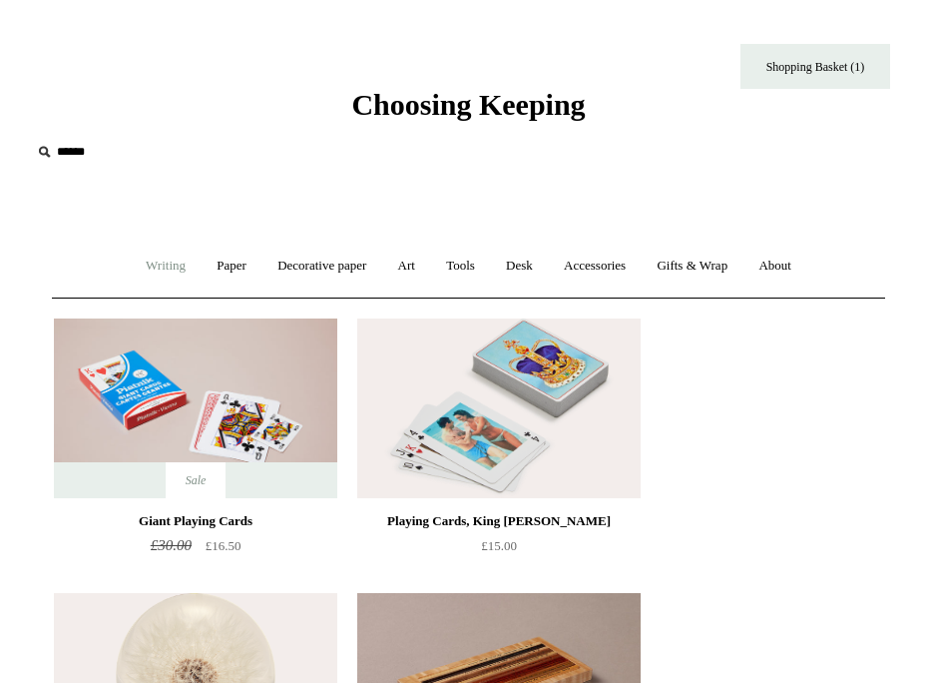
click at [141, 259] on link "Writing +" at bounding box center [166, 266] width 68 height 53
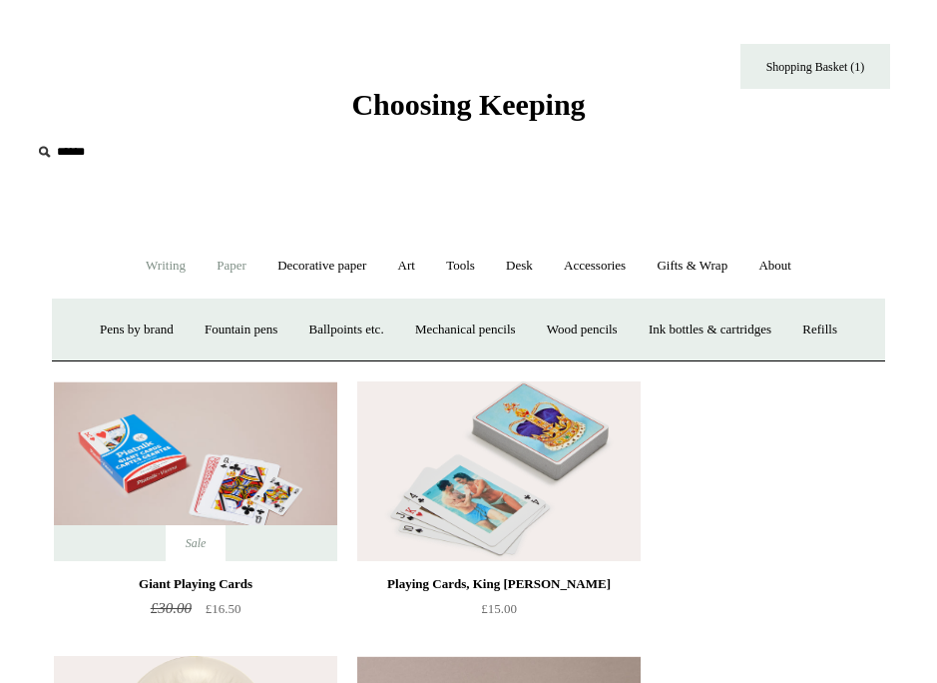
click at [217, 270] on link "Paper +" at bounding box center [232, 266] width 58 height 53
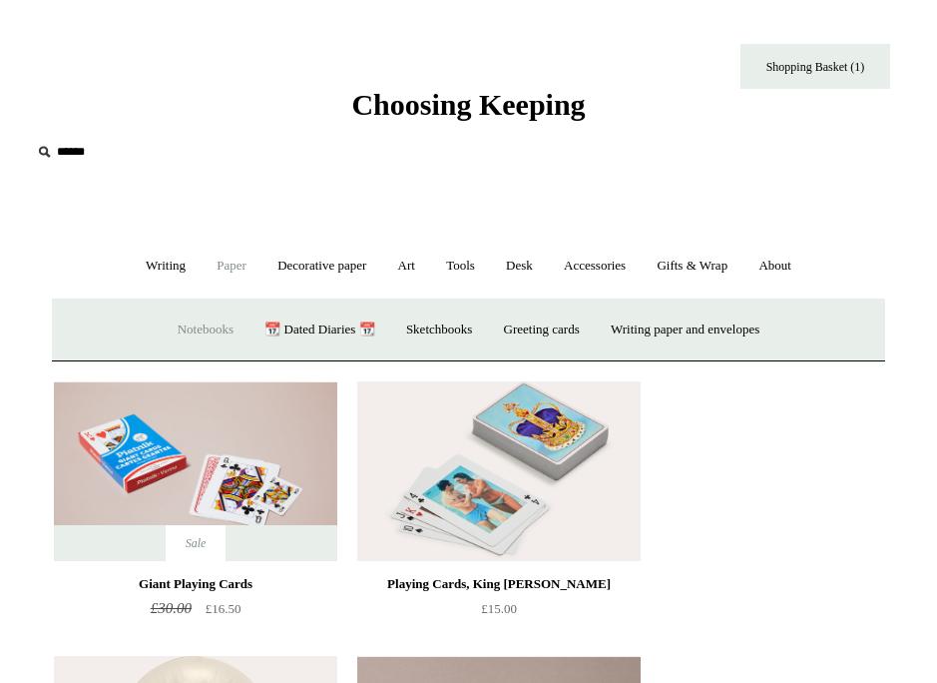
click at [202, 321] on link "Notebooks +" at bounding box center [206, 329] width 84 height 53
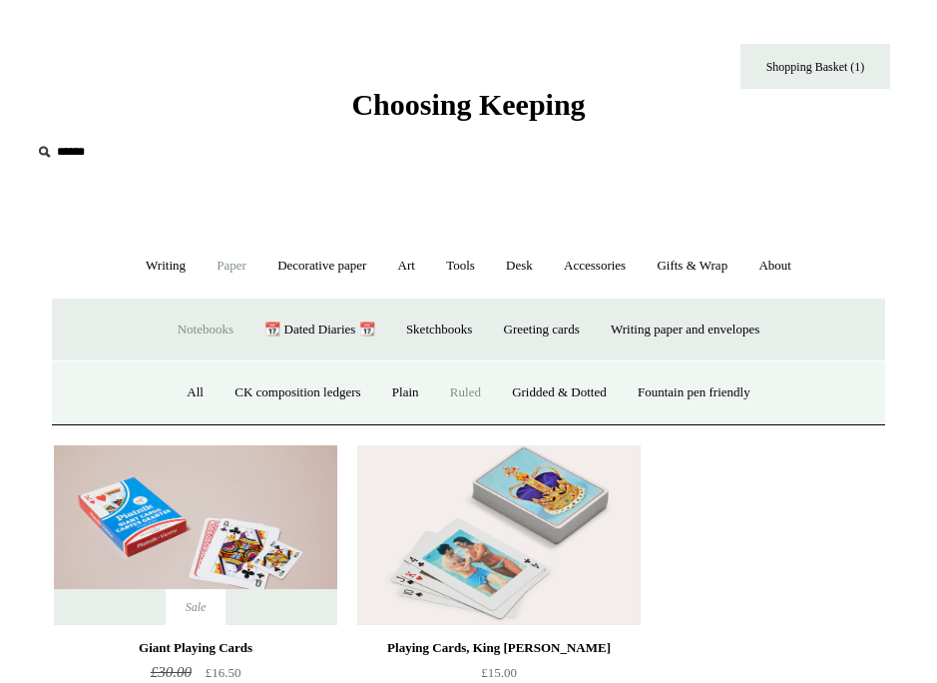
click at [456, 387] on link "Ruled" at bounding box center [465, 392] width 59 height 53
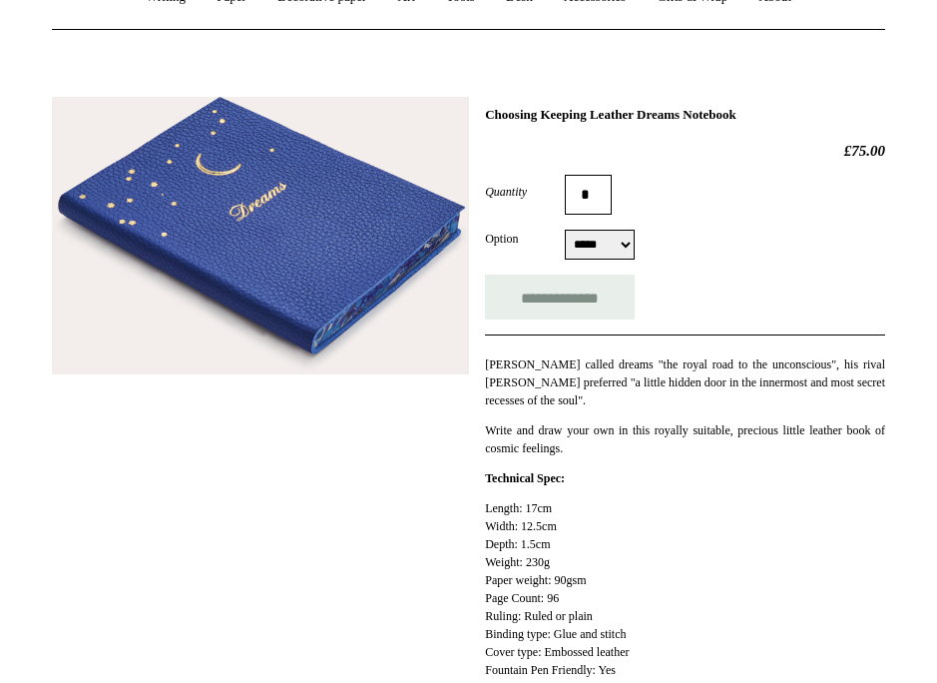
scroll to position [293, 0]
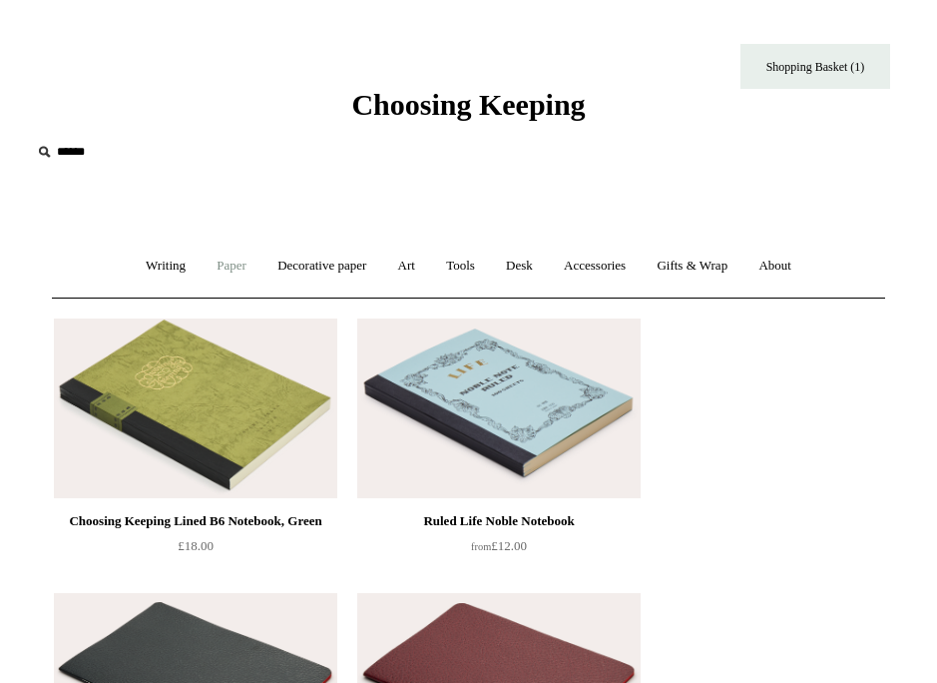
click at [203, 263] on link "Paper +" at bounding box center [232, 266] width 58 height 53
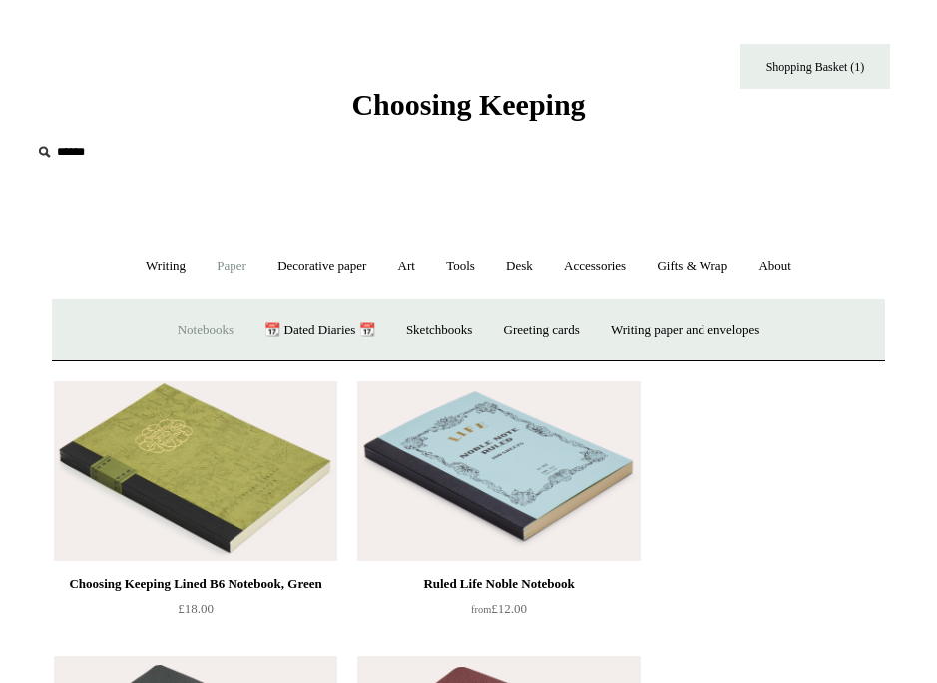
click at [175, 303] on link "Notebooks +" at bounding box center [206, 329] width 84 height 53
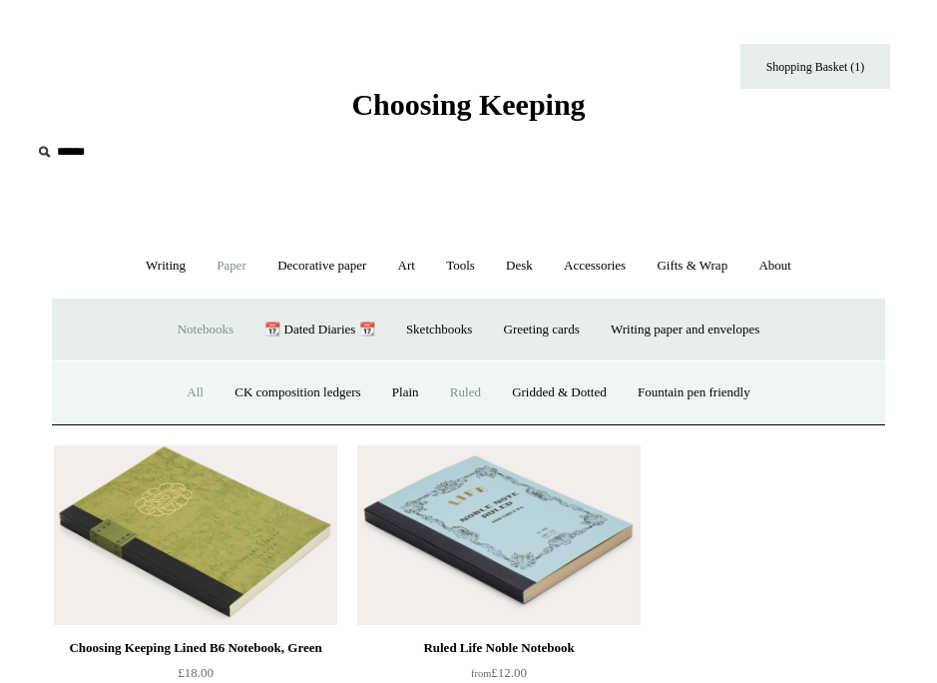
click at [185, 383] on link "All" at bounding box center [195, 392] width 45 height 53
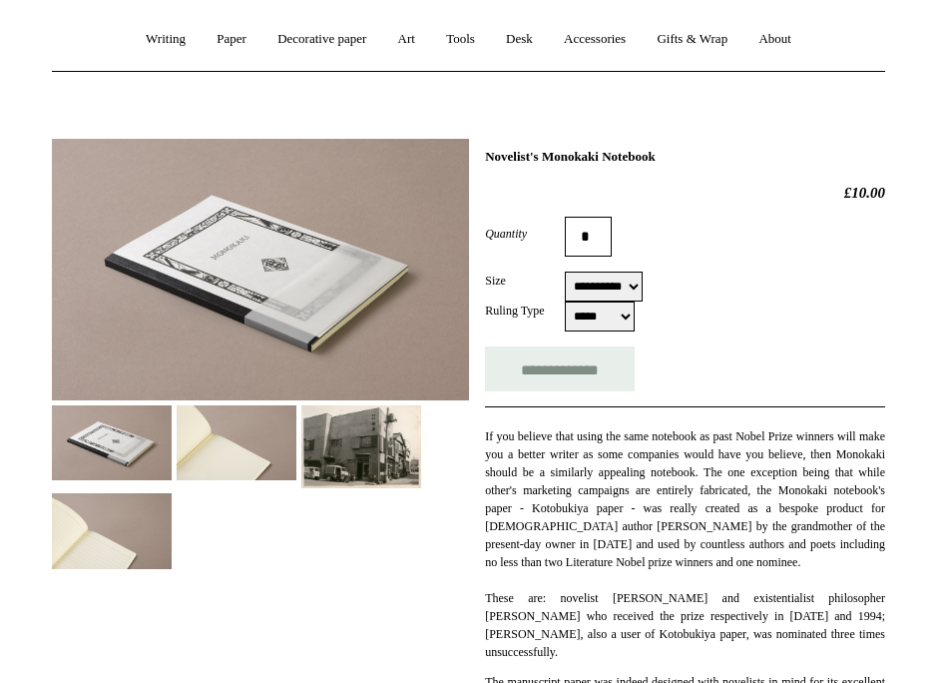
scroll to position [236, 0]
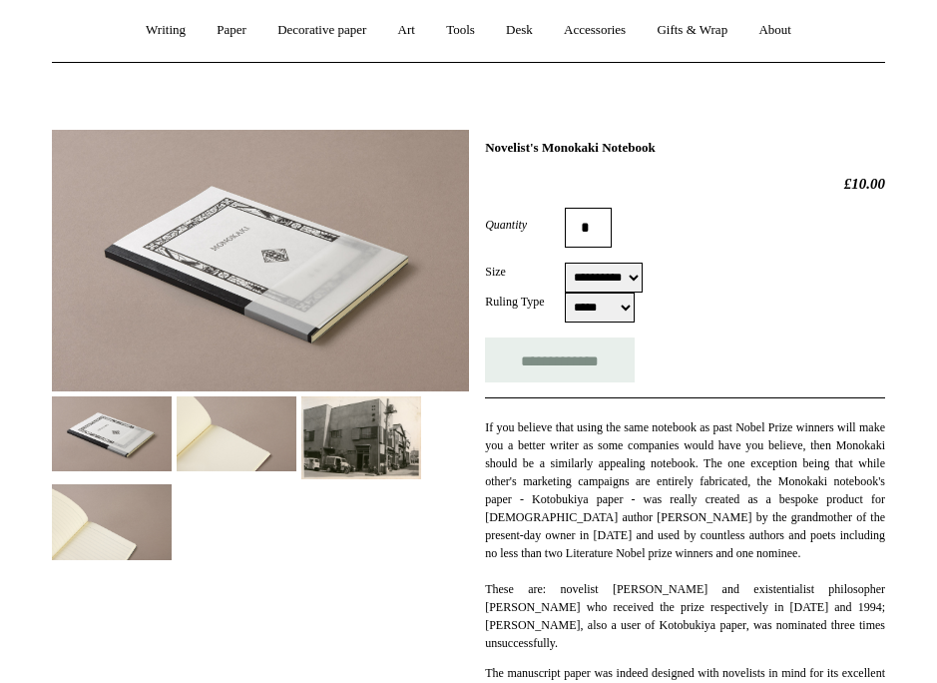
click at [236, 420] on img at bounding box center [237, 433] width 120 height 75
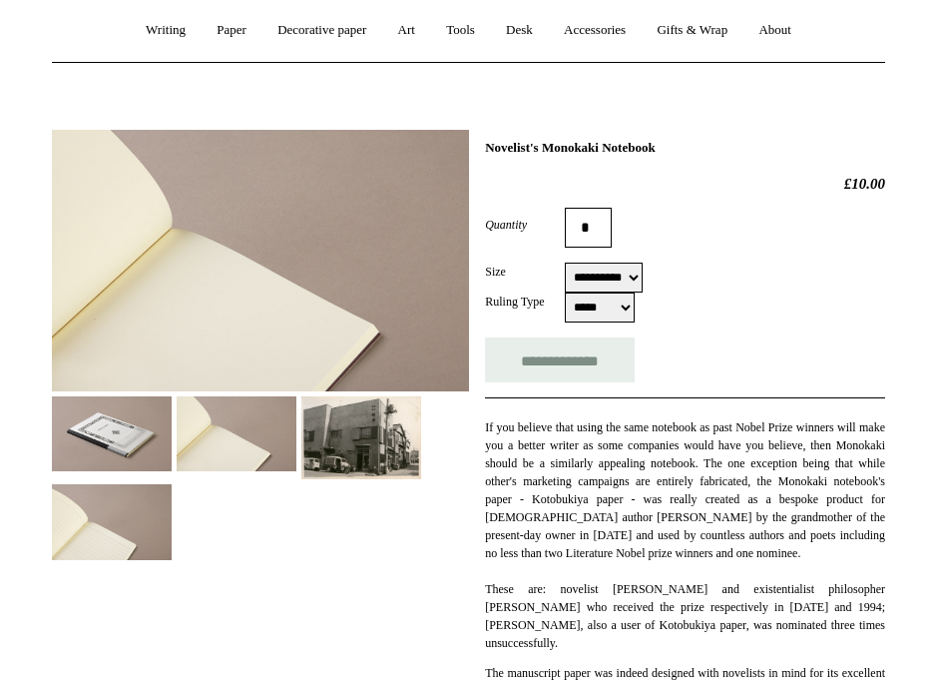
click at [583, 315] on select "***** *****" at bounding box center [600, 307] width 70 height 30
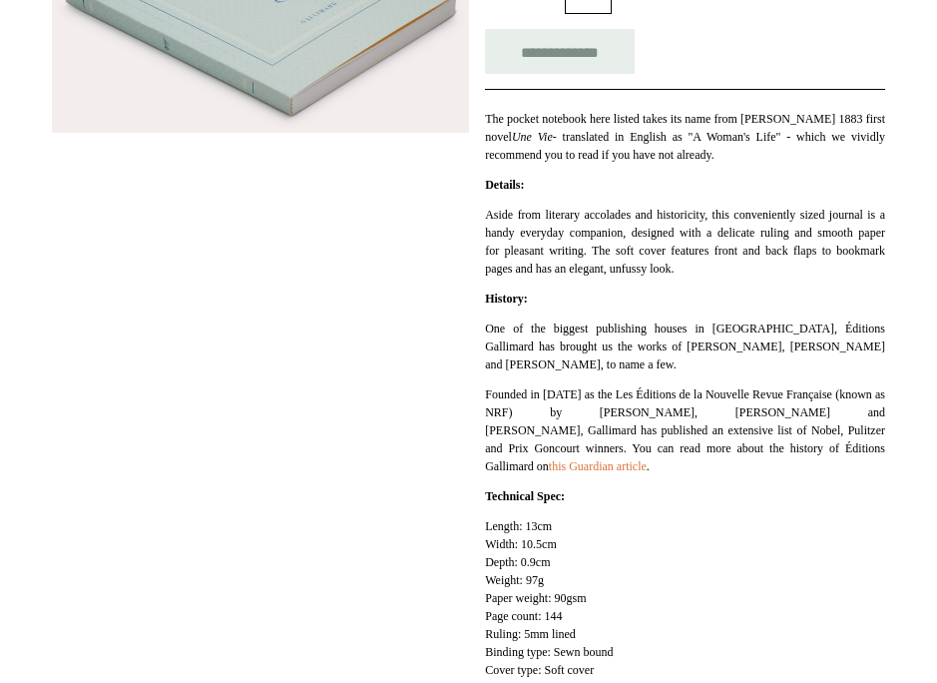
scroll to position [73, 0]
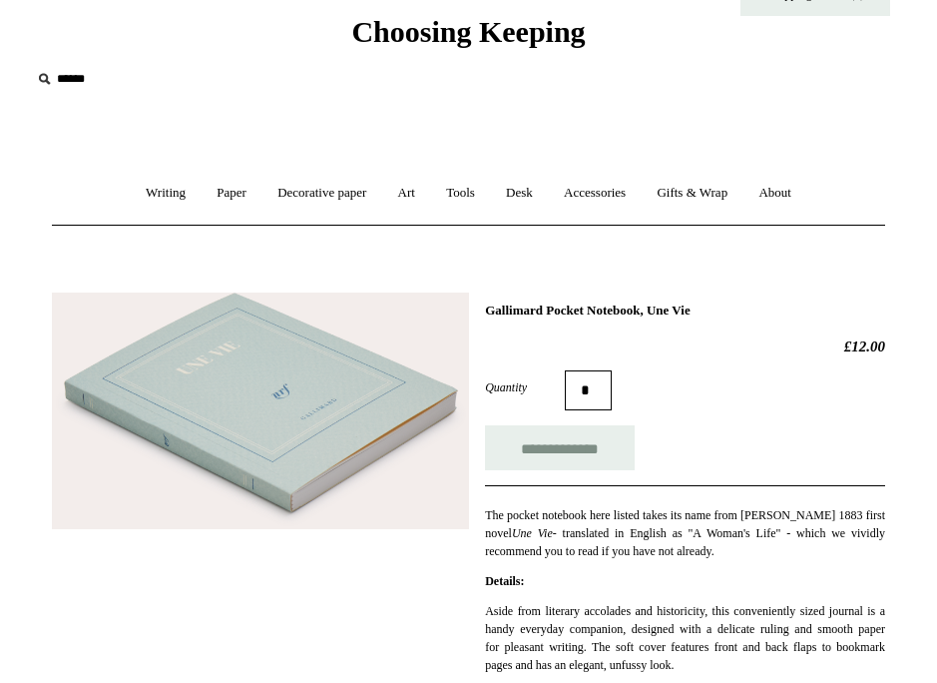
click at [330, 418] on img at bounding box center [260, 411] width 417 height 238
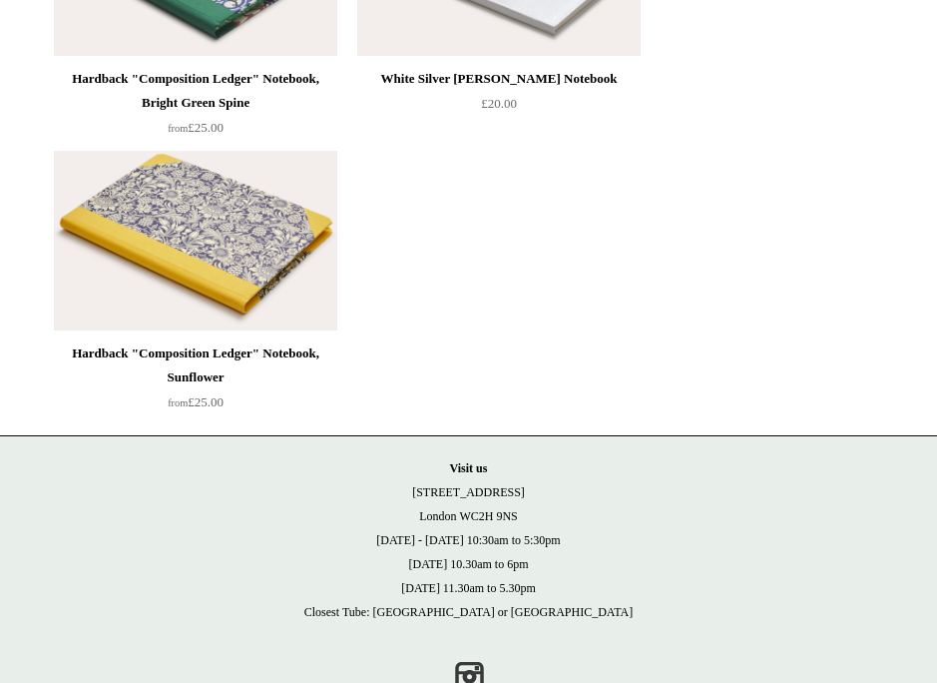
scroll to position [21574, 0]
